Goal: Task Accomplishment & Management: Manage account settings

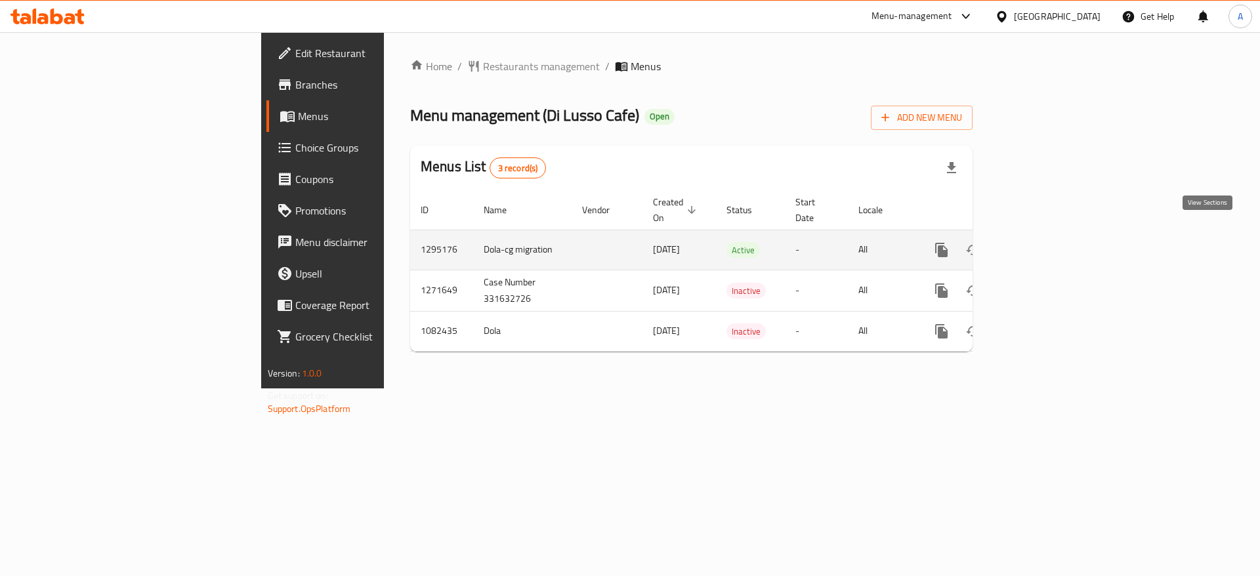
click at [1044, 242] on icon "enhanced table" at bounding box center [1037, 250] width 16 height 16
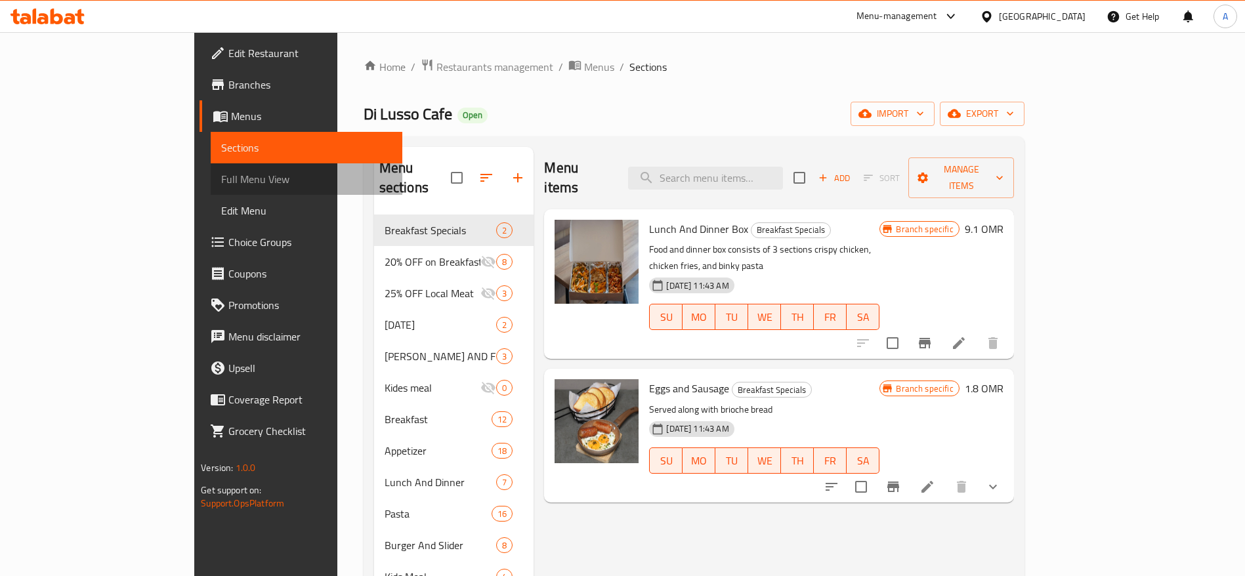
click at [221, 175] on span "Full Menu View" at bounding box center [306, 179] width 171 height 16
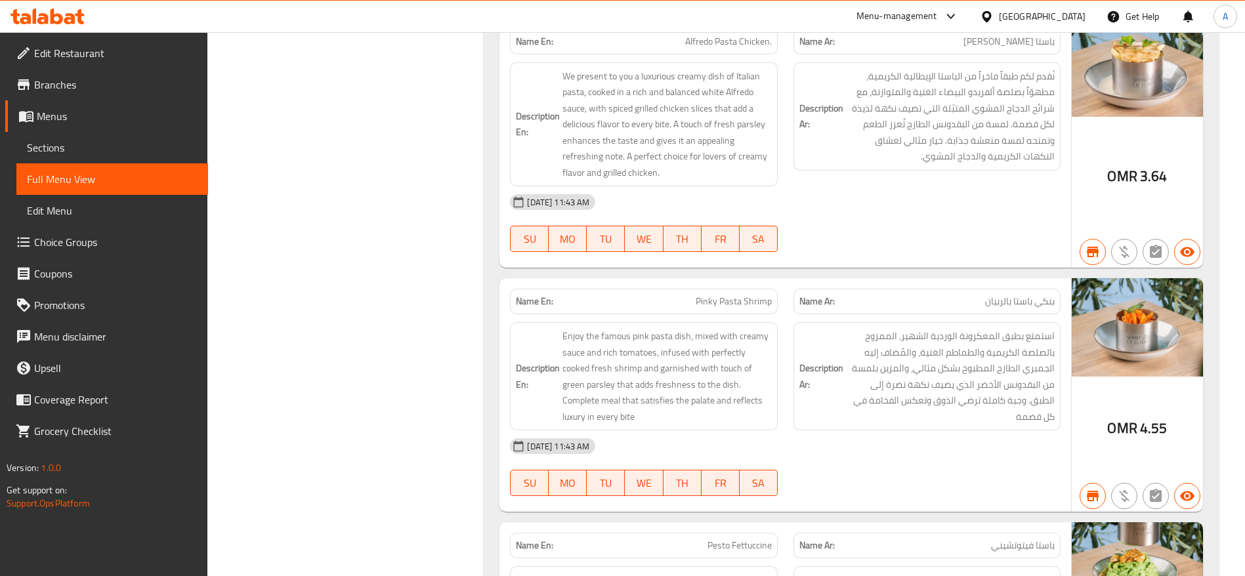
scroll to position [15779, 0]
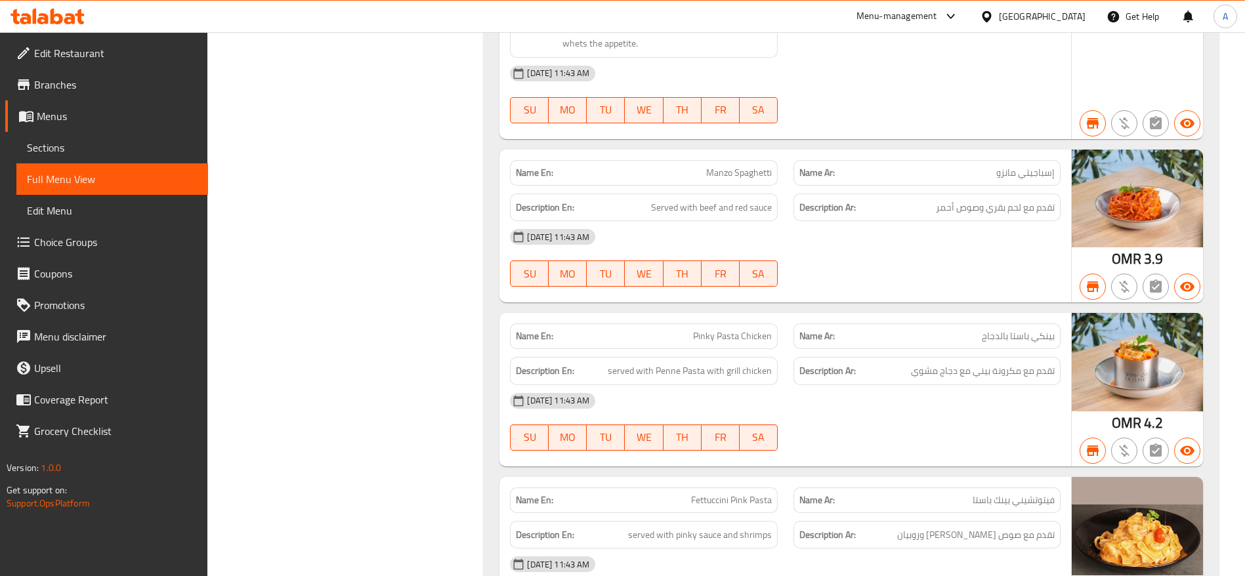
click at [695, 330] on span "Pinky Pasta Chicken" at bounding box center [732, 337] width 79 height 14
copy span "Pinky Pasta Chicken"
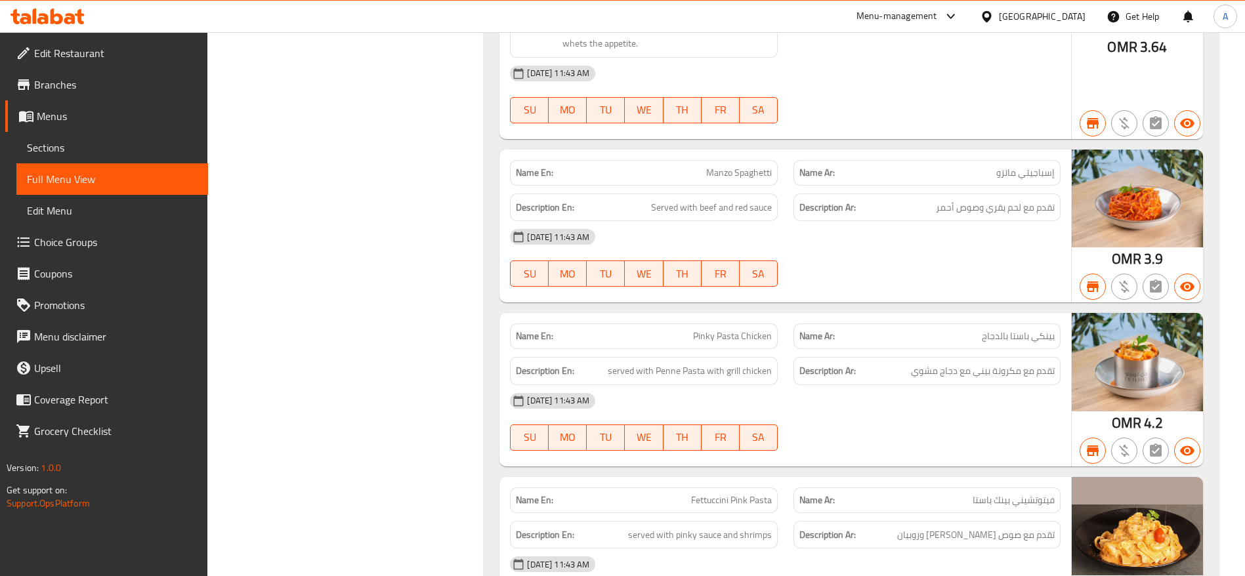
click at [872, 385] on div "[DATE] 11:43 AM" at bounding box center [785, 401] width 566 height 32
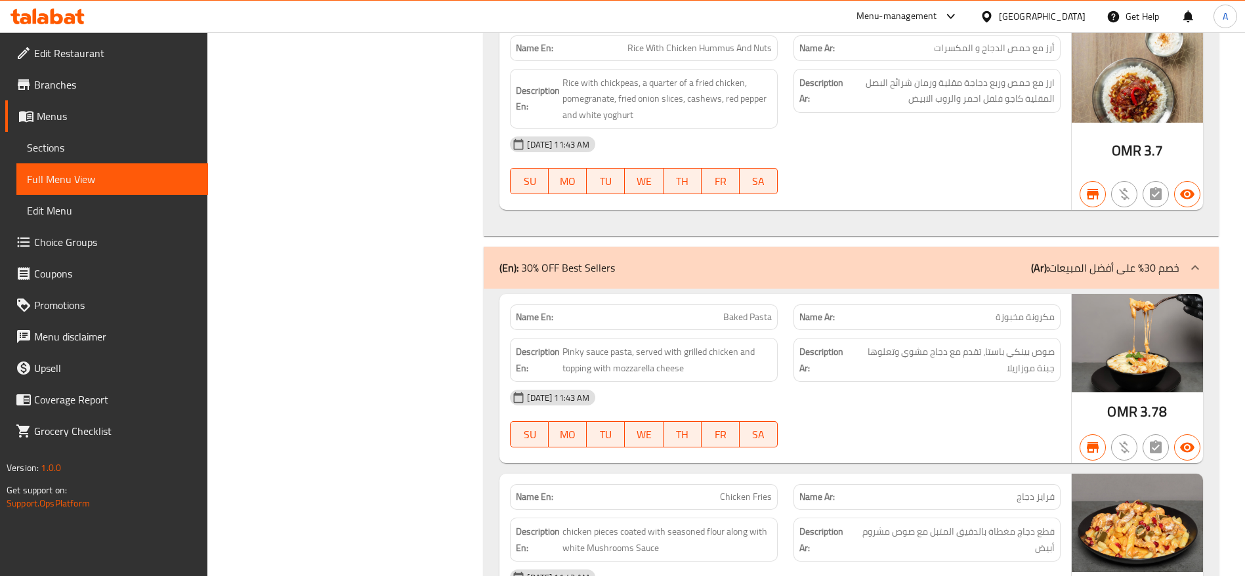
scroll to position [32332, 0]
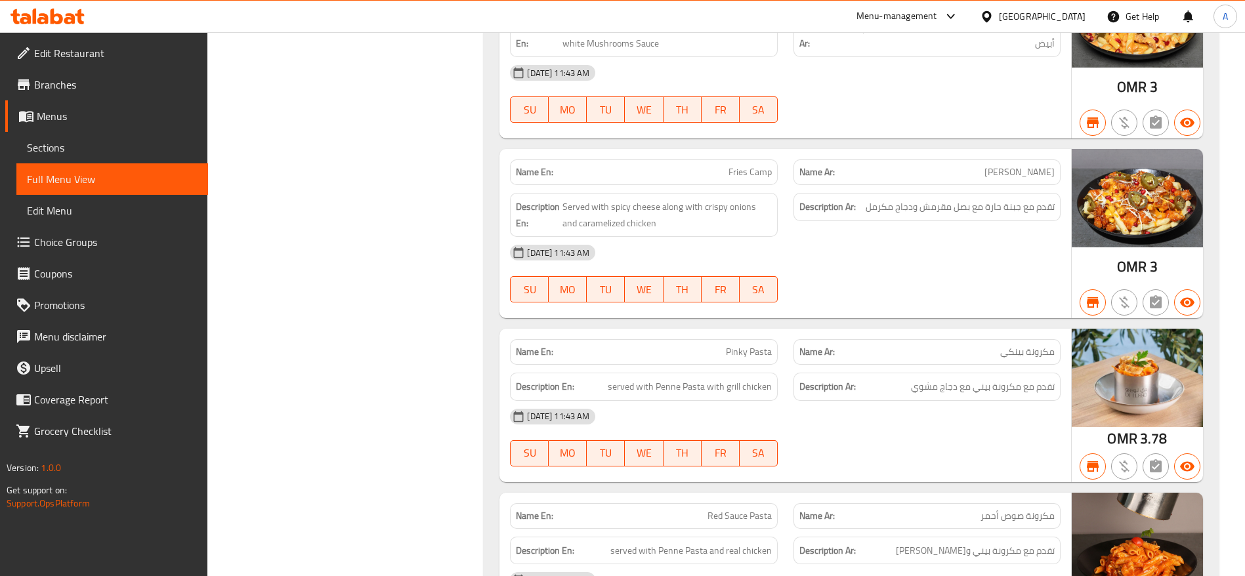
click at [761, 345] on span "Pinky Pasta" at bounding box center [749, 352] width 46 height 14
copy span "Pinky Pasta"
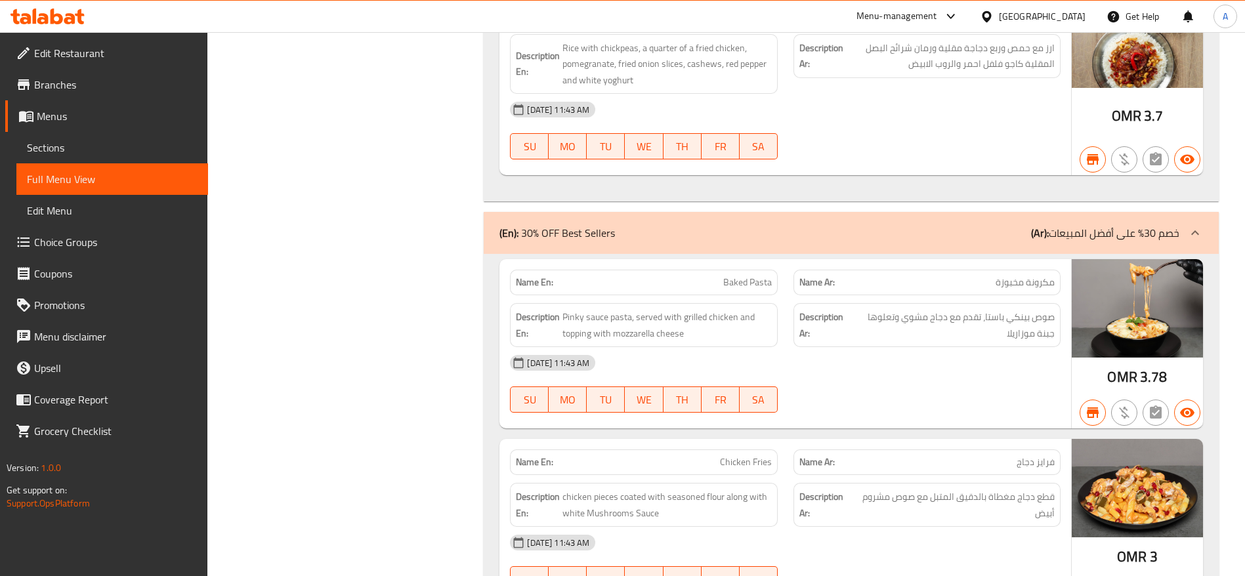
scroll to position [31854, 0]
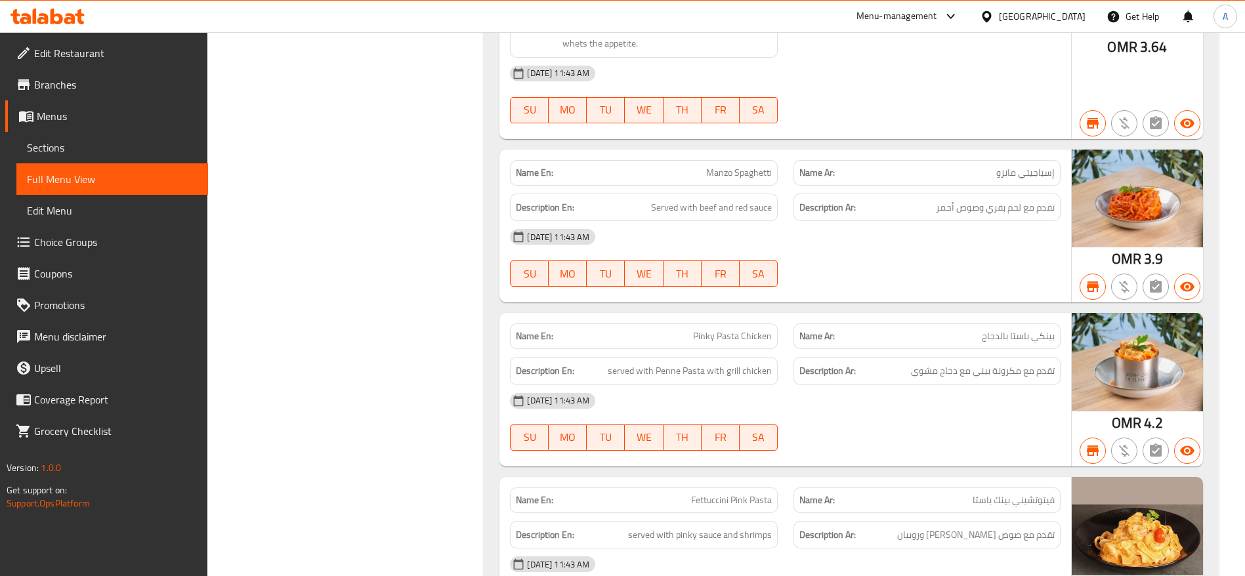
click at [979, 385] on div "[DATE] 11:43 AM" at bounding box center [785, 401] width 566 height 32
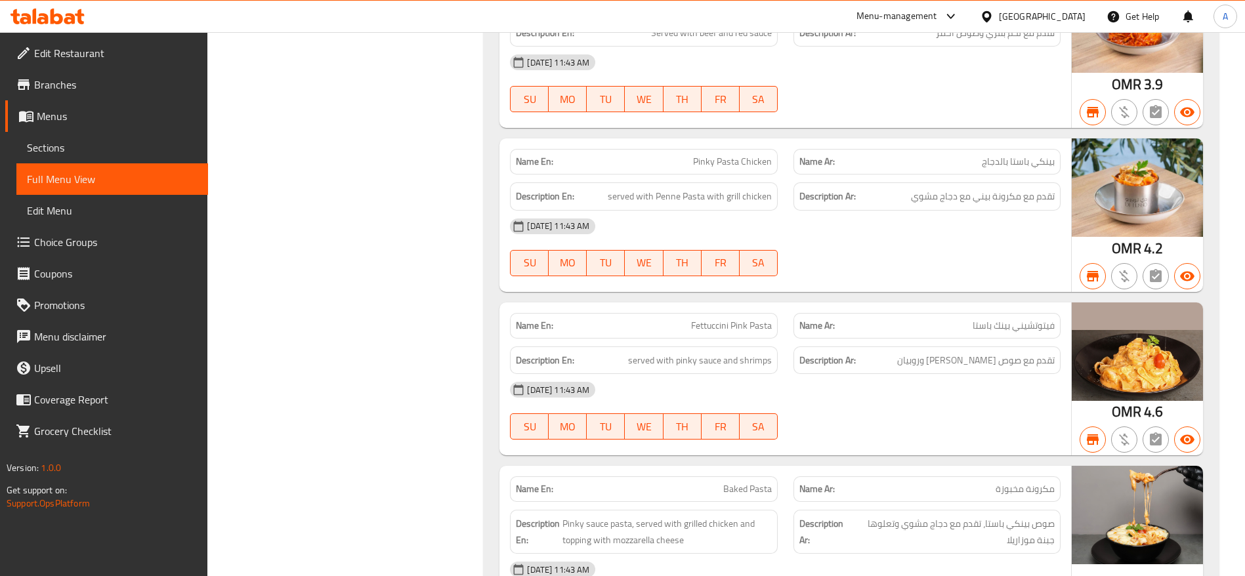
click at [740, 155] on span "Pinky Pasta Chicken" at bounding box center [732, 162] width 79 height 14
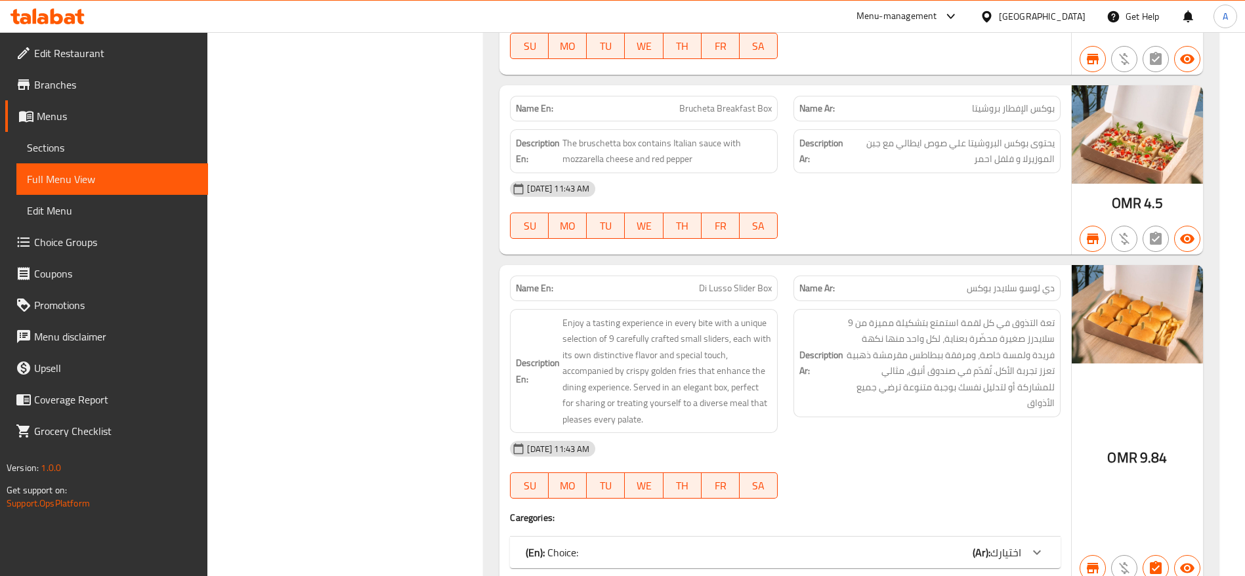
scroll to position [16688, 0]
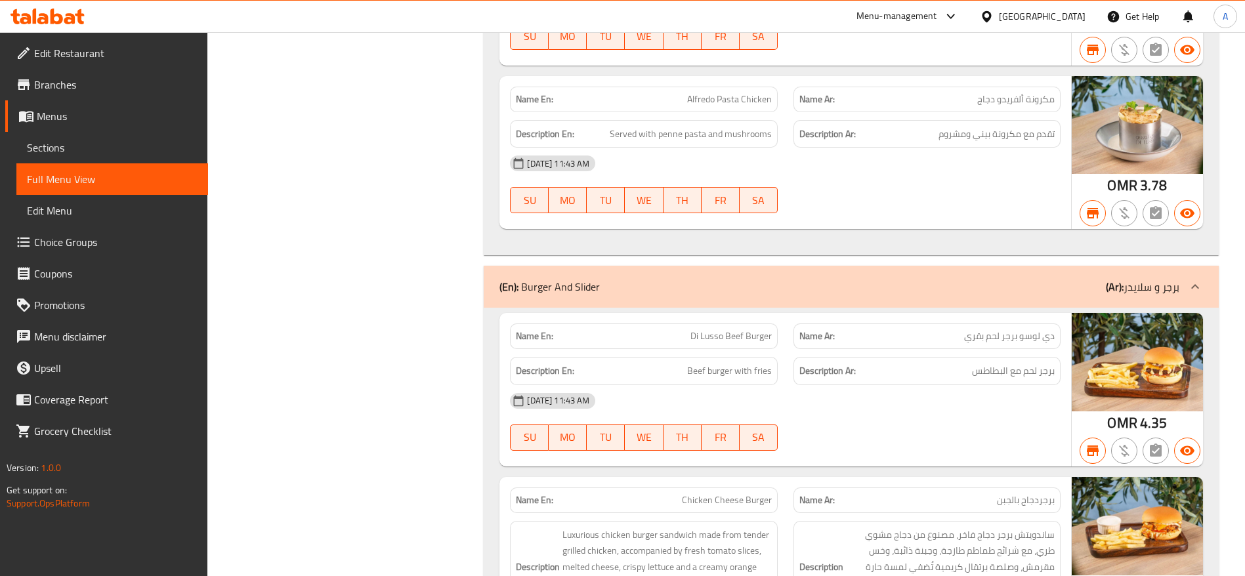
click at [723, 330] on span "Di Lusso Beef Burger" at bounding box center [731, 337] width 81 height 14
copy span "Di Lusso Beef Burger"
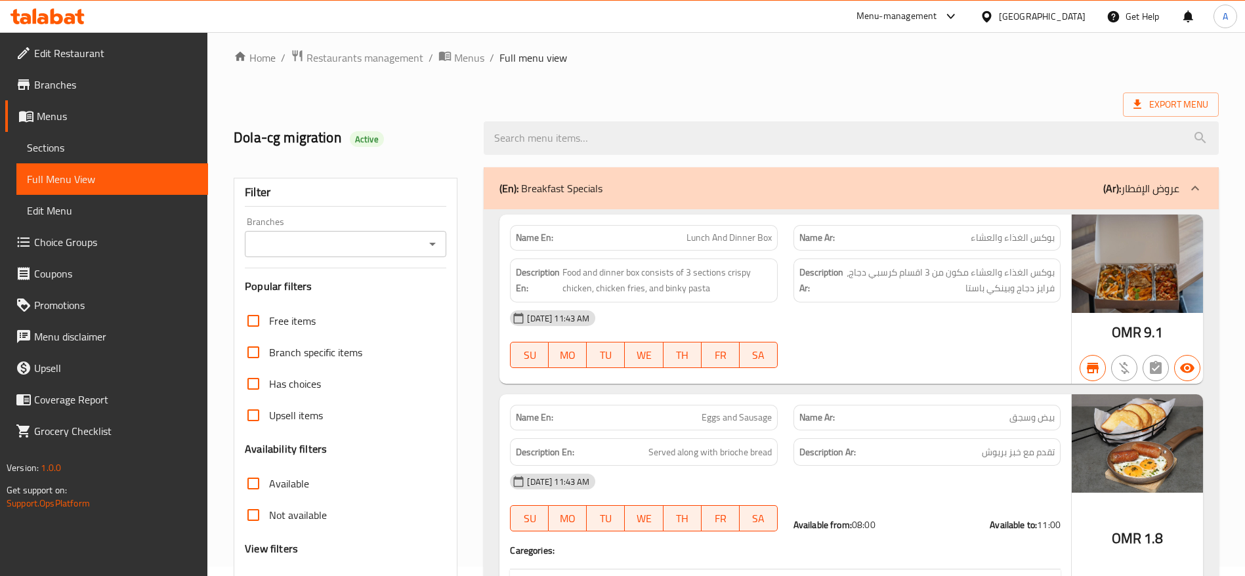
scroll to position [8613, 0]
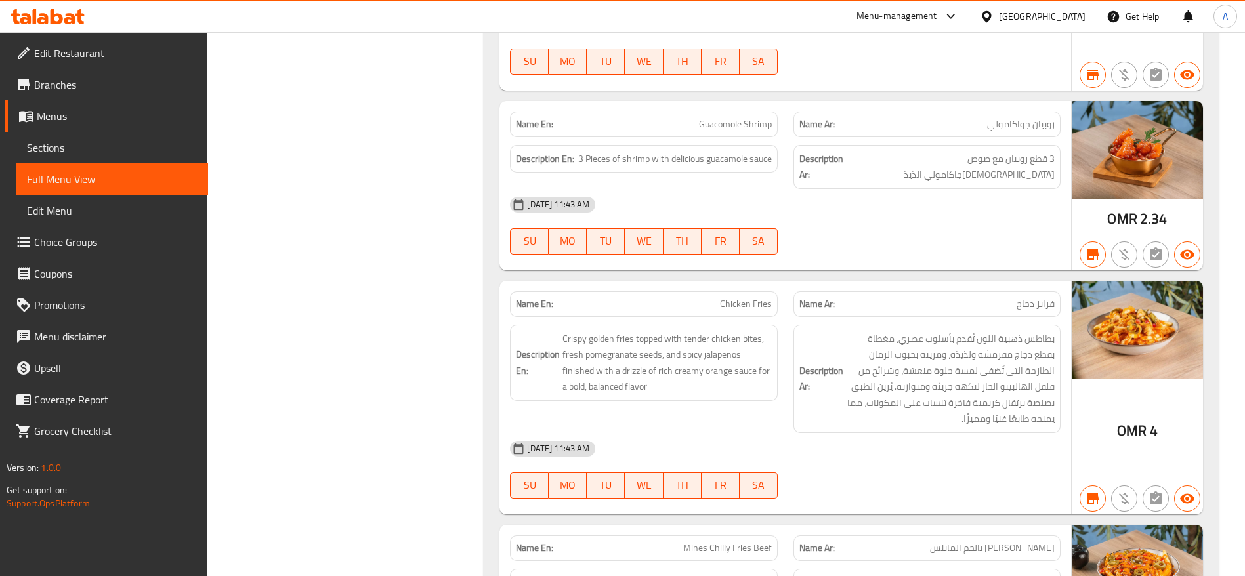
click at [737, 297] on span "Chicken Fries" at bounding box center [746, 304] width 52 height 14
copy span "Chicken Fries"
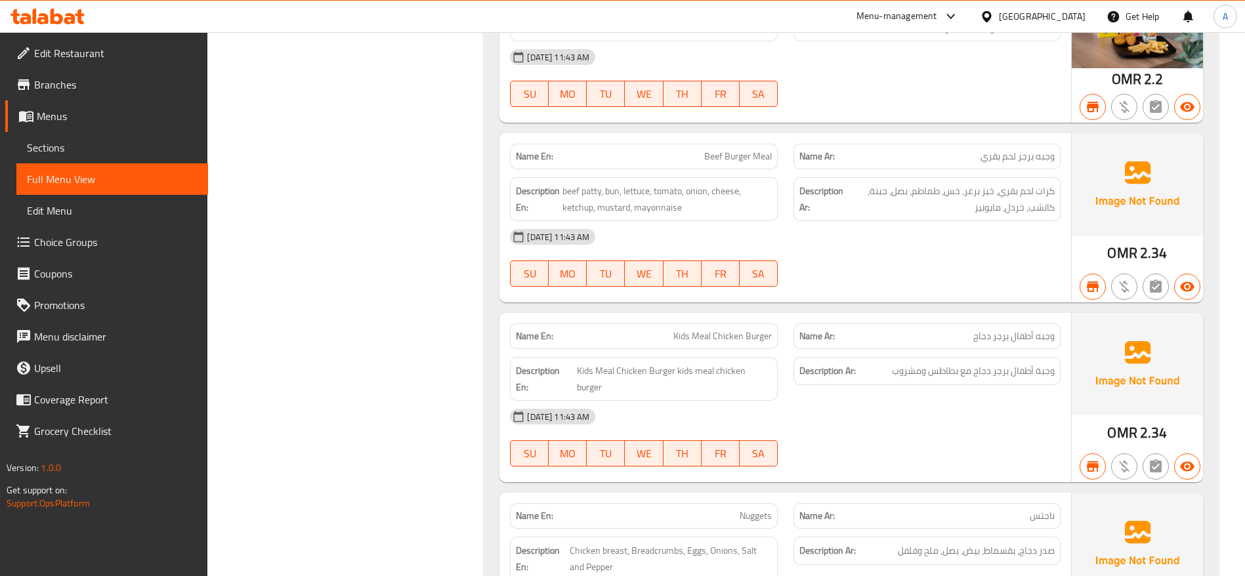
scroll to position [16962, 0]
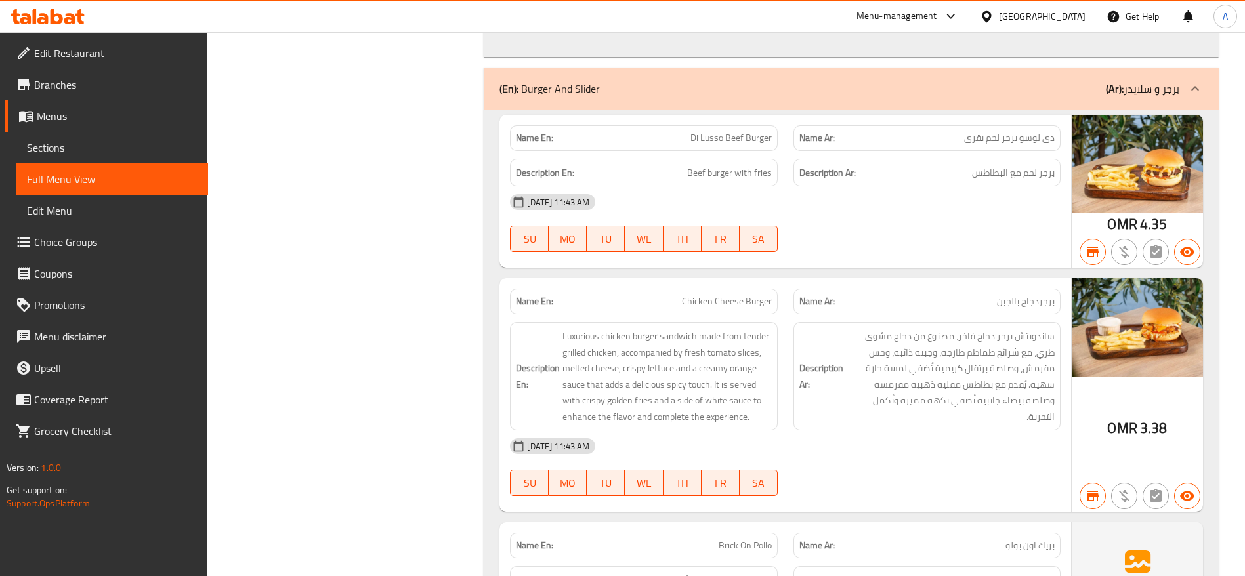
click at [1027, 295] on span "برجردجاج بالجبن" at bounding box center [1026, 302] width 58 height 14
click at [742, 322] on div "Description En: Luxurious chicken burger sandwich made from tender grilled chic…" at bounding box center [643, 376] width 267 height 108
click at [750, 295] on span "Chicken Cheese Burger" at bounding box center [727, 302] width 90 height 14
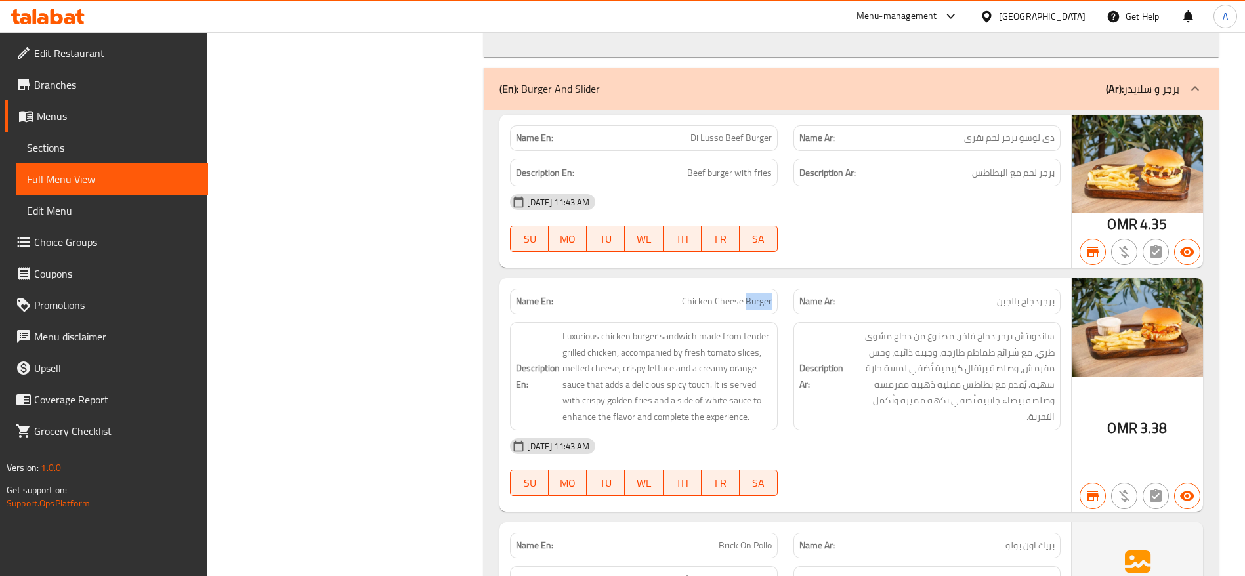
click at [750, 295] on span "Chicken Cheese Burger" at bounding box center [727, 302] width 90 height 14
copy span "Chicken Cheese Burger"
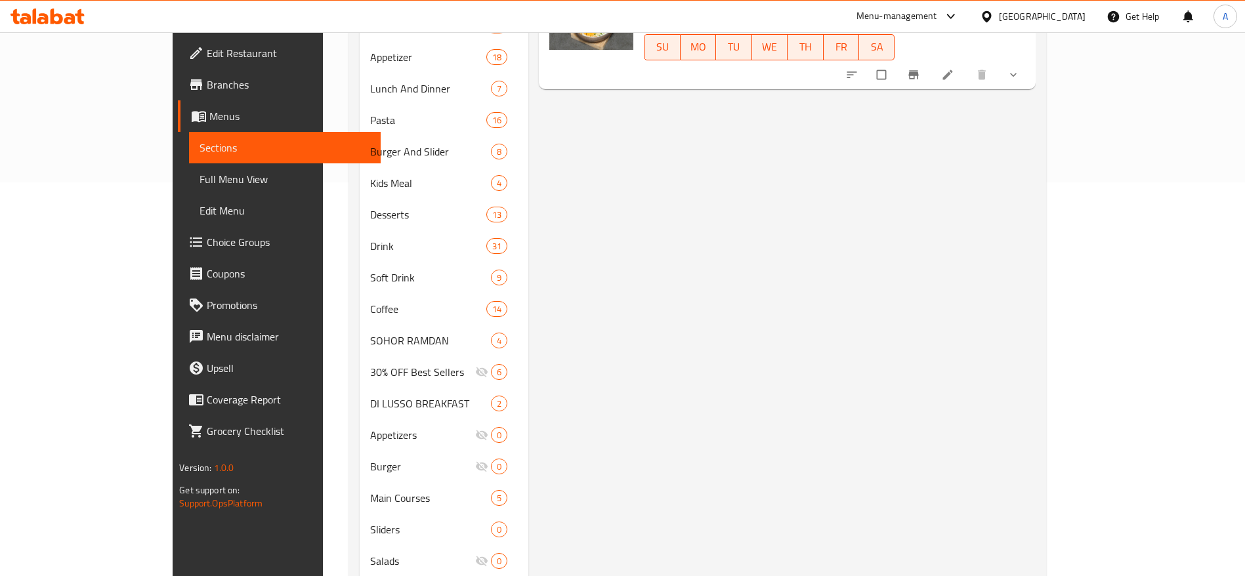
scroll to position [405, 0]
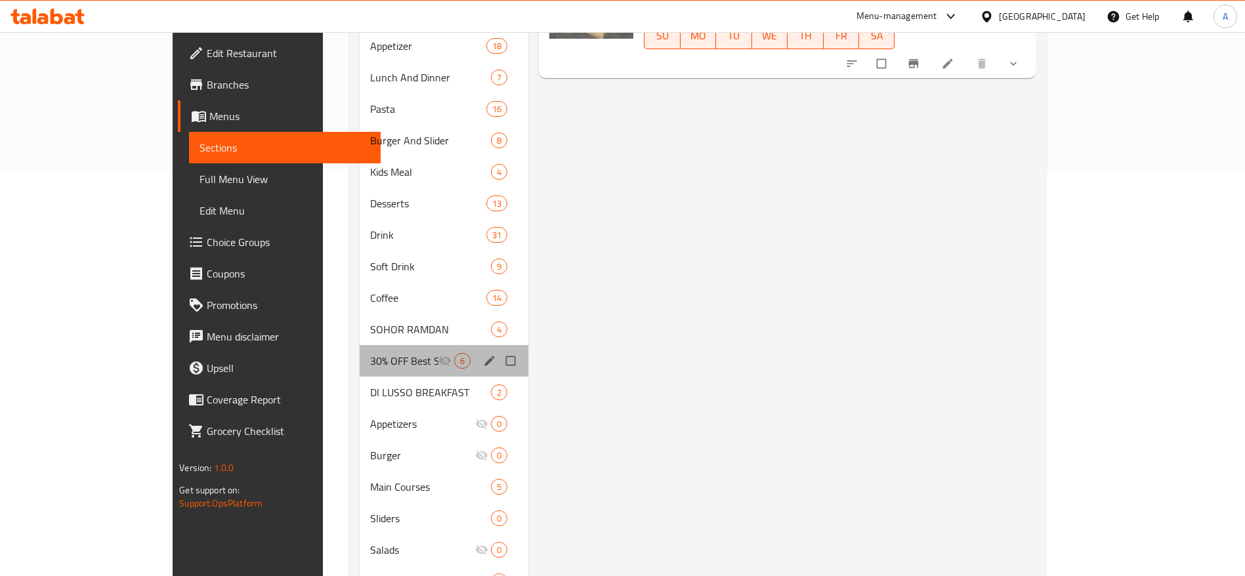
click at [360, 349] on div "30% OFF Best Sellers 6" at bounding box center [444, 361] width 169 height 32
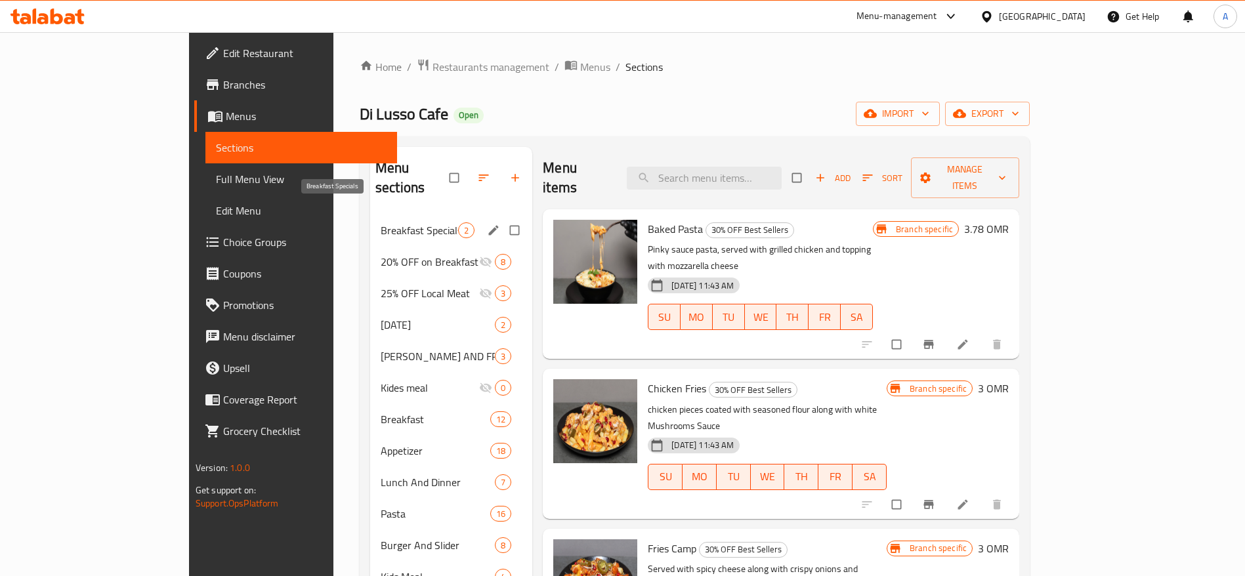
click at [381, 223] on span "Breakfast Specials" at bounding box center [419, 231] width 77 height 16
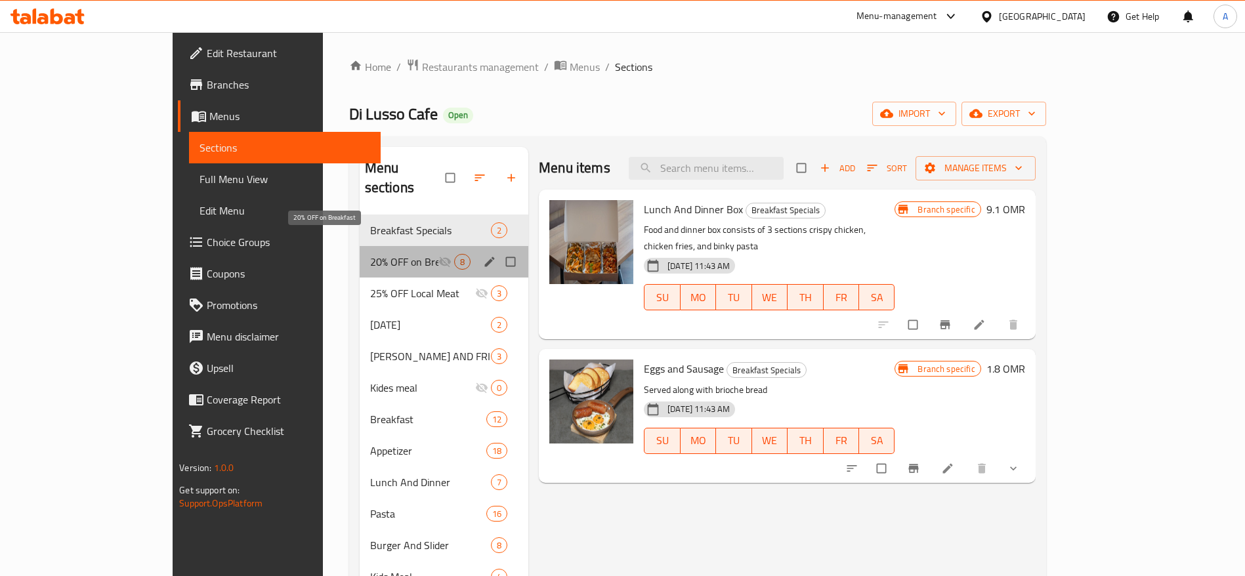
click at [370, 254] on span "20% OFF on Breakfast" at bounding box center [404, 262] width 68 height 16
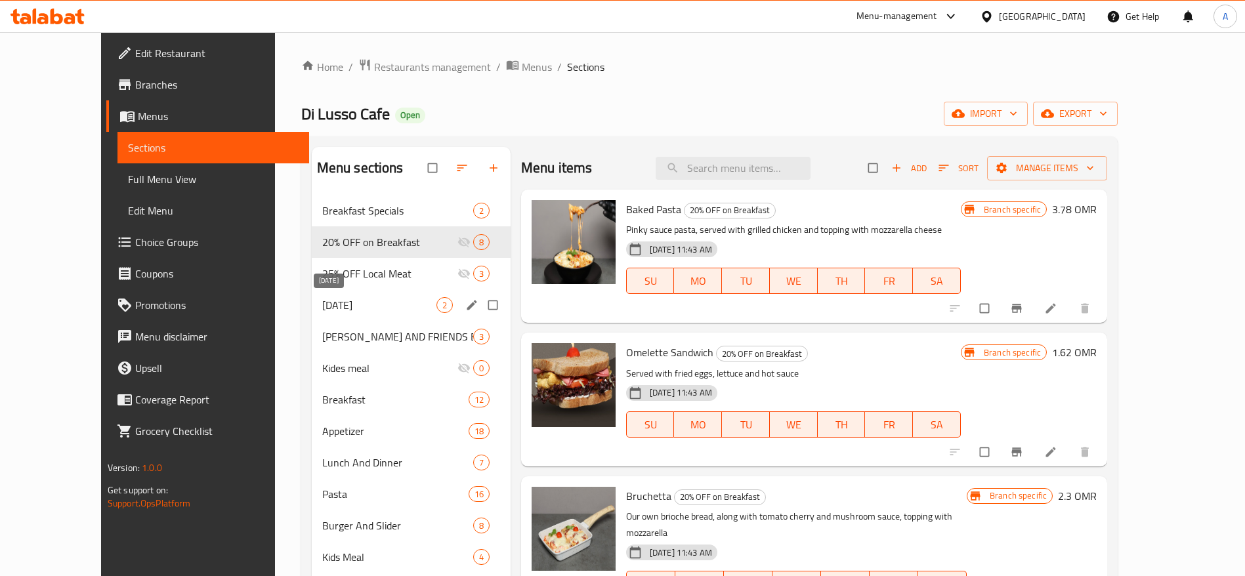
click at [361, 301] on span "[DATE]" at bounding box center [379, 305] width 114 height 16
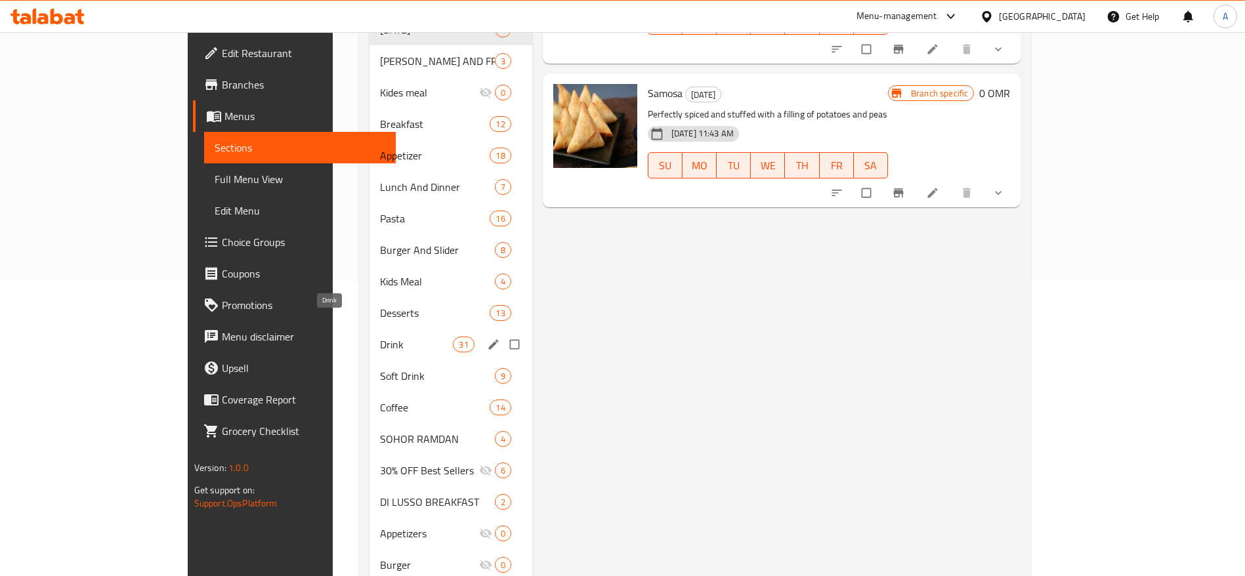
scroll to position [370, 0]
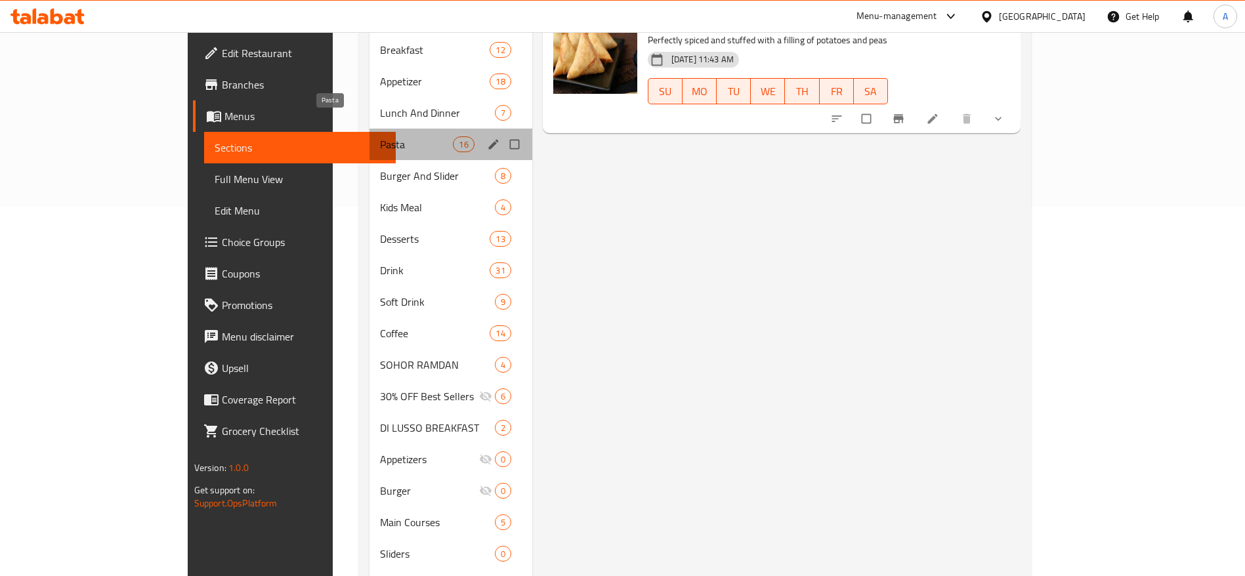
click at [380, 137] on span "Pasta" at bounding box center [417, 145] width 74 height 16
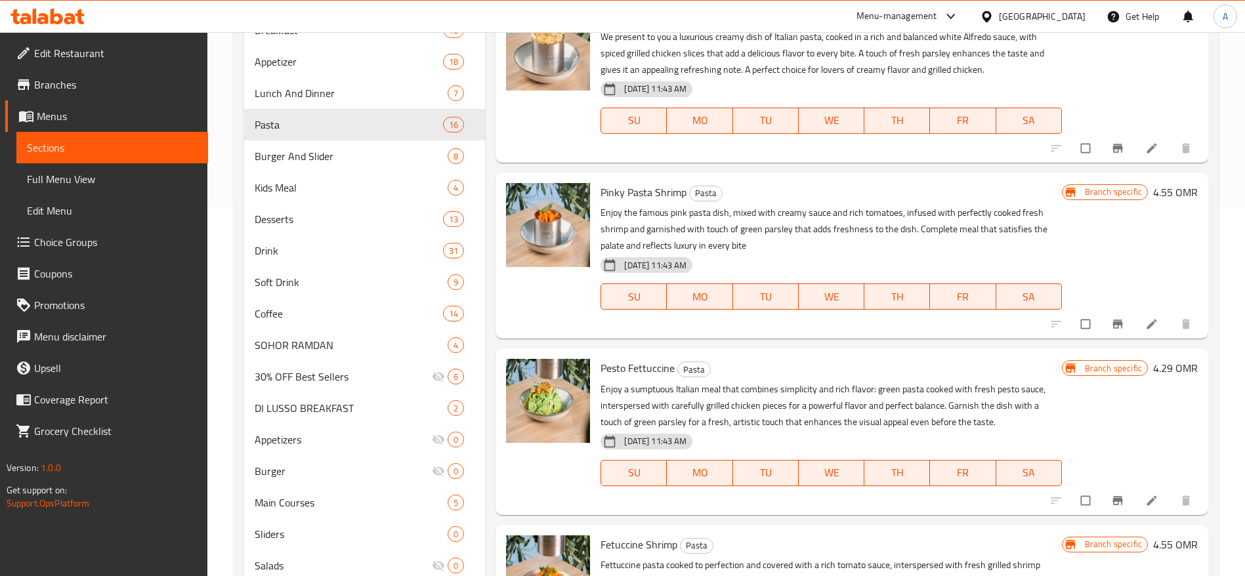
scroll to position [1407, 0]
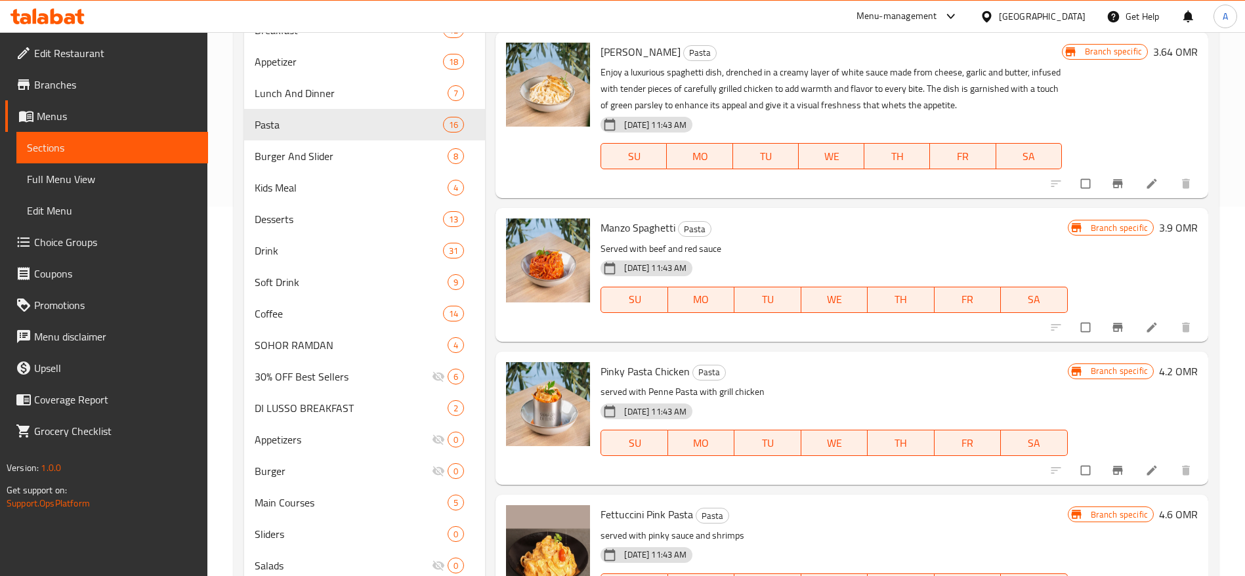
click at [853, 348] on div "Menu items Add Sort Manage items Red Sauce Pasta Pasta Enjoy a luxurious plate …" at bounding box center [846, 370] width 723 height 1187
click at [960, 379] on h6 "Pinky Pasta Chicken Pasta" at bounding box center [834, 371] width 467 height 18
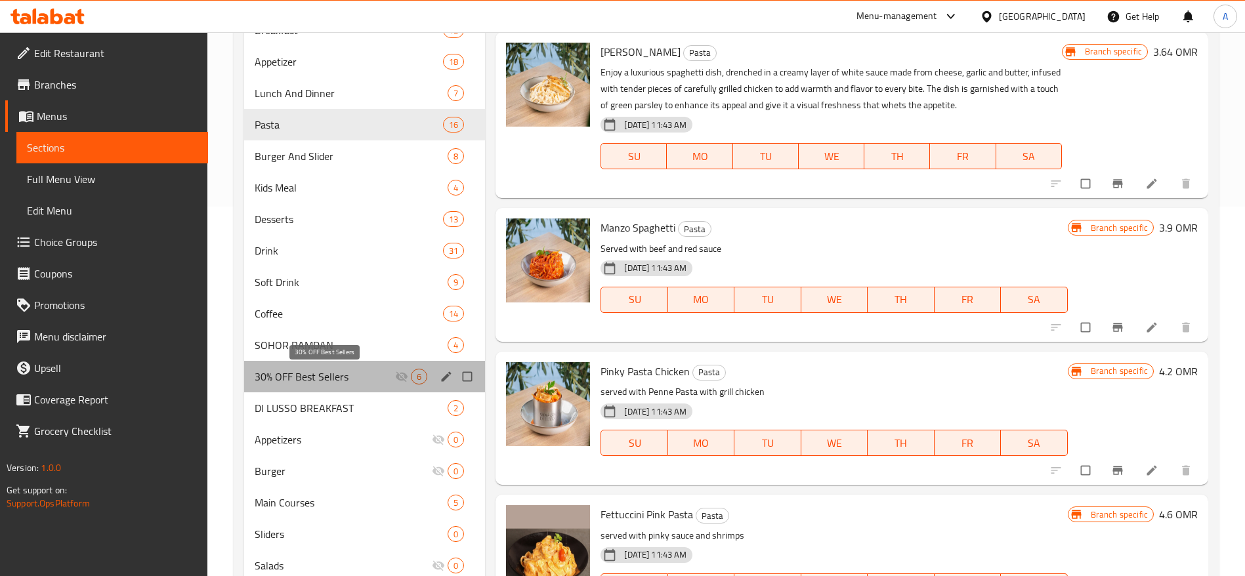
click at [318, 382] on span "30% OFF Best Sellers" at bounding box center [325, 377] width 140 height 16
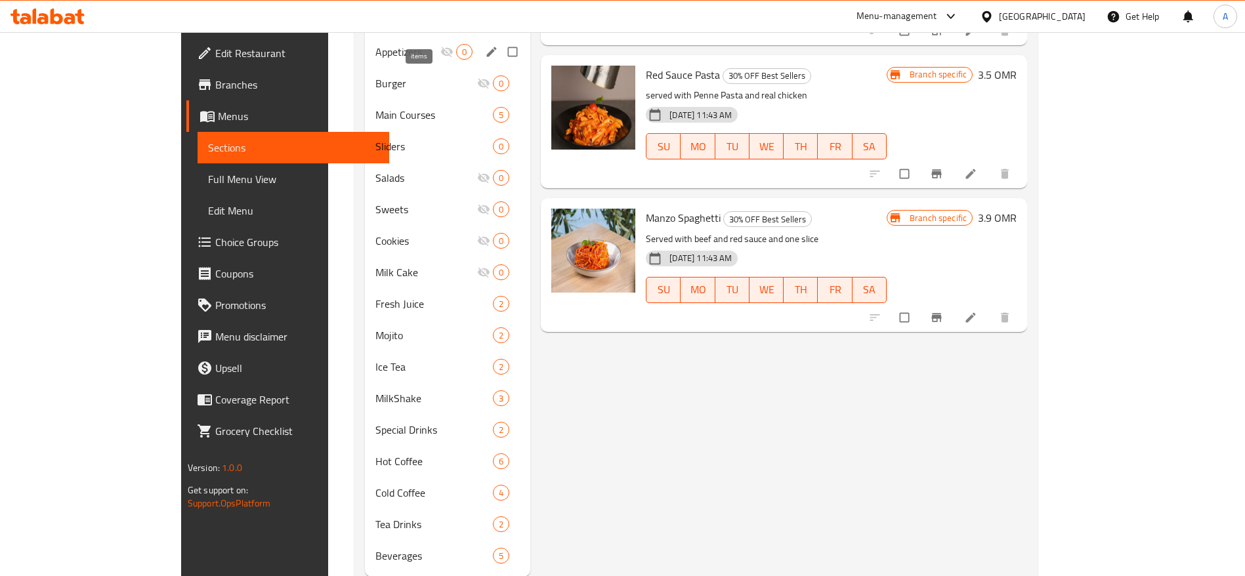
scroll to position [795, 0]
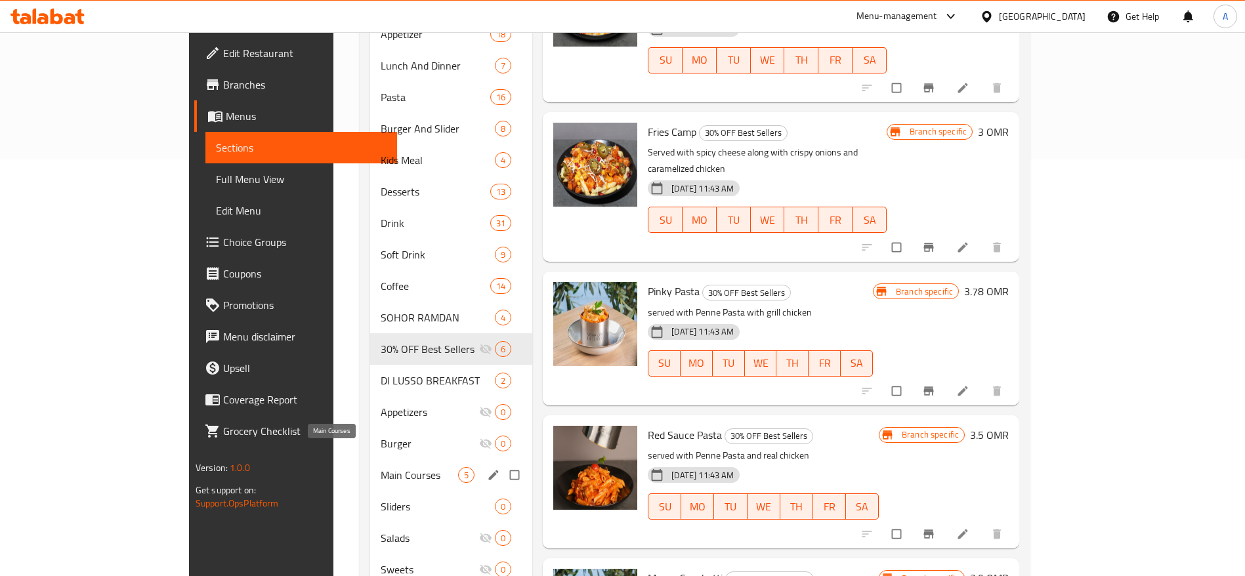
scroll to position [391, 0]
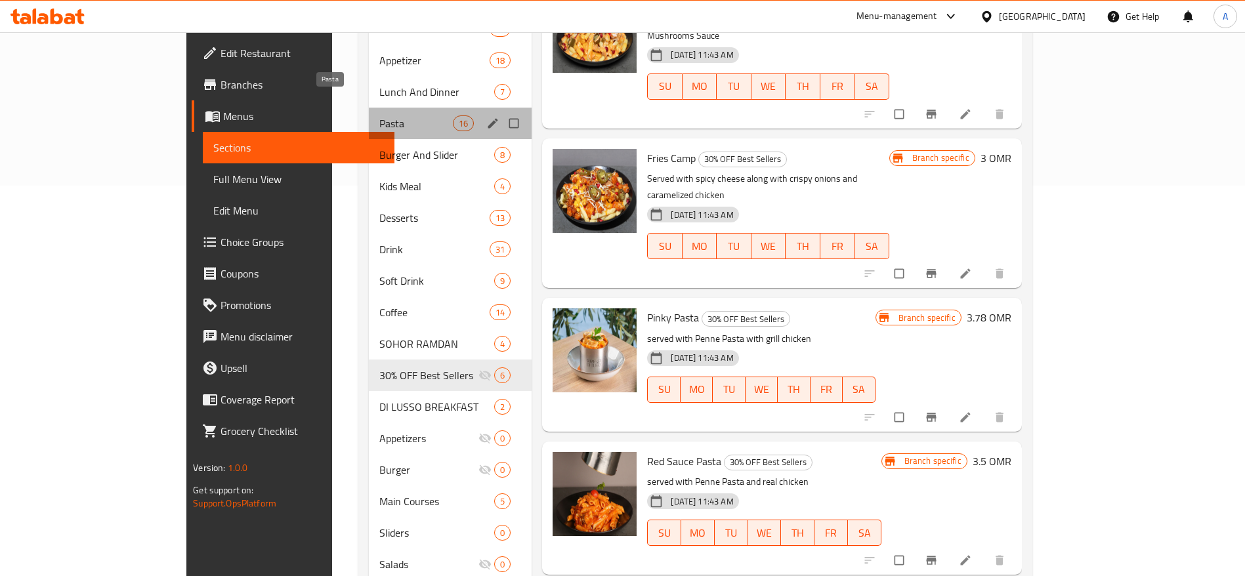
click at [379, 116] on span "Pasta" at bounding box center [416, 124] width 74 height 16
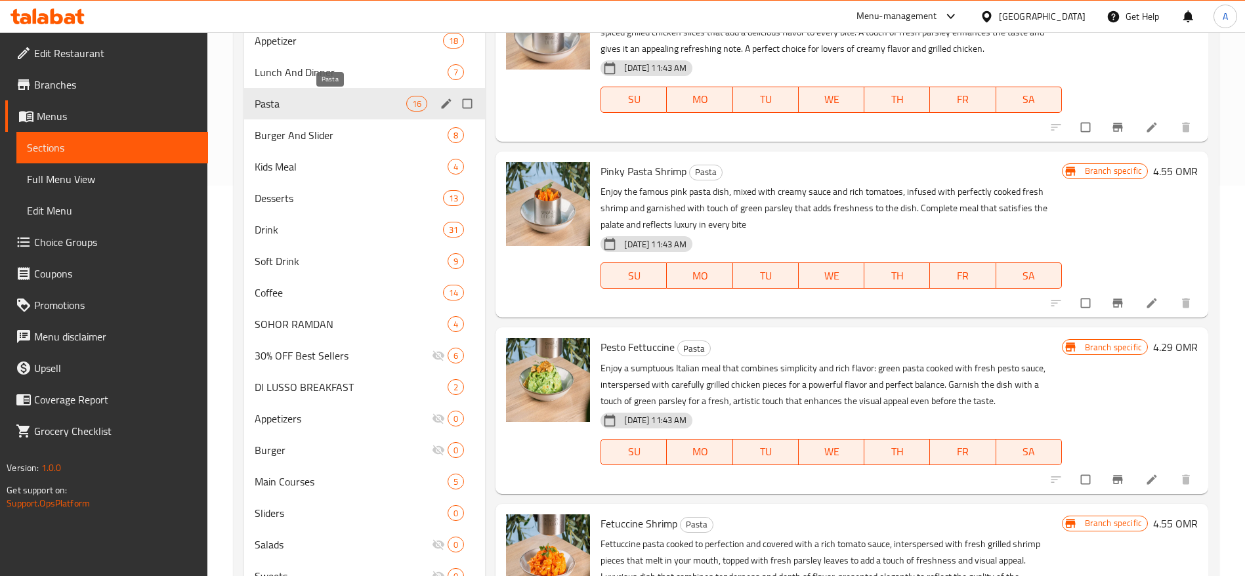
scroll to position [1407, 0]
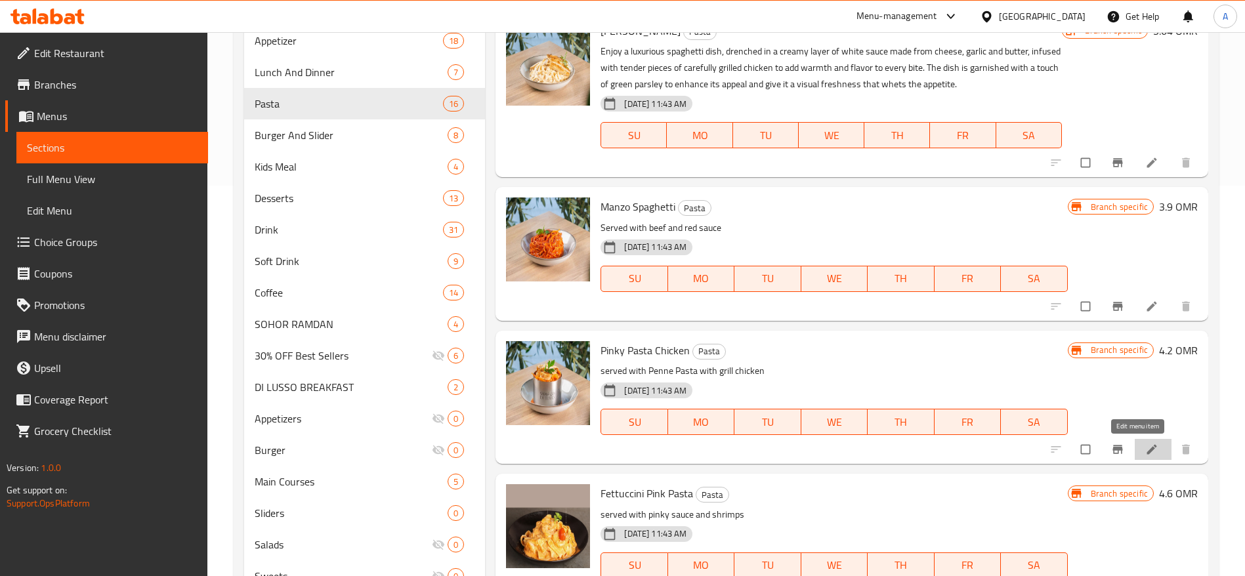
click at [1145, 444] on icon at bounding box center [1151, 449] width 13 height 13
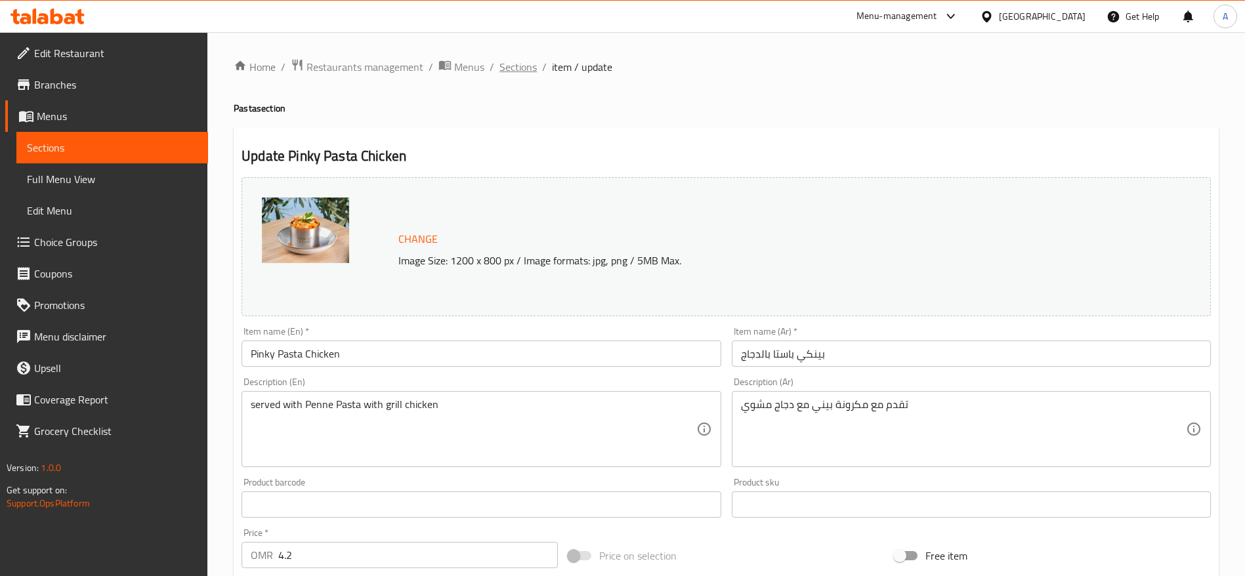
click at [526, 66] on span "Sections" at bounding box center [518, 67] width 37 height 16
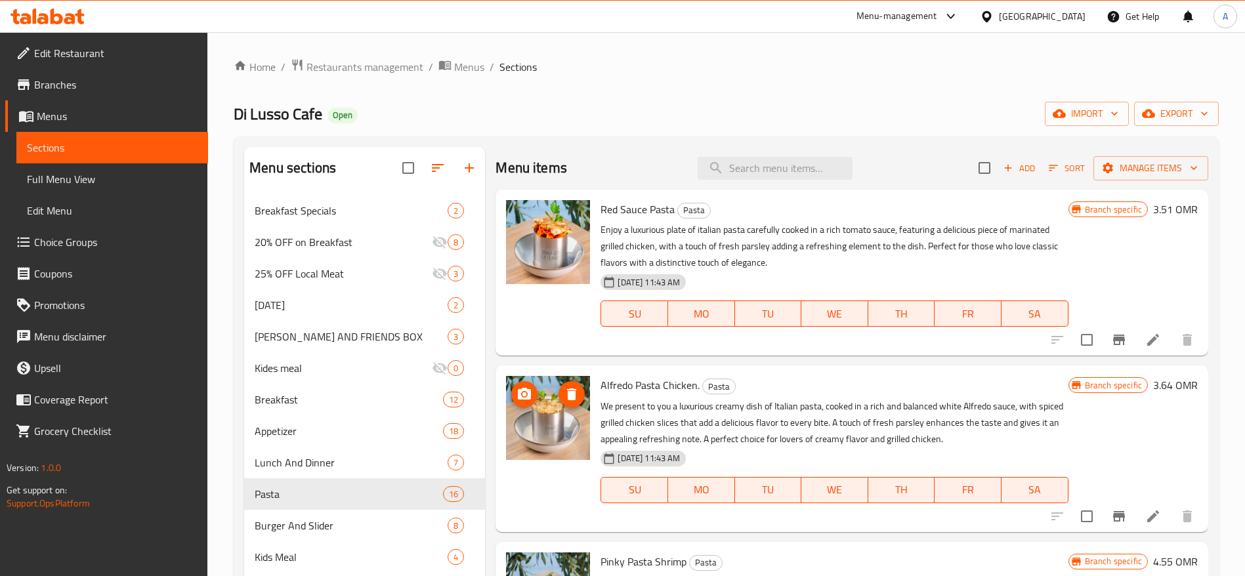
scroll to position [453, 0]
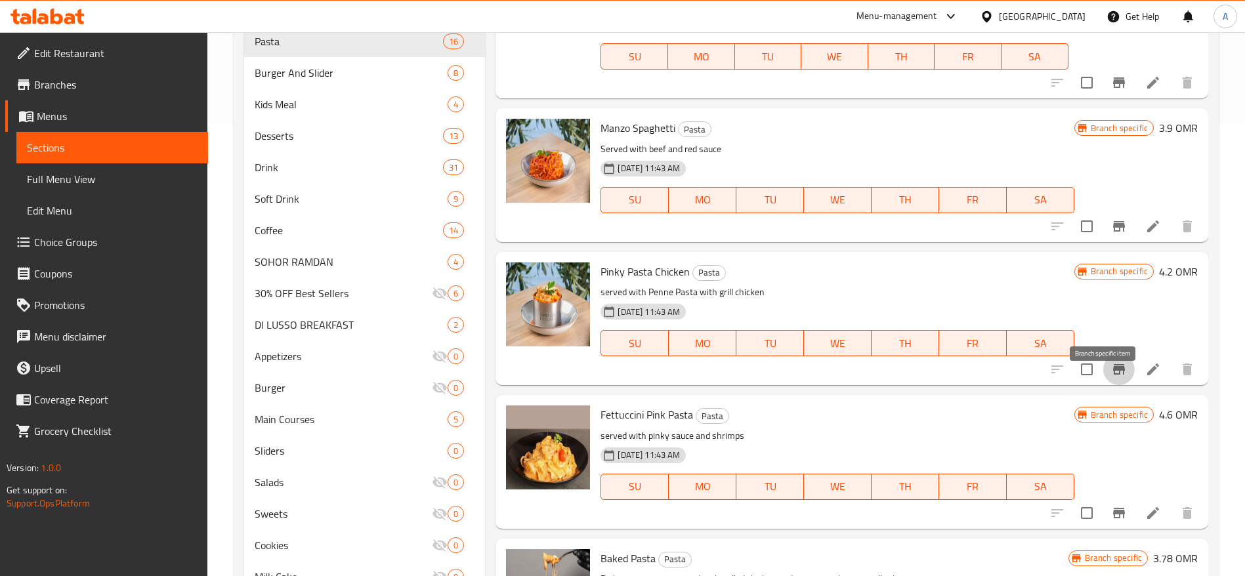
click at [1111, 377] on icon "Branch-specific-item" at bounding box center [1119, 370] width 16 height 16
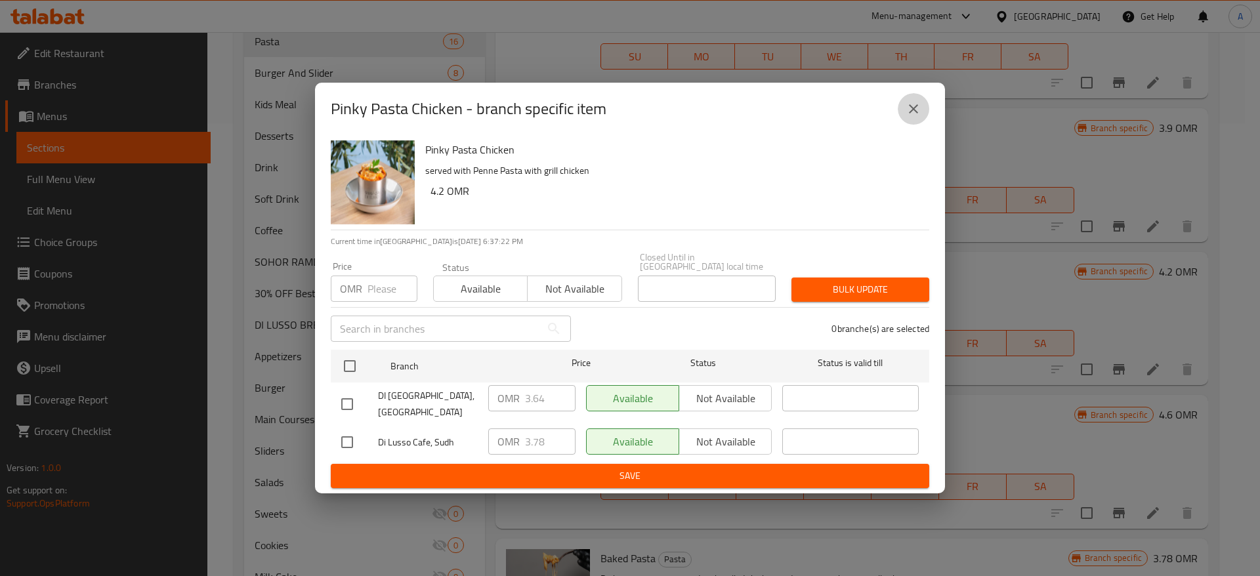
click at [919, 108] on icon "close" at bounding box center [914, 109] width 16 height 16
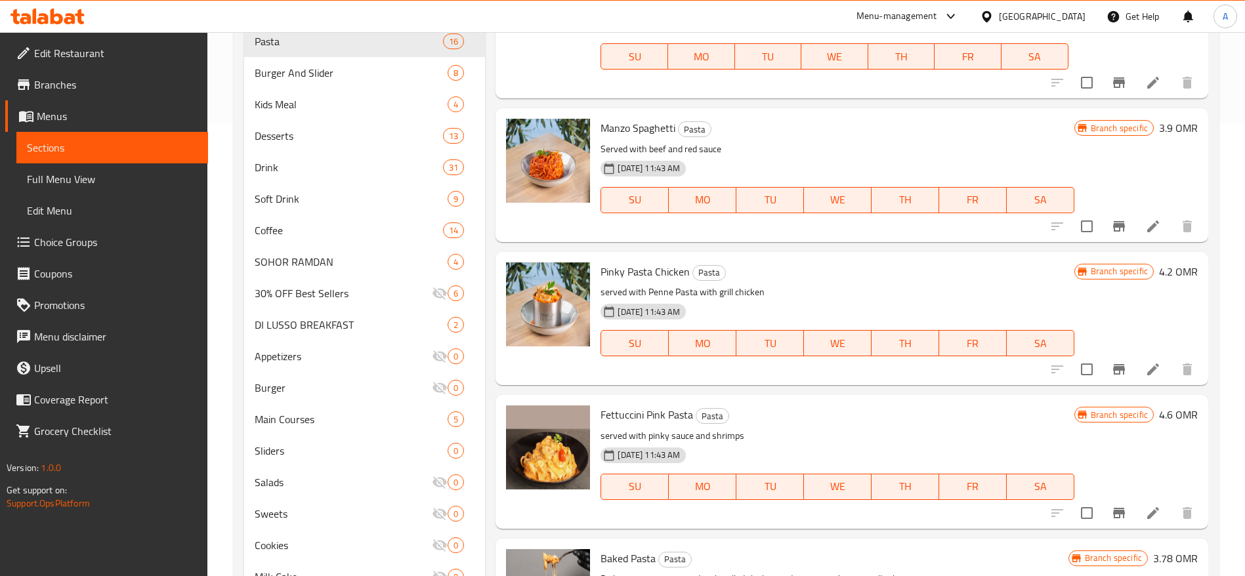
click at [914, 259] on div "Menu items Add Sort Manage items Red Sauce Pasta Pasta Enjoy a luxurious plate …" at bounding box center [846, 287] width 723 height 1187
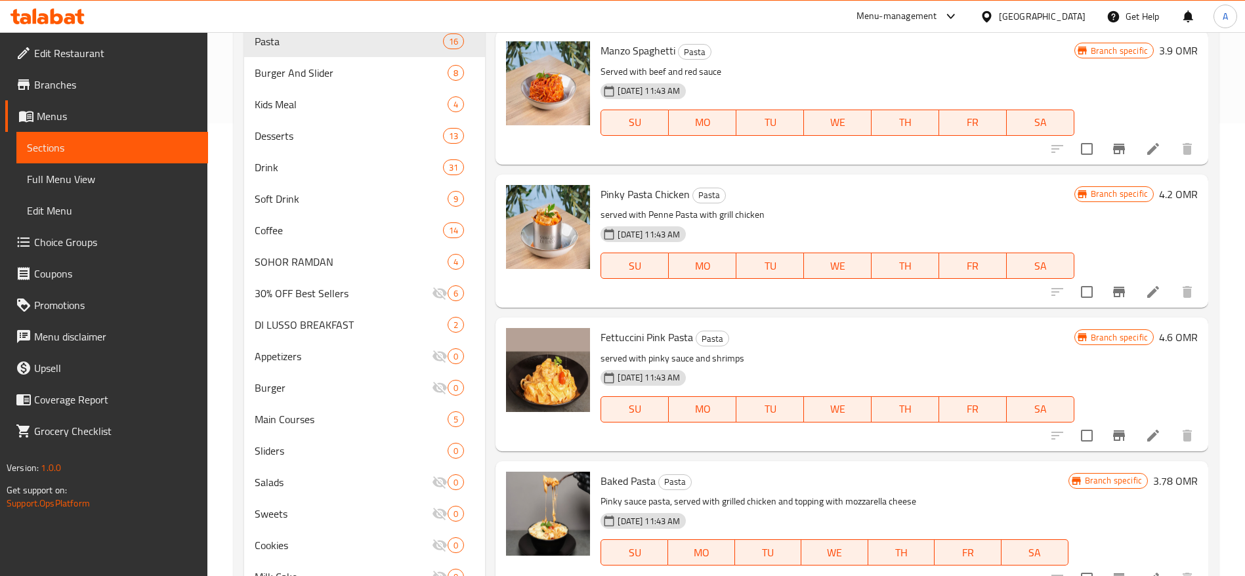
scroll to position [1501, 0]
click at [1111, 298] on icon "Branch-specific-item" at bounding box center [1119, 292] width 16 height 16
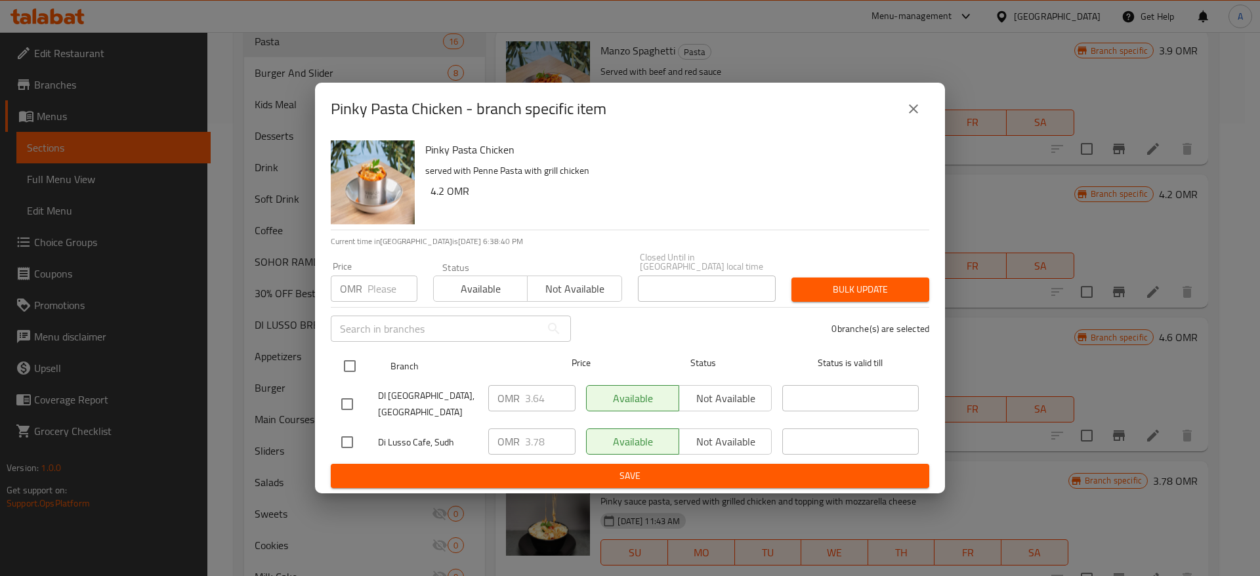
click at [355, 362] on input "checkbox" at bounding box center [350, 366] width 28 height 28
checkbox input "true"
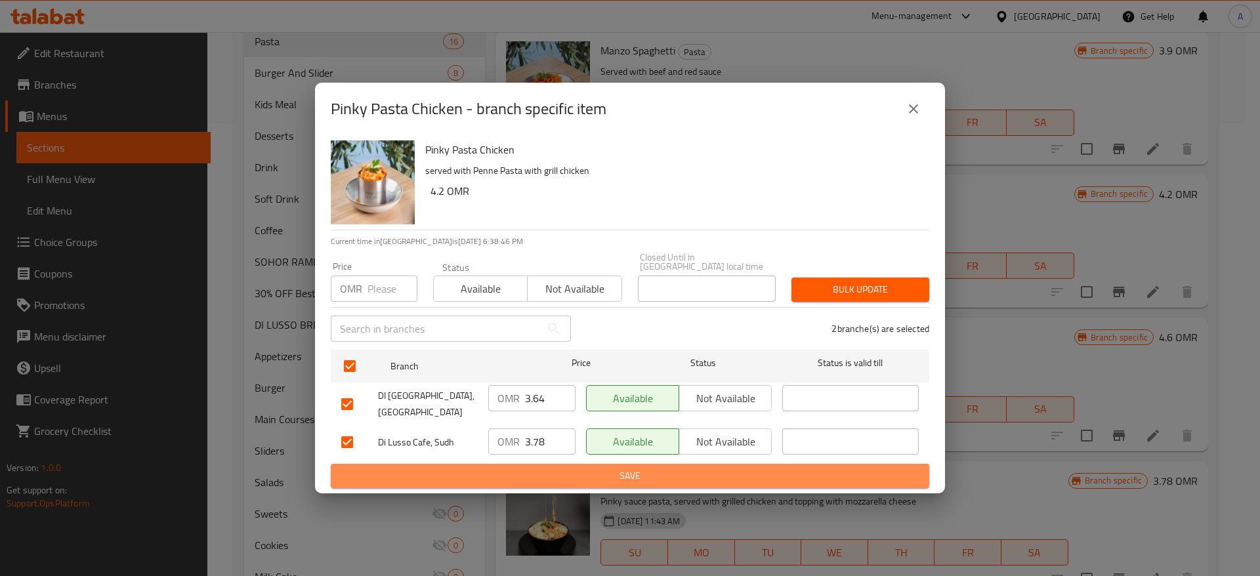
click at [587, 468] on span "Save" at bounding box center [630, 476] width 578 height 16
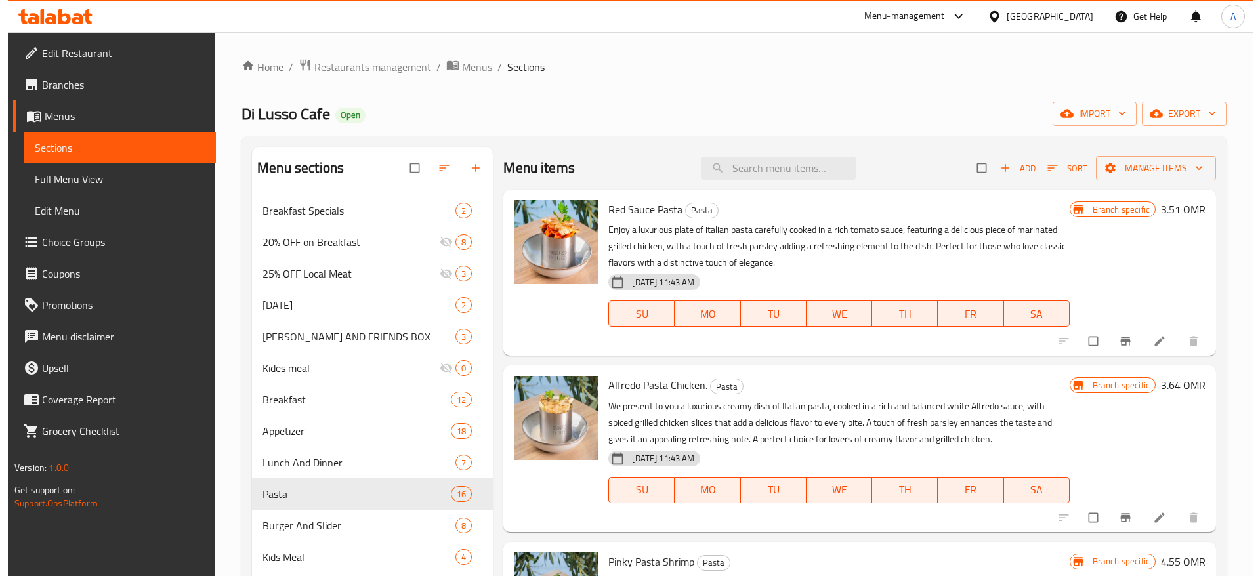
scroll to position [453, 0]
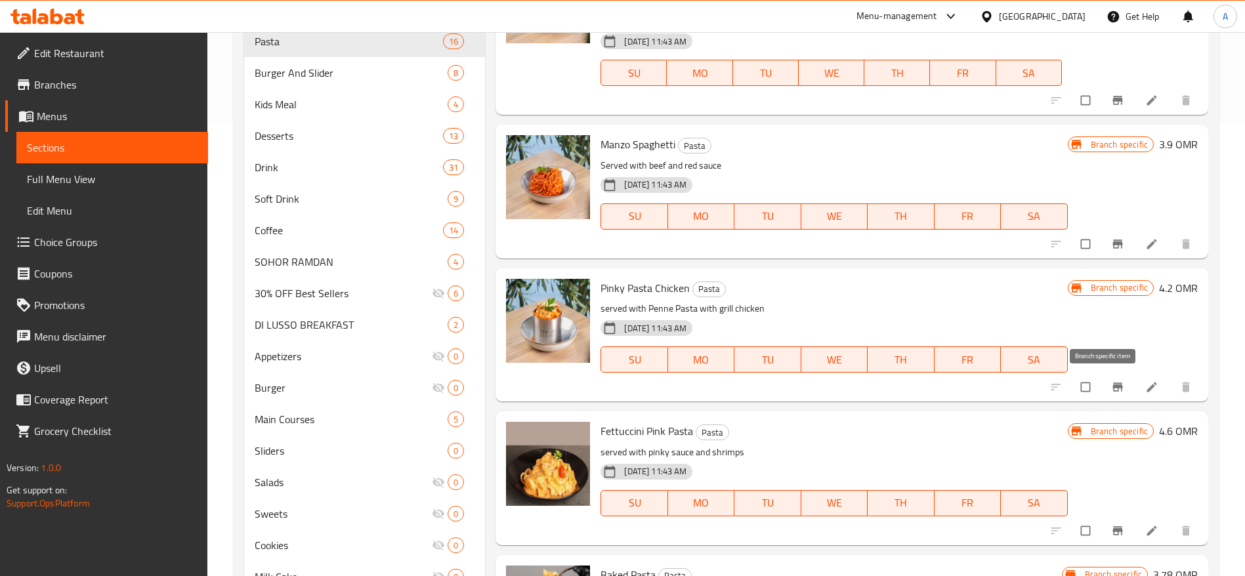
click at [1113, 385] on icon "Branch-specific-item" at bounding box center [1118, 387] width 10 height 9
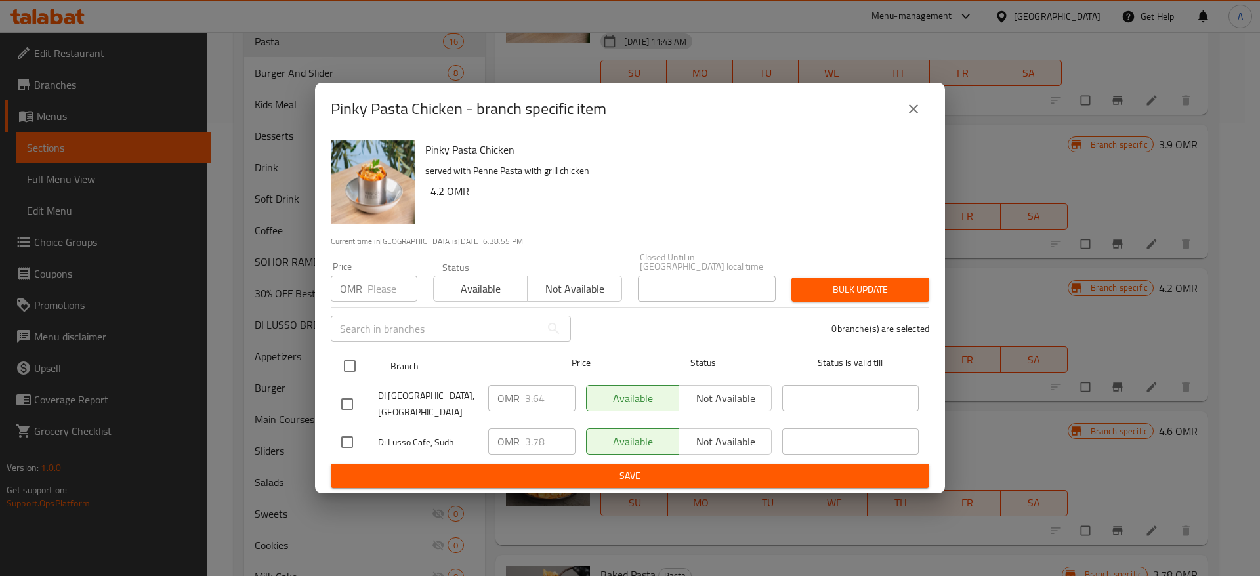
click at [354, 364] on input "checkbox" at bounding box center [350, 366] width 28 height 28
checkbox input "true"
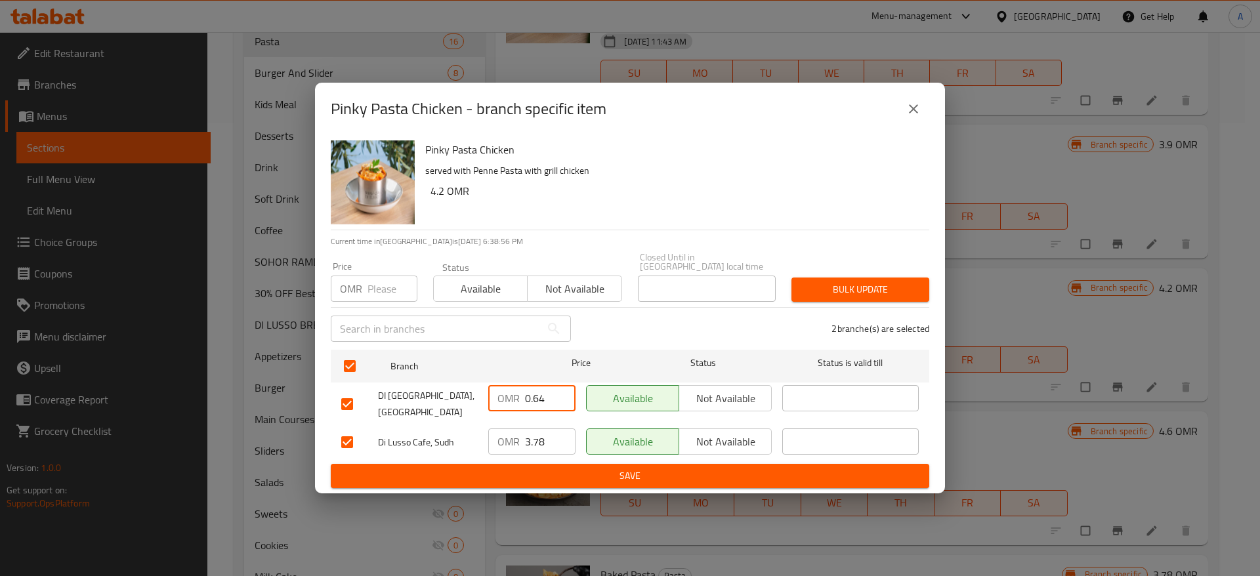
drag, startPoint x: 558, startPoint y: 396, endPoint x: 537, endPoint y: 398, distance: 21.0
click at [537, 398] on input "0.64" at bounding box center [550, 398] width 51 height 26
click at [537, 396] on input "0.64" at bounding box center [550, 398] width 51 height 26
click at [538, 396] on input "0.64" at bounding box center [550, 398] width 51 height 26
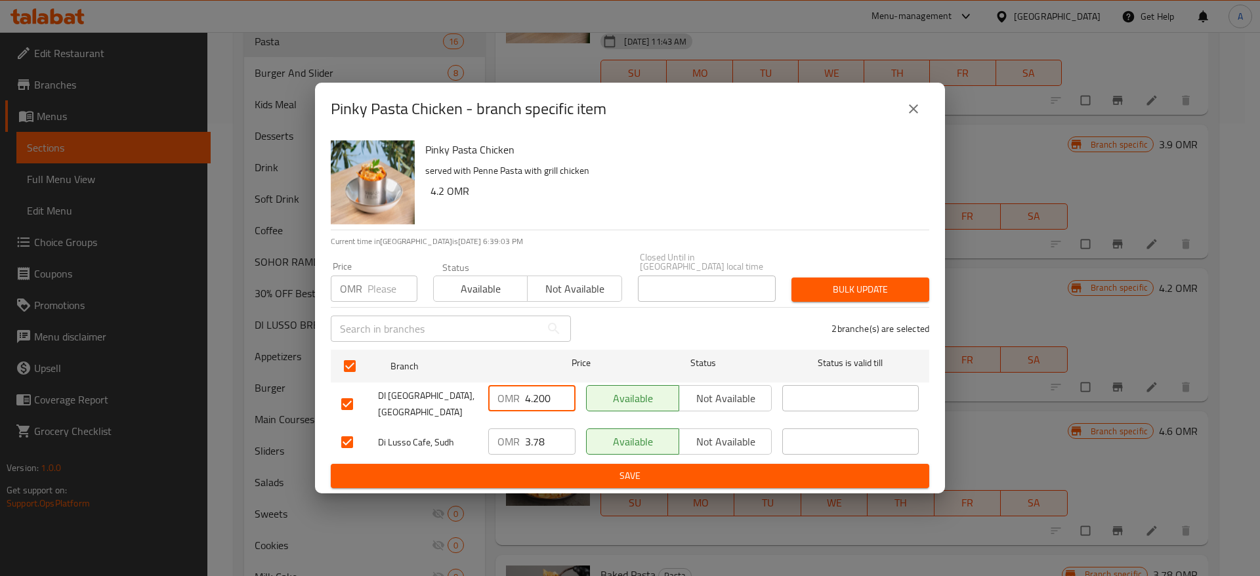
type input "4.200"
click at [556, 429] on input "3.78" at bounding box center [550, 442] width 51 height 26
type input "4.200"
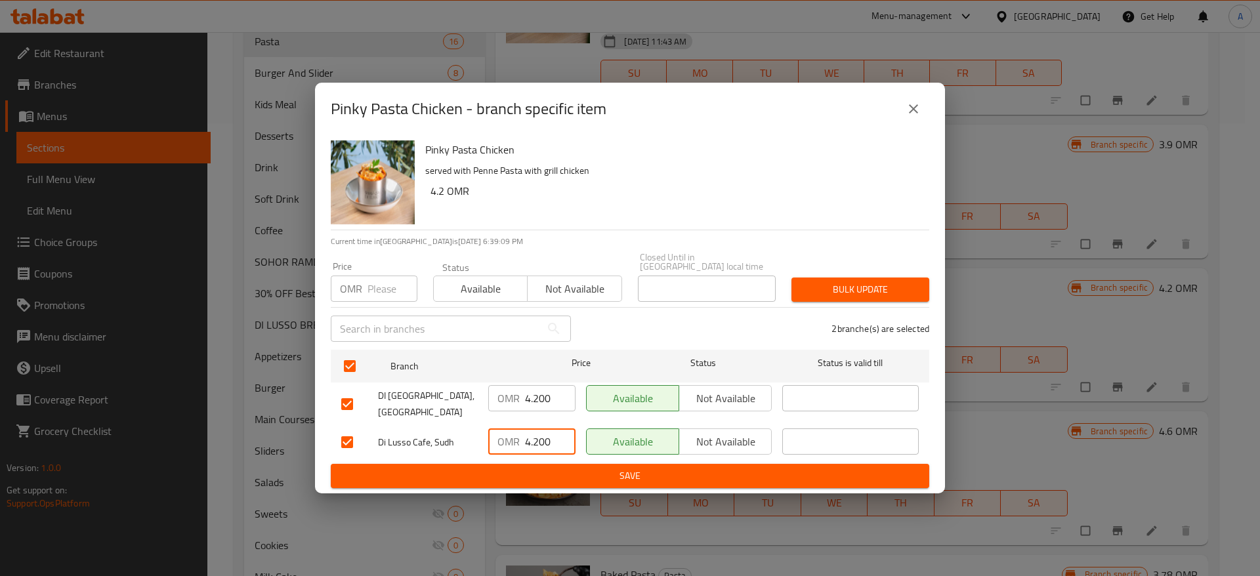
click at [386, 284] on input "number" at bounding box center [393, 289] width 50 height 26
type input "99"
click at [900, 284] on span "Bulk update" at bounding box center [860, 290] width 117 height 16
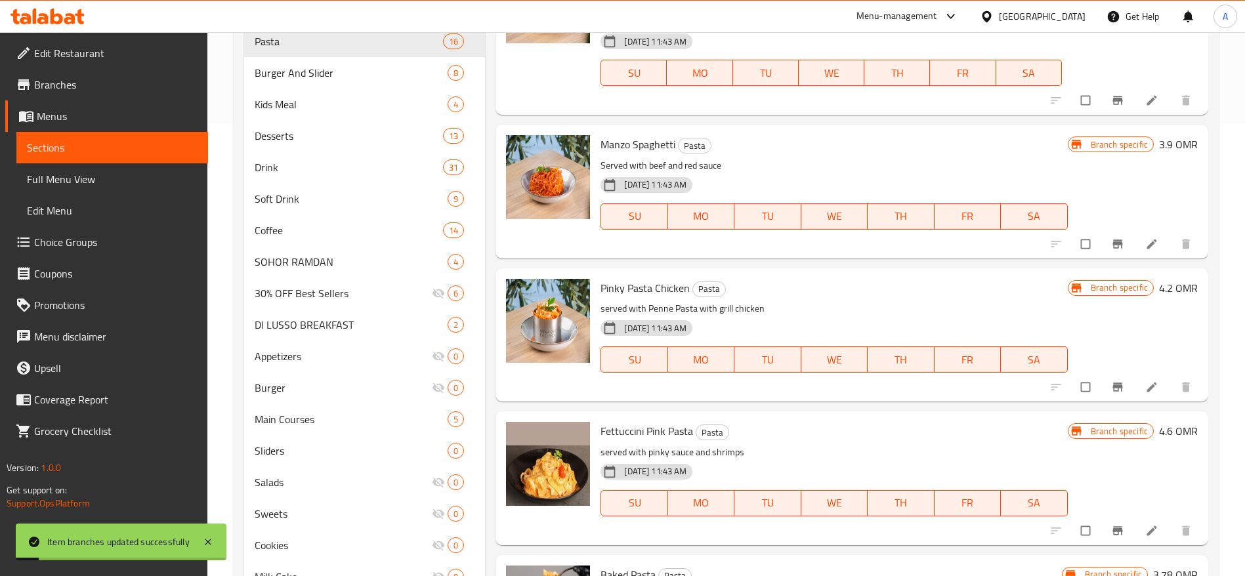
click at [1111, 391] on icon "Branch-specific-item" at bounding box center [1117, 387] width 13 height 13
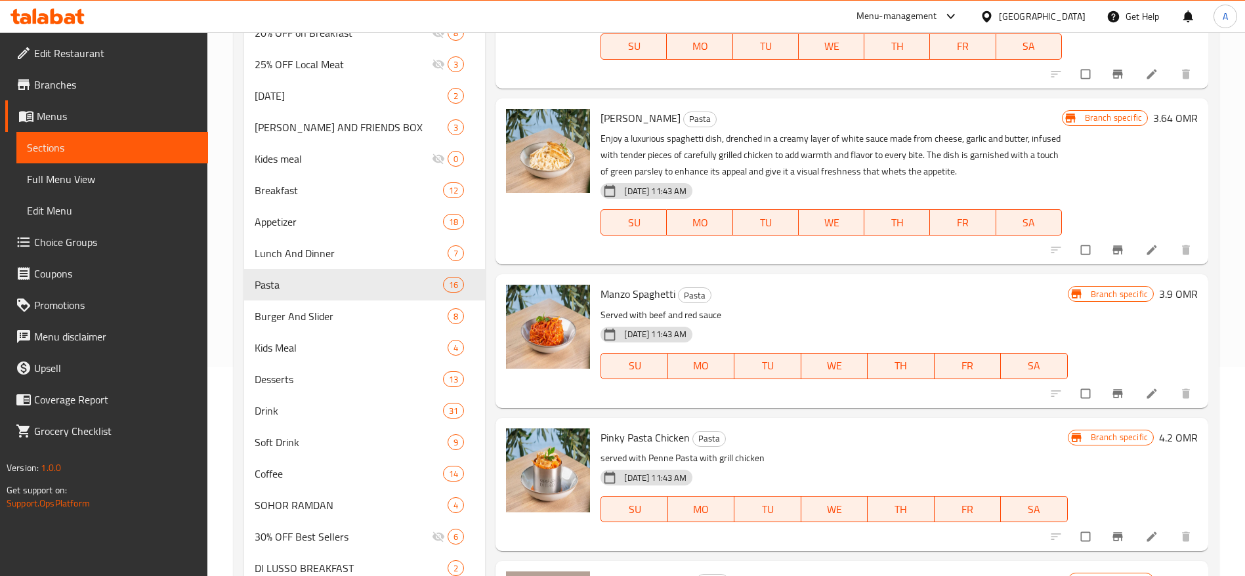
scroll to position [295, 0]
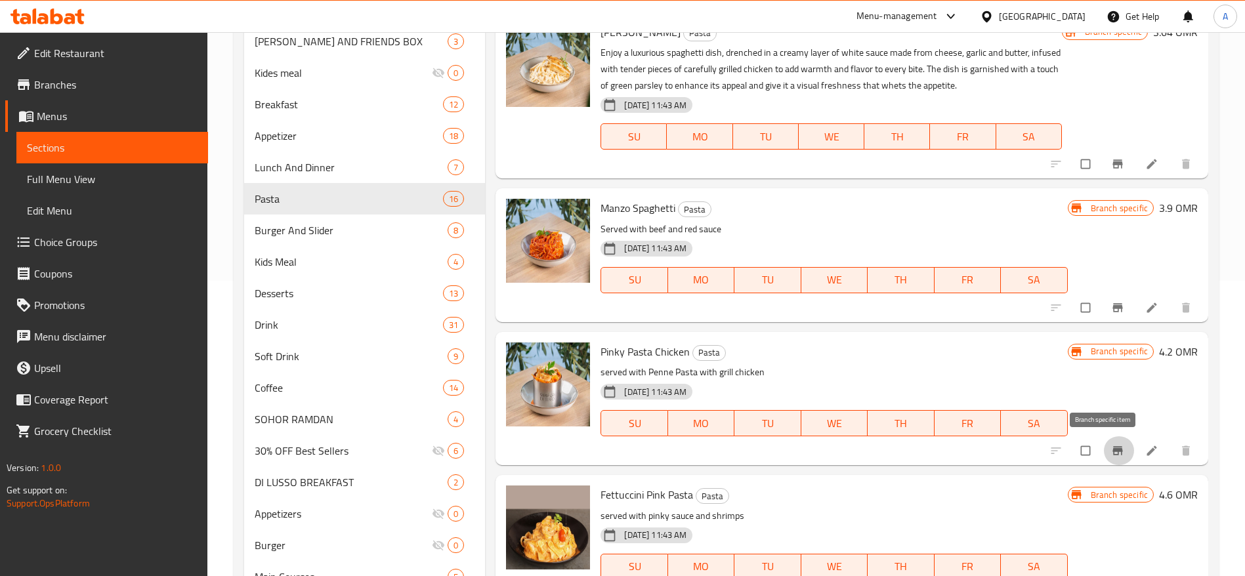
click at [1111, 444] on icon "Branch-specific-item" at bounding box center [1117, 450] width 13 height 13
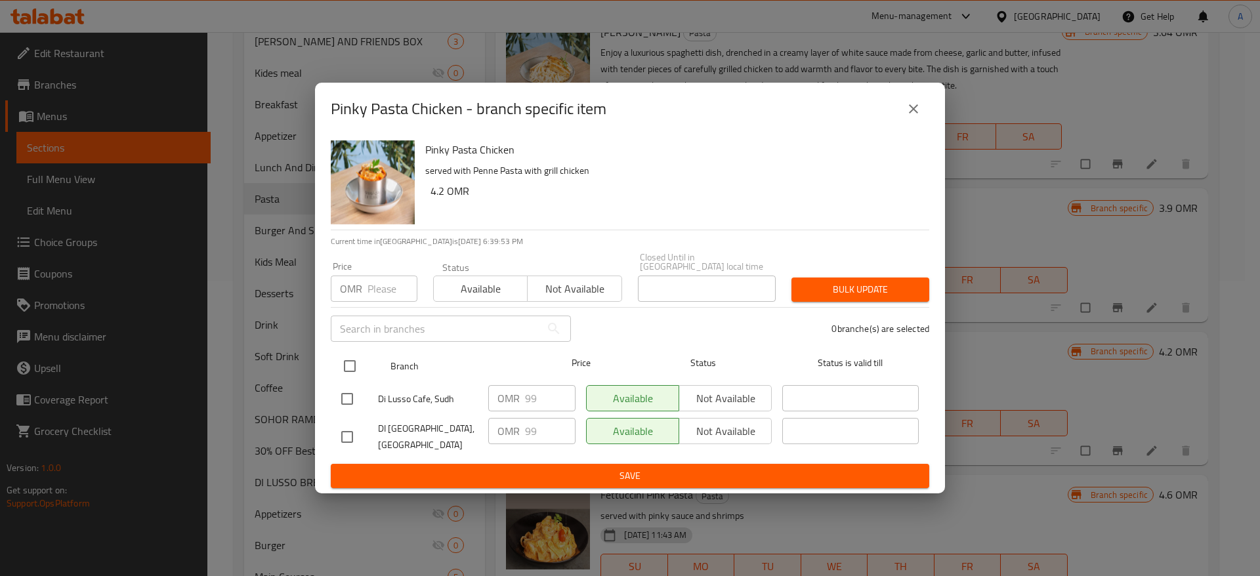
click at [352, 356] on input "checkbox" at bounding box center [350, 366] width 28 height 28
checkbox input "true"
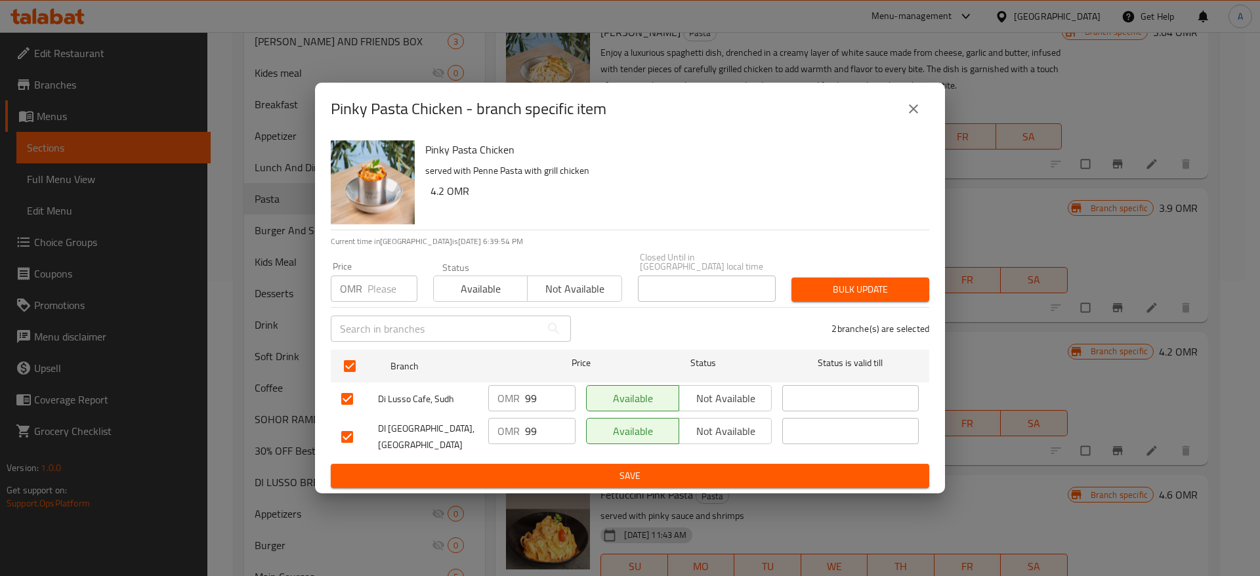
click at [537, 403] on input "99" at bounding box center [550, 398] width 51 height 26
click at [389, 286] on input "number" at bounding box center [393, 289] width 50 height 26
type input "4.200"
click at [818, 291] on span "Bulk update" at bounding box center [860, 290] width 117 height 16
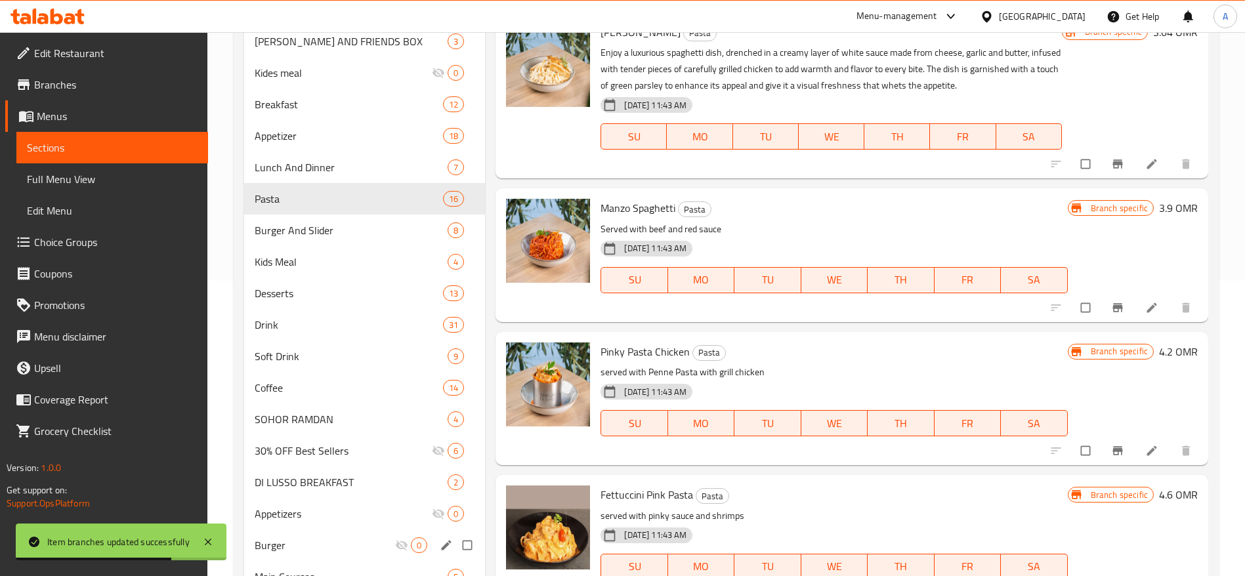
click at [340, 555] on div "Burger 0" at bounding box center [364, 546] width 241 height 32
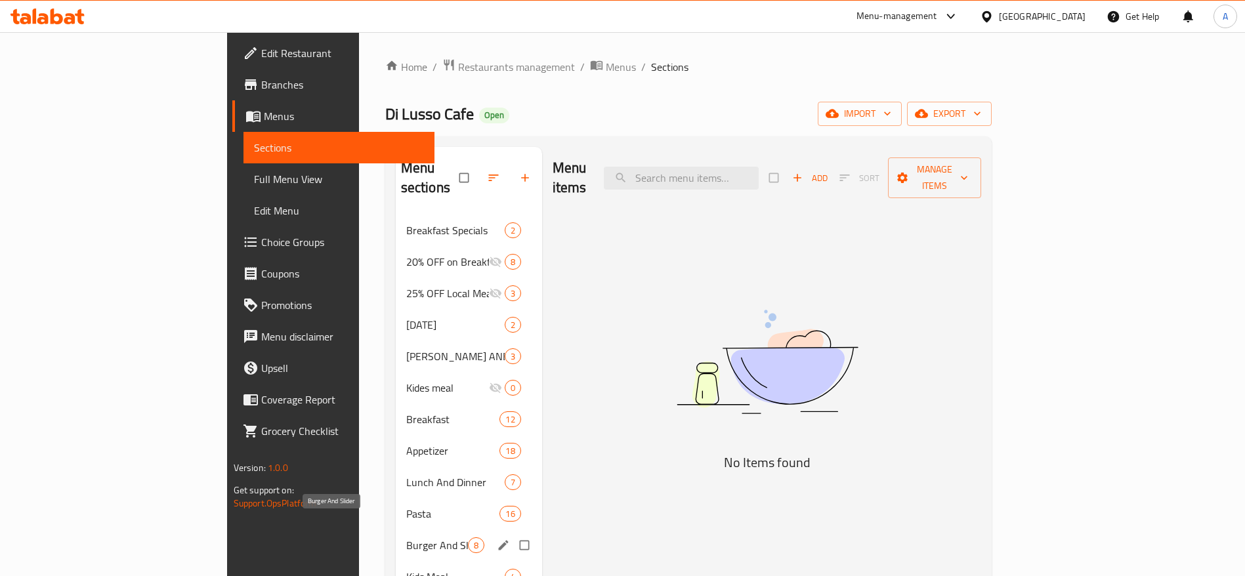
click at [406, 538] on span "Burger And Slider" at bounding box center [437, 546] width 62 height 16
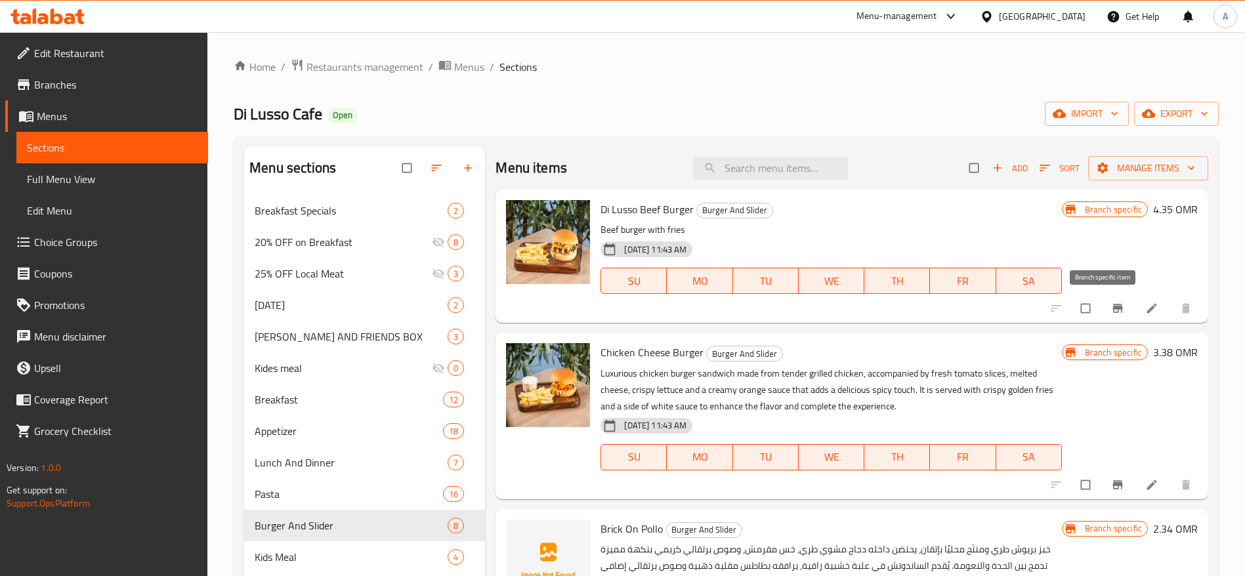
click at [1104, 315] on button "Branch-specific-item" at bounding box center [1119, 308] width 32 height 29
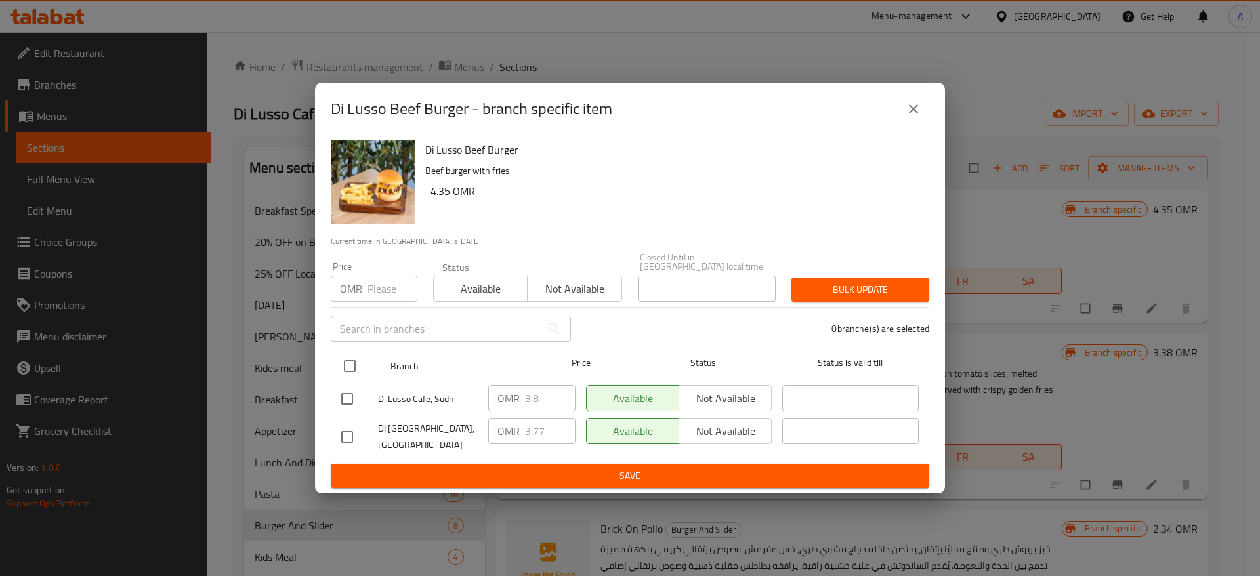
click at [335, 371] on div "Branch Price Status Status is valid till" at bounding box center [630, 366] width 599 height 33
click at [351, 352] on input "checkbox" at bounding box center [350, 366] width 28 height 28
checkbox input "true"
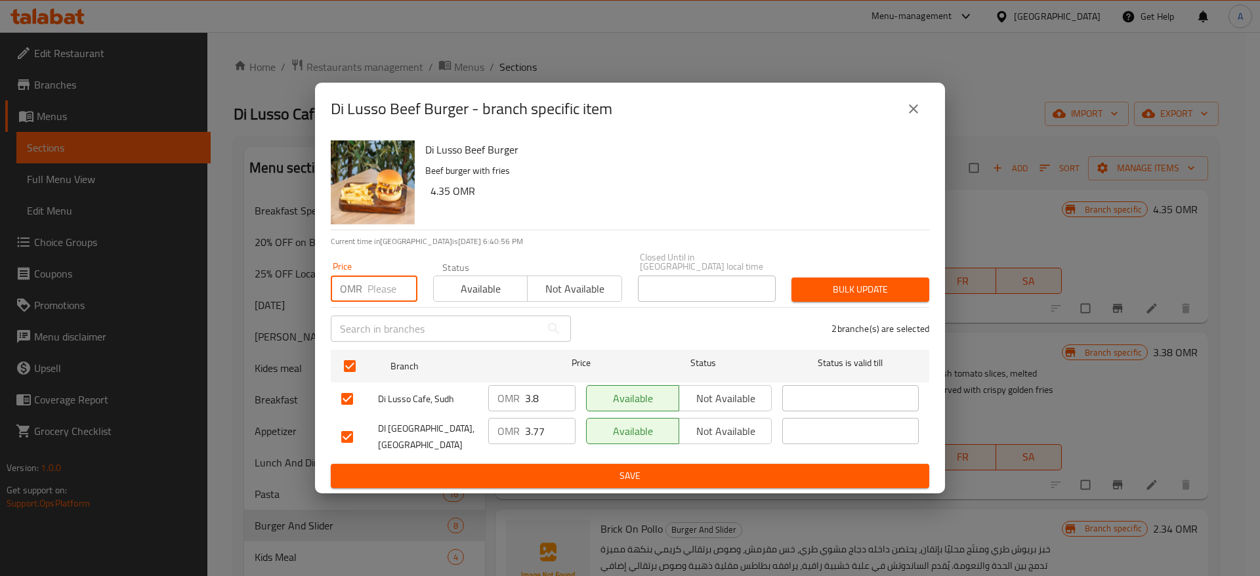
click at [375, 289] on input "number" at bounding box center [393, 289] width 50 height 26
type input "4.350"
click at [725, 464] on button "Save" at bounding box center [630, 476] width 599 height 24
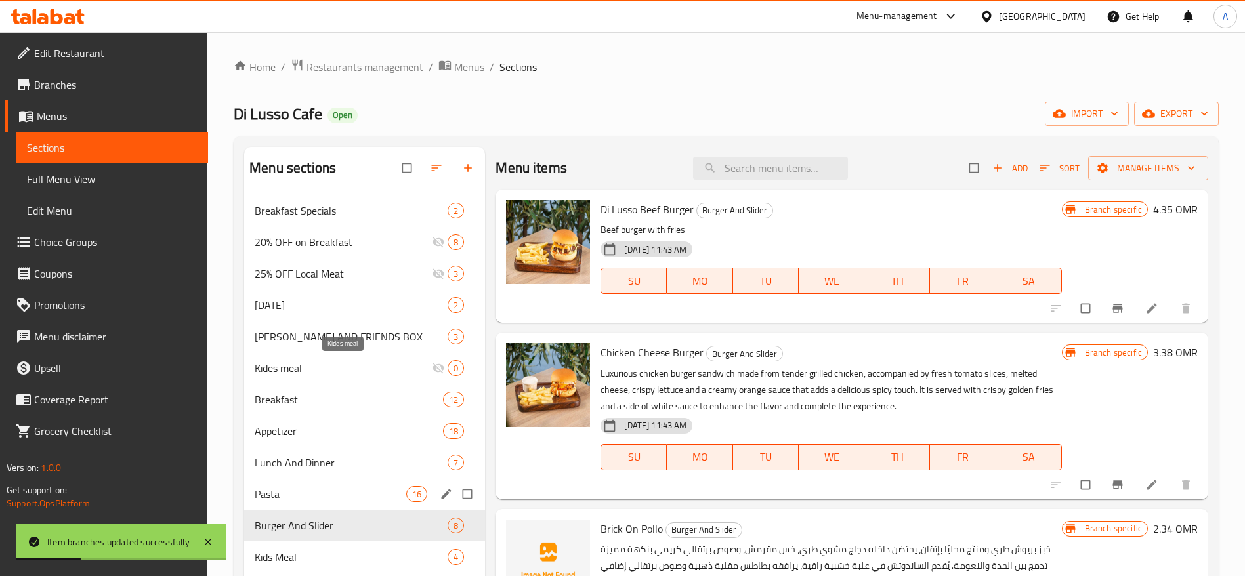
scroll to position [295, 0]
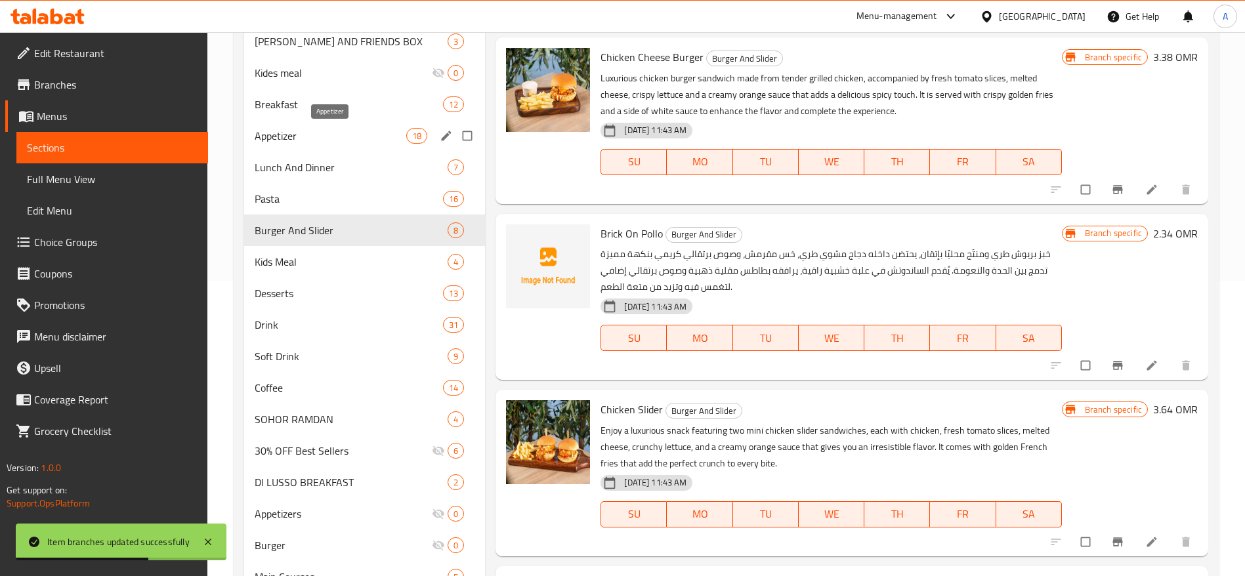
click at [328, 141] on span "Appetizer" at bounding box center [331, 136] width 152 height 16
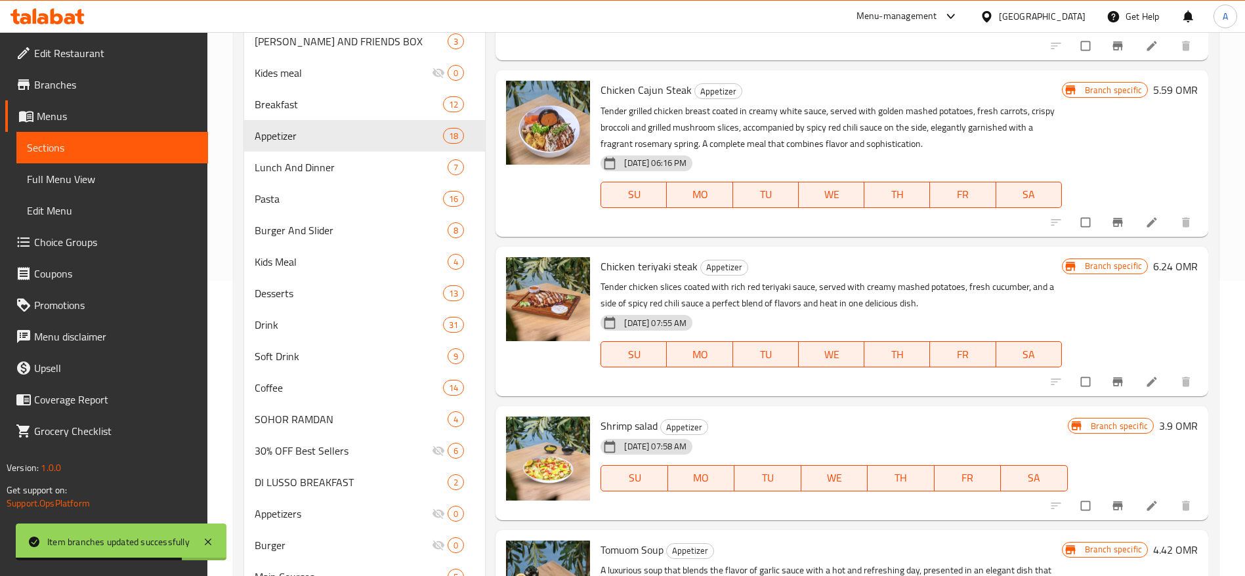
scroll to position [795, 0]
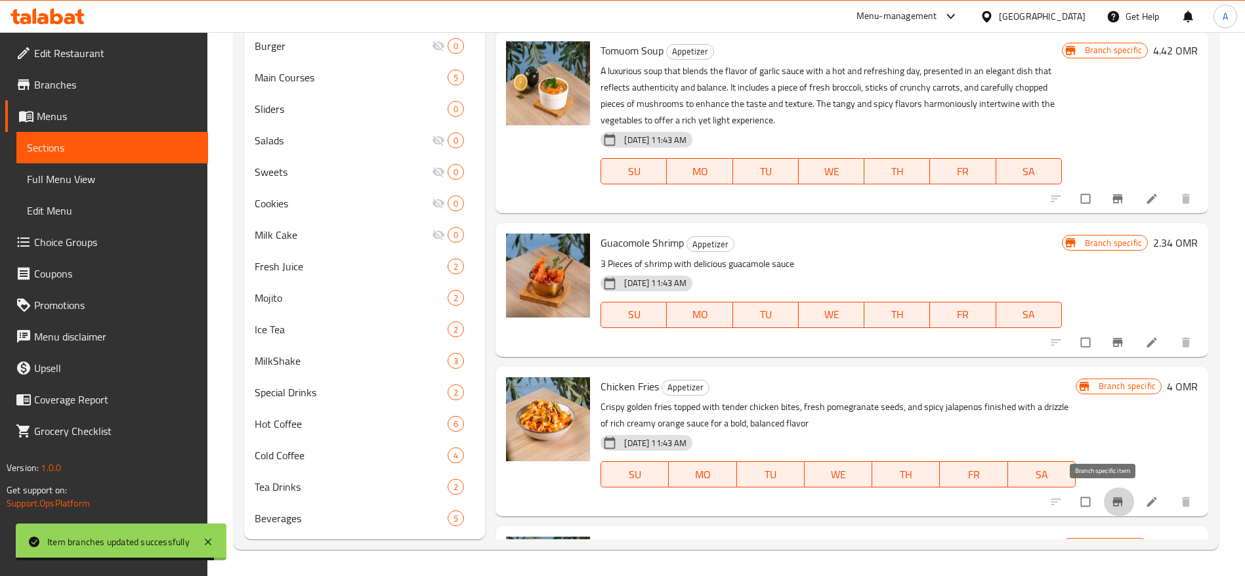
click at [1113, 505] on icon "Branch-specific-item" at bounding box center [1118, 502] width 10 height 9
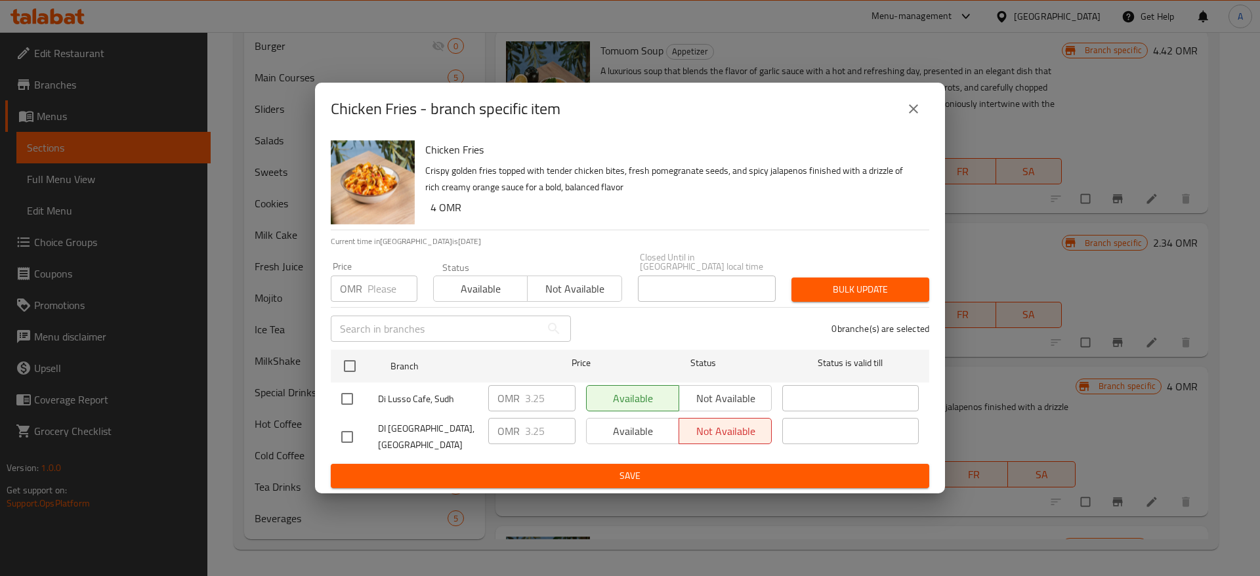
click at [410, 287] on input "number" at bounding box center [393, 289] width 50 height 26
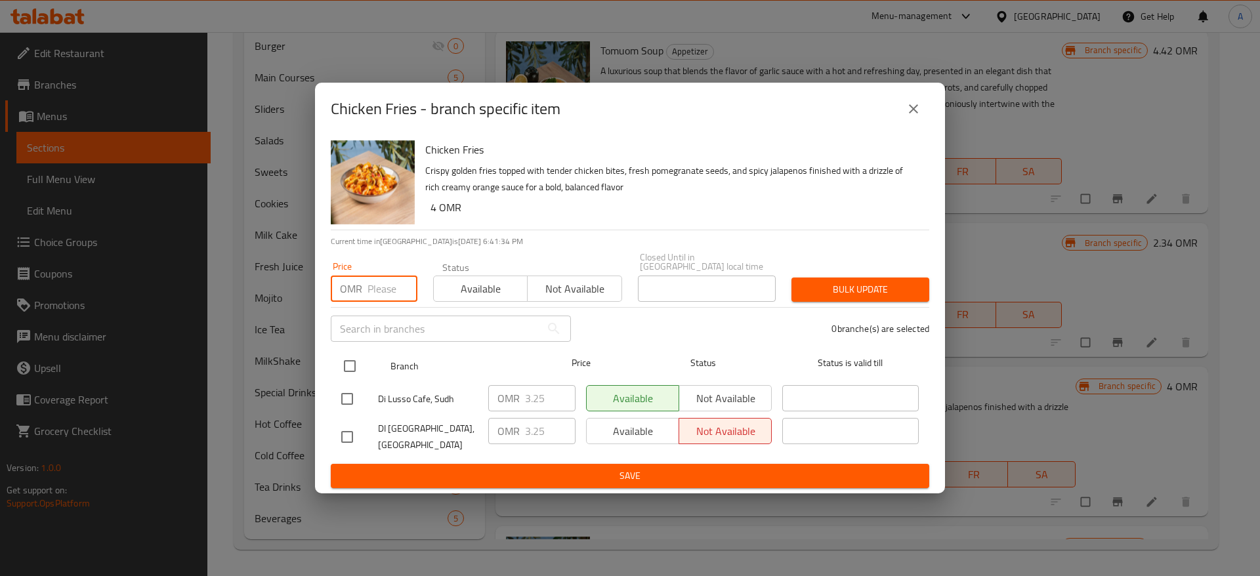
click at [346, 364] on input "checkbox" at bounding box center [350, 366] width 28 height 28
checkbox input "true"
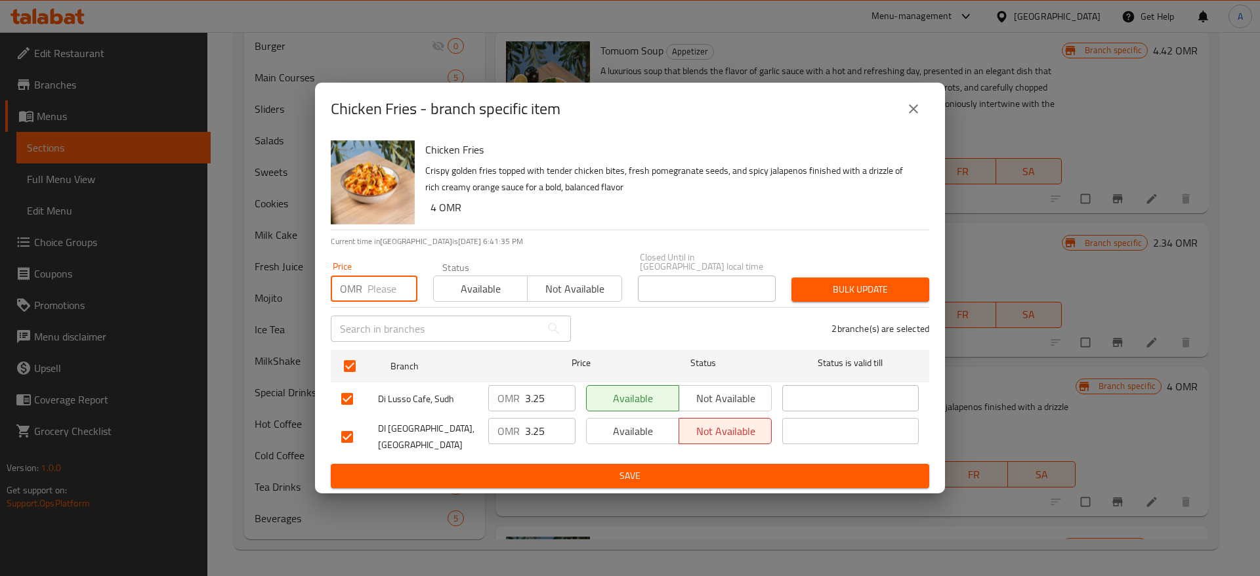
click at [379, 283] on input "number" at bounding box center [393, 289] width 50 height 26
type input "4"
click at [647, 473] on span "Save" at bounding box center [630, 476] width 578 height 16
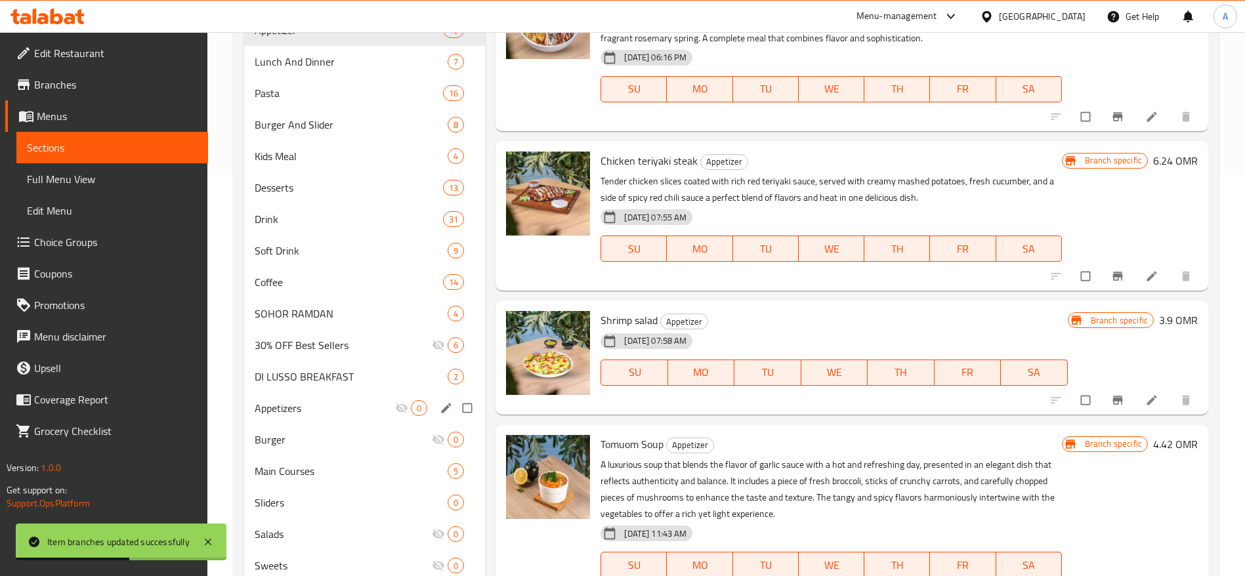
scroll to position [106, 0]
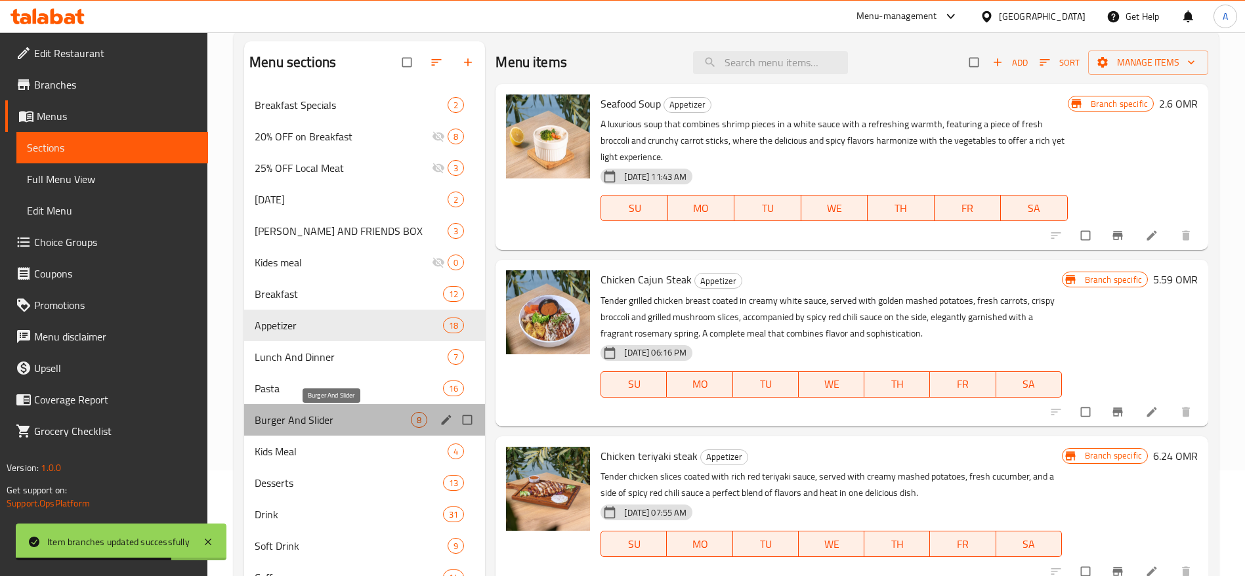
click at [348, 425] on span "Burger And Slider" at bounding box center [333, 420] width 156 height 16
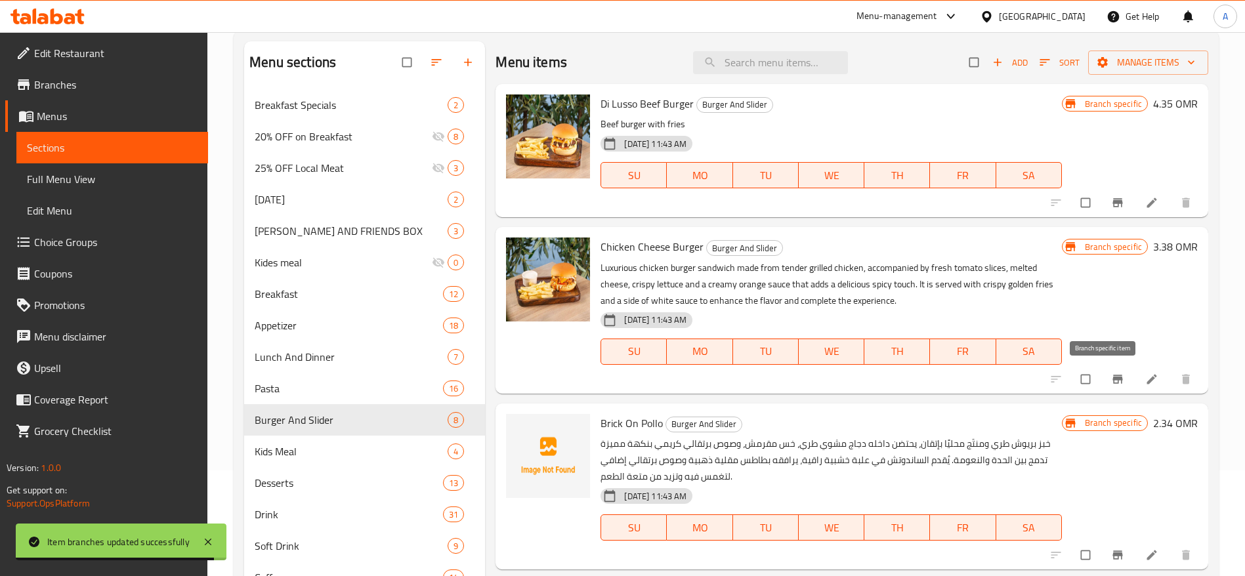
click at [1111, 378] on icon "Branch-specific-item" at bounding box center [1117, 379] width 13 height 13
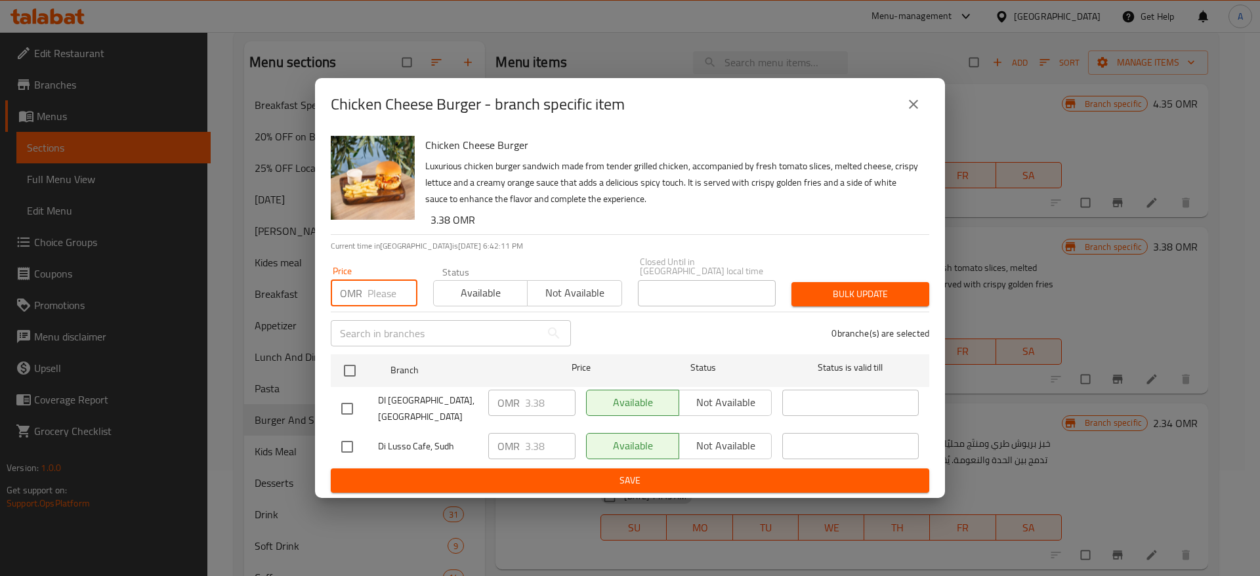
click at [377, 287] on input "number" at bounding box center [393, 293] width 50 height 26
type input "4"
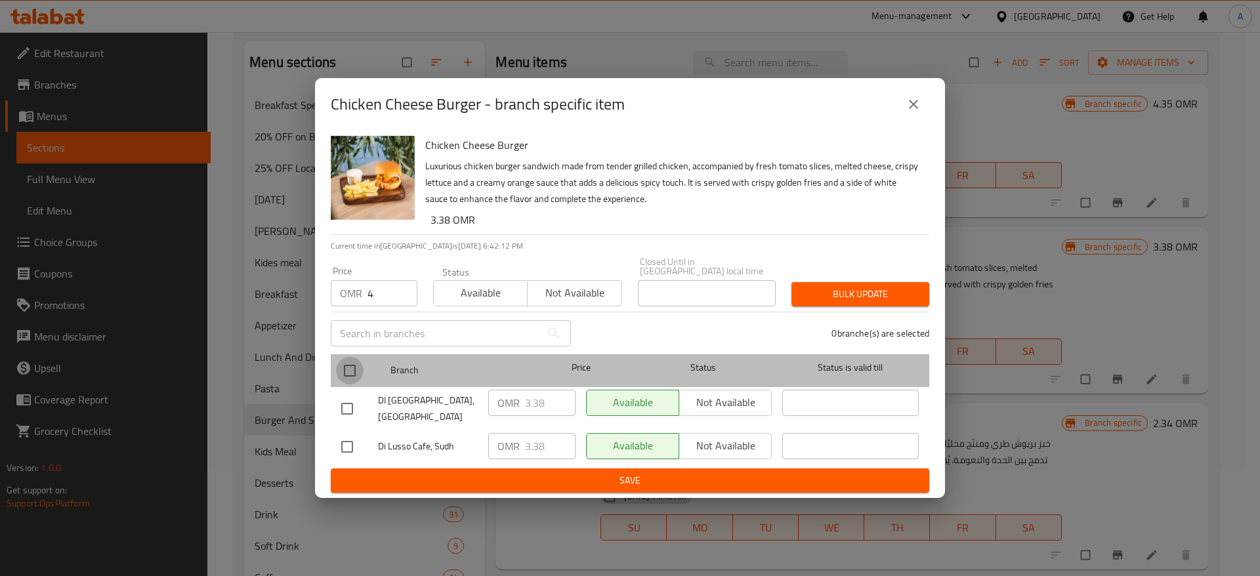
click at [353, 366] on input "checkbox" at bounding box center [350, 371] width 28 height 28
checkbox input "true"
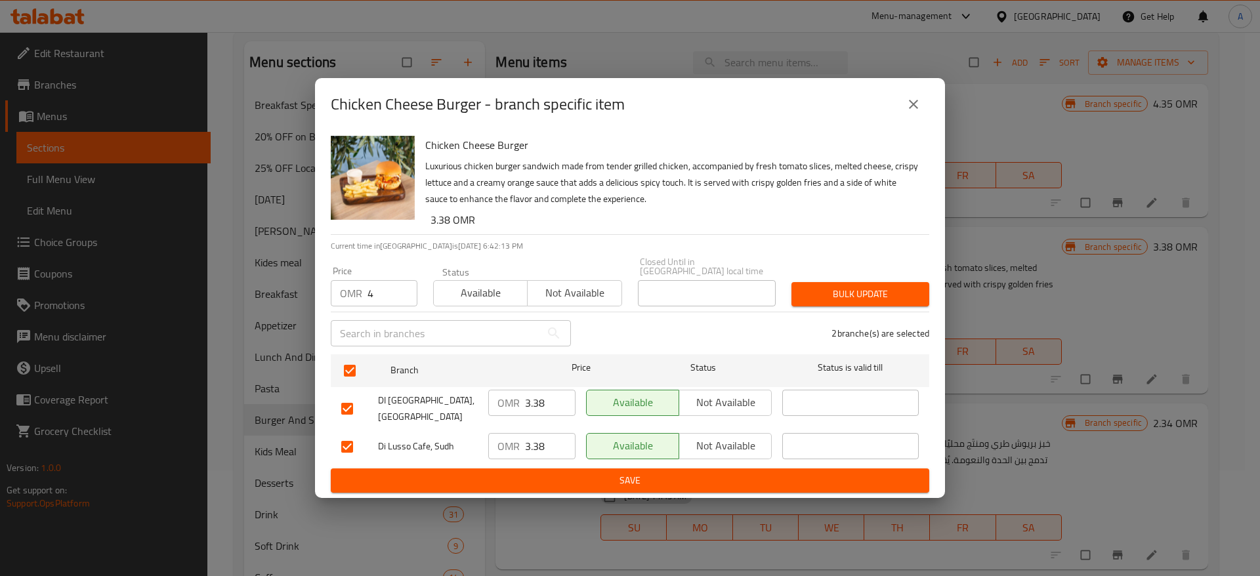
click at [597, 480] on span "Save" at bounding box center [630, 481] width 578 height 16
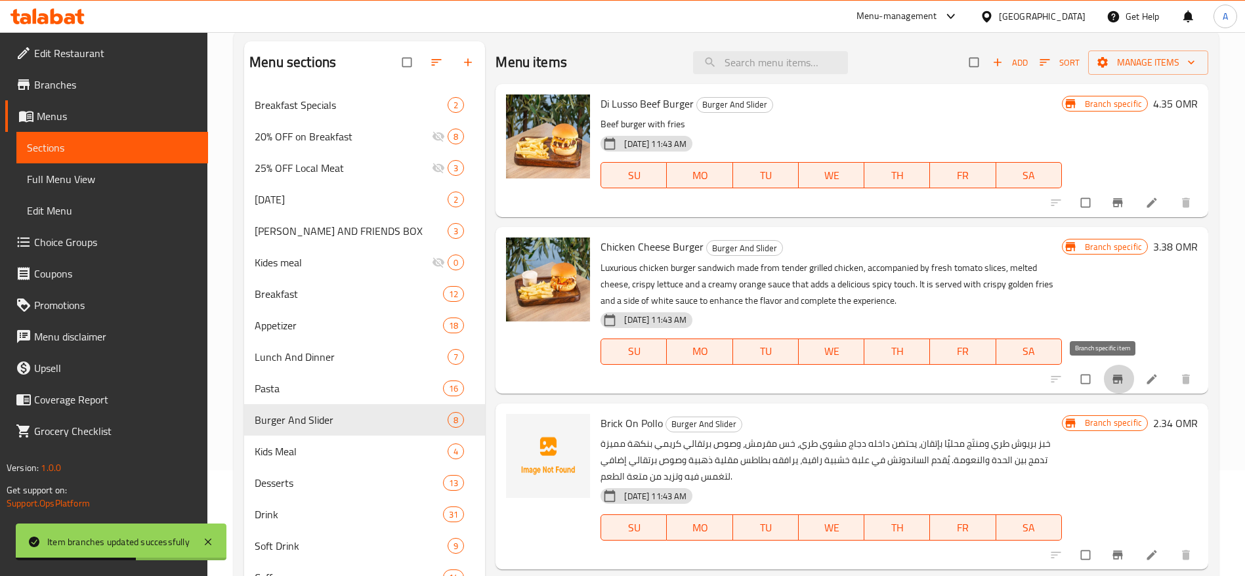
click at [1103, 388] on button "Branch-specific-item" at bounding box center [1119, 379] width 32 height 29
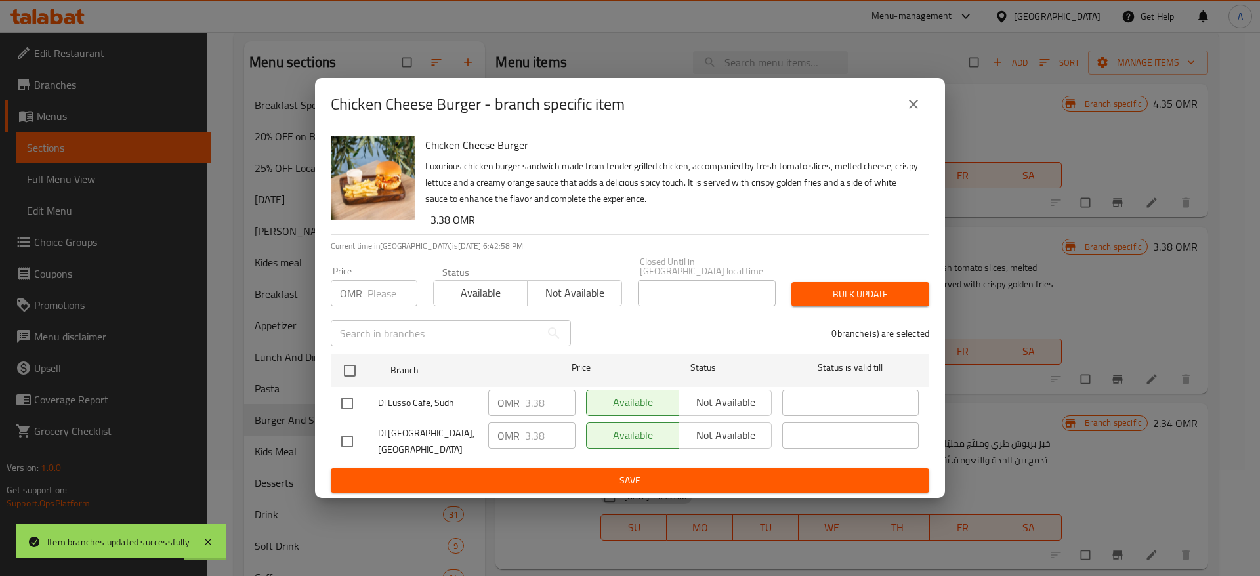
click at [368, 288] on input "number" at bounding box center [393, 293] width 50 height 26
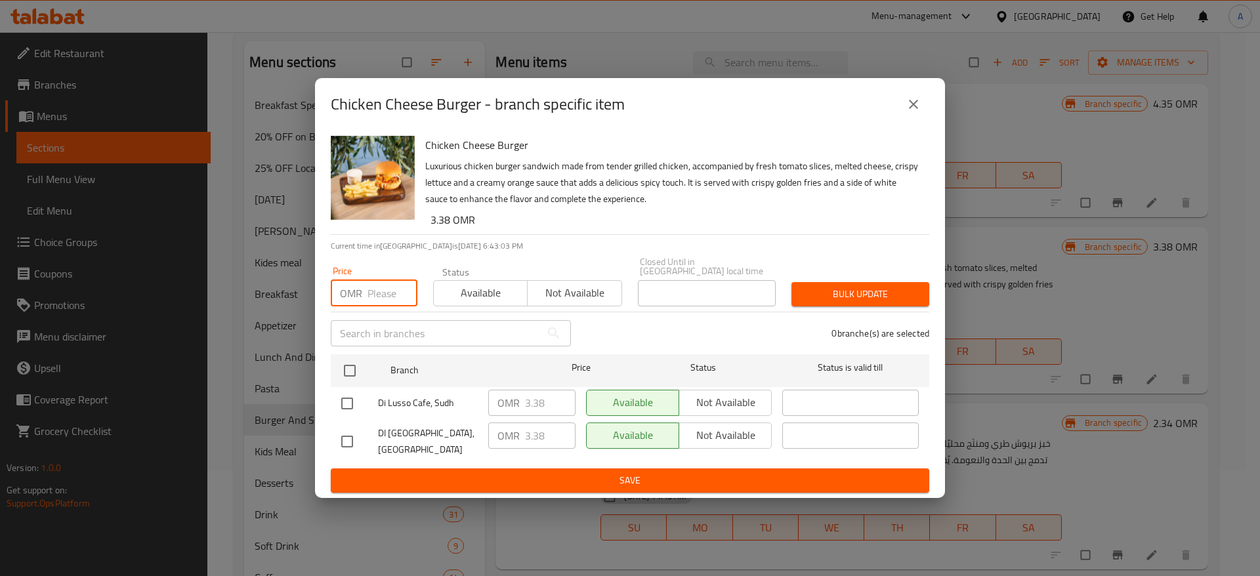
click at [899, 109] on button "close" at bounding box center [914, 105] width 32 height 32
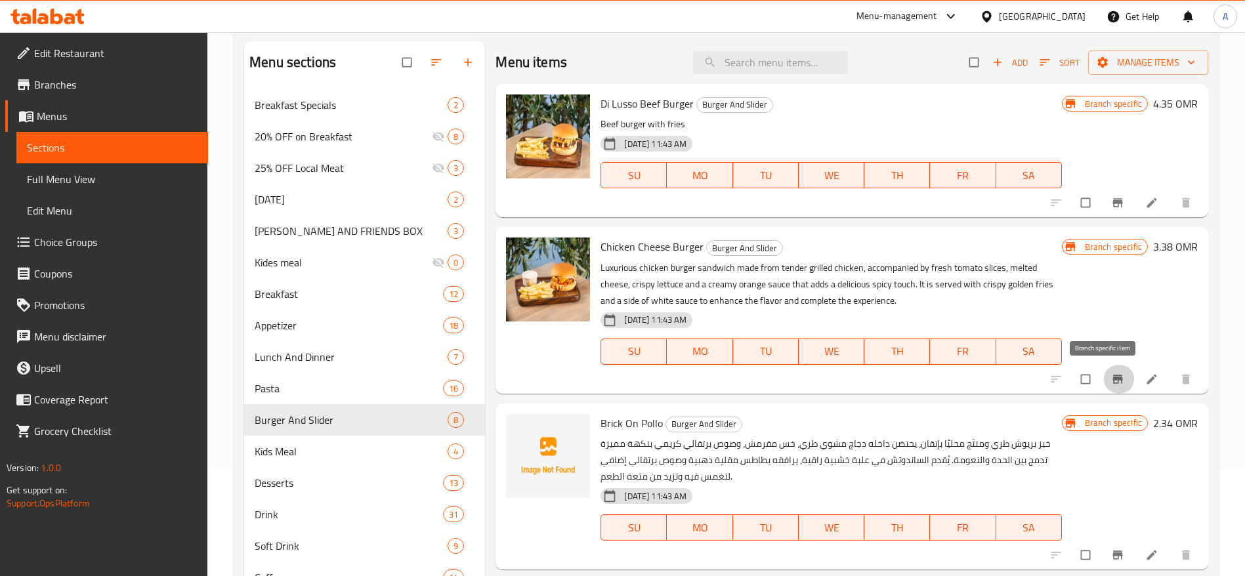
click at [1111, 381] on icon "Branch-specific-item" at bounding box center [1117, 379] width 13 height 13
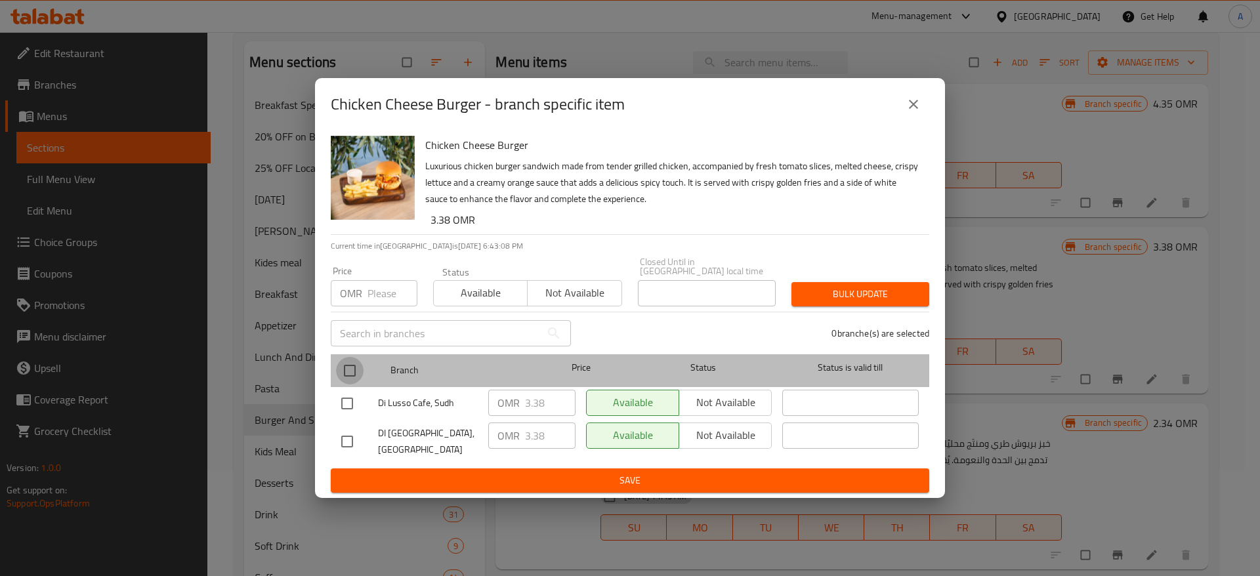
click at [345, 373] on input "checkbox" at bounding box center [350, 371] width 28 height 28
checkbox input "true"
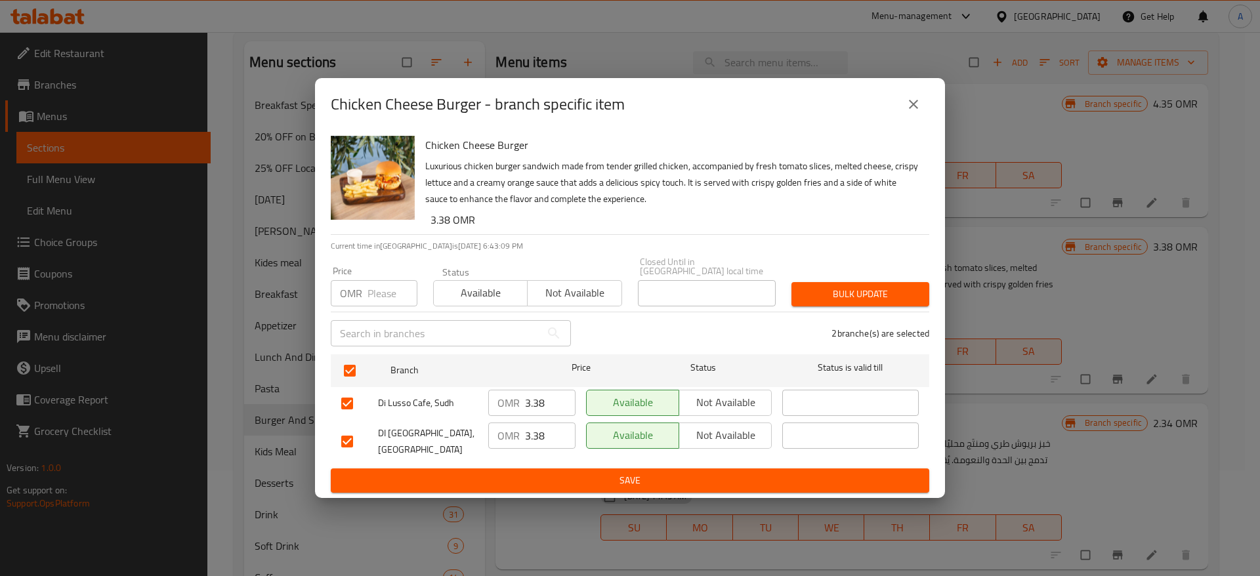
click at [380, 286] on input "number" at bounding box center [393, 293] width 50 height 26
type input "4"
click at [841, 290] on span "Bulk update" at bounding box center [860, 294] width 117 height 16
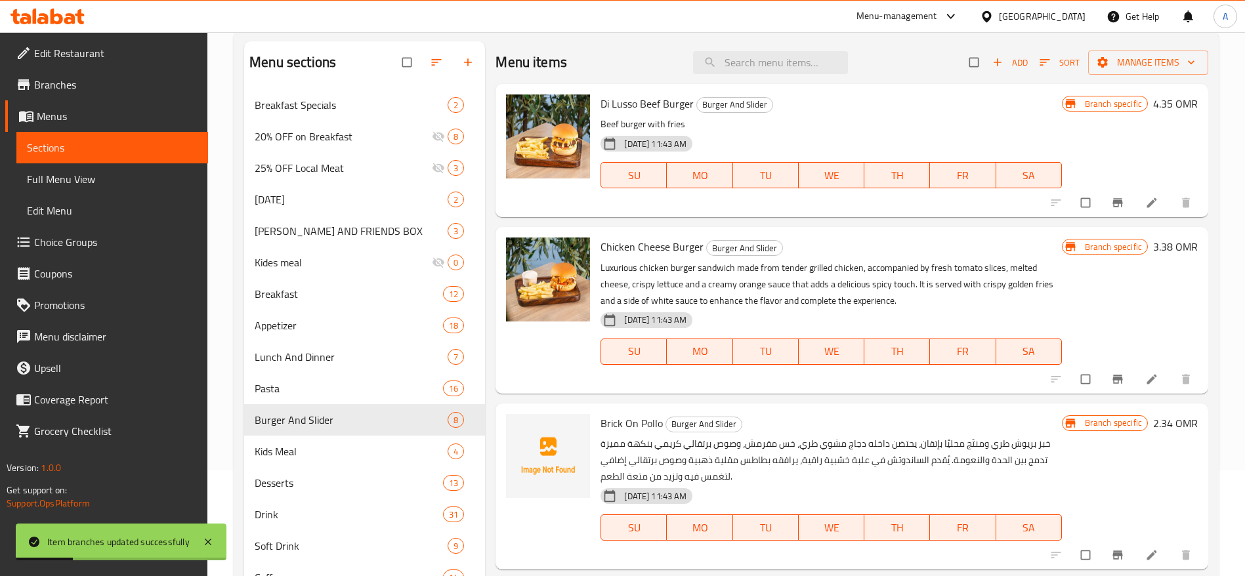
click at [1090, 366] on div at bounding box center [1122, 379] width 161 height 29
click at [1111, 385] on icon "Branch-specific-item" at bounding box center [1117, 379] width 13 height 13
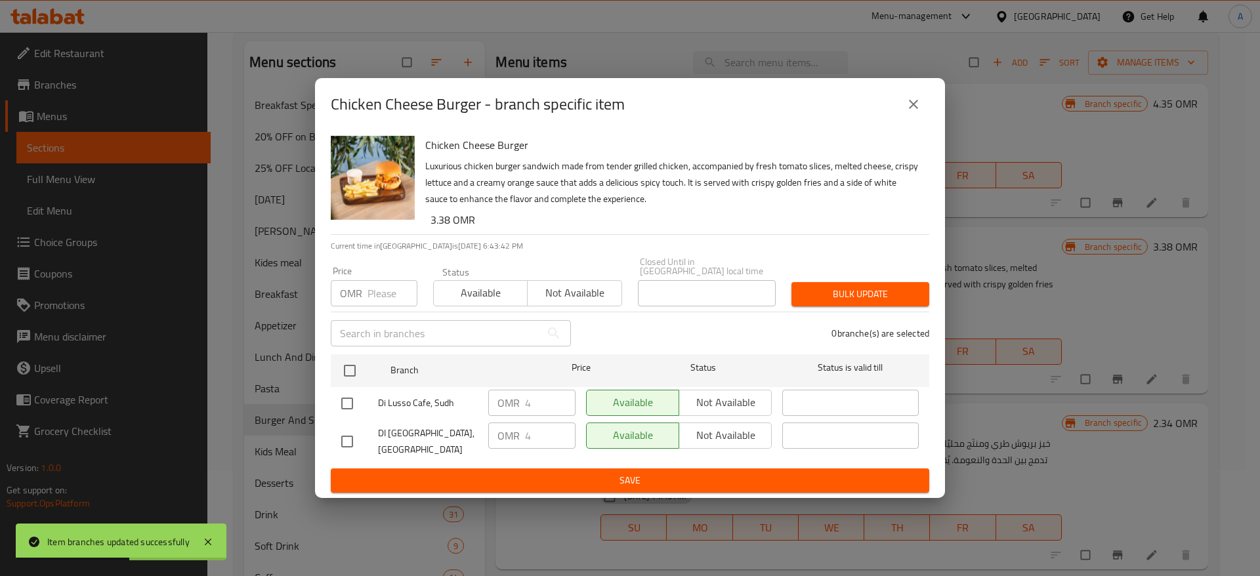
click at [912, 106] on icon "close" at bounding box center [914, 104] width 16 height 16
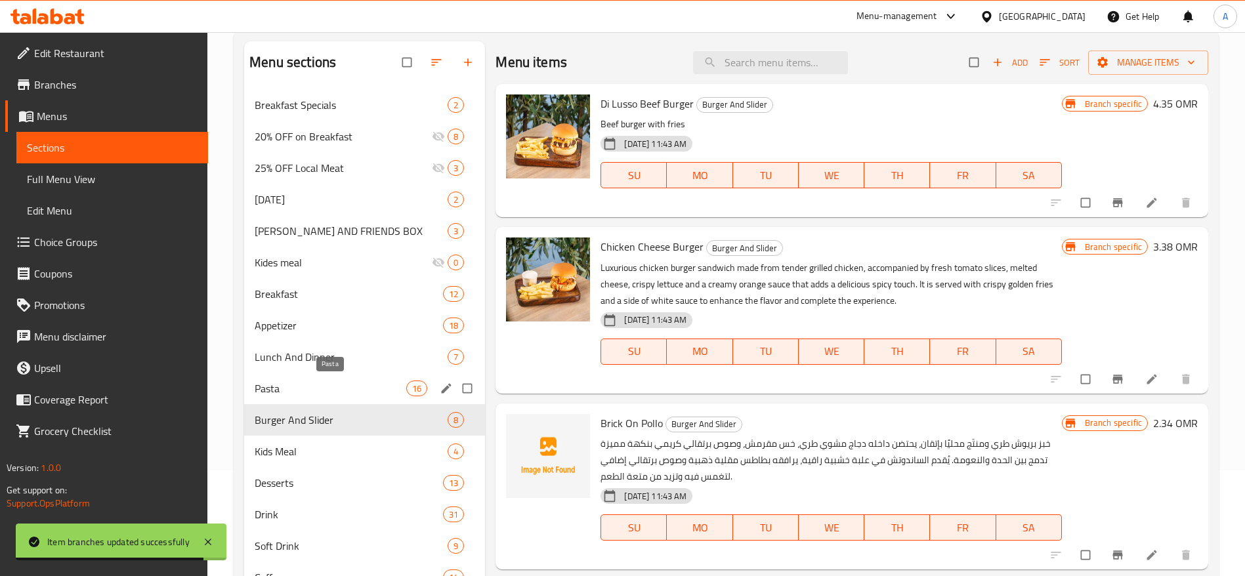
drag, startPoint x: 303, startPoint y: 393, endPoint x: 456, endPoint y: 400, distance: 152.5
click at [304, 393] on span "Pasta" at bounding box center [331, 389] width 152 height 16
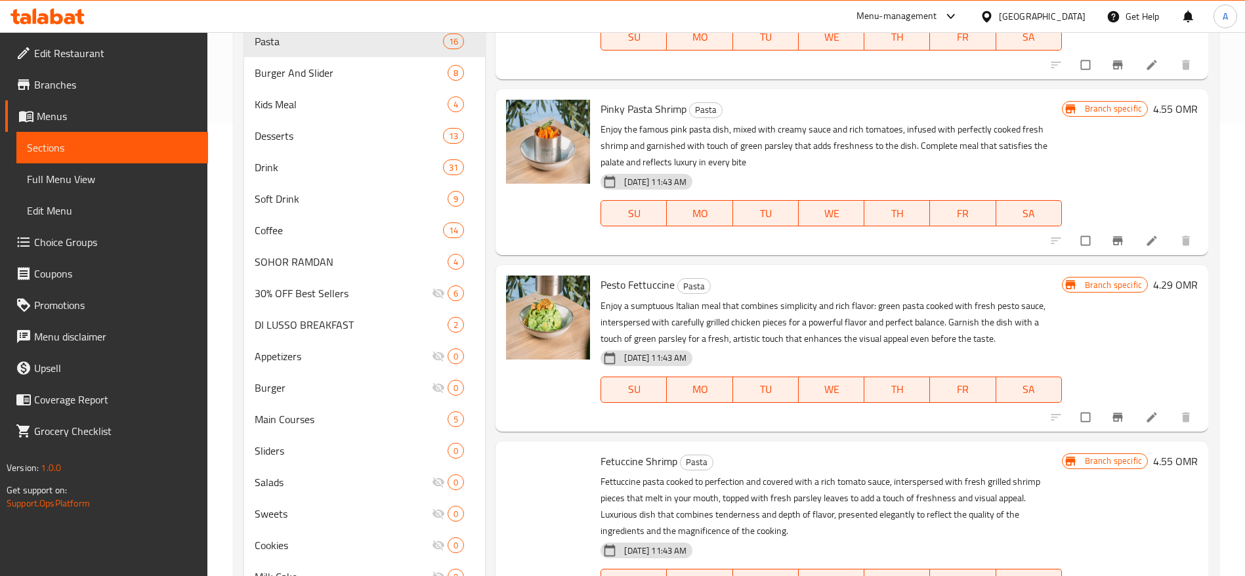
scroll to position [1407, 0]
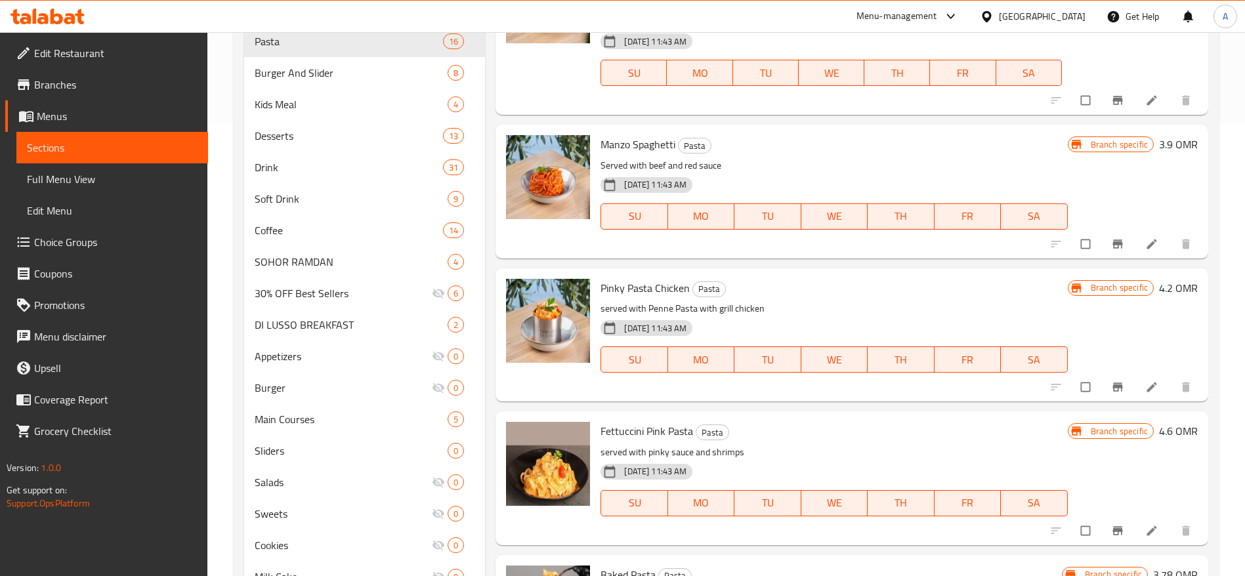
click at [677, 287] on span "Pinky Pasta Chicken" at bounding box center [645, 288] width 89 height 20
copy h6 "Pinky Pasta Chicken"
click at [1111, 398] on button "Branch-specific-item" at bounding box center [1119, 387] width 32 height 29
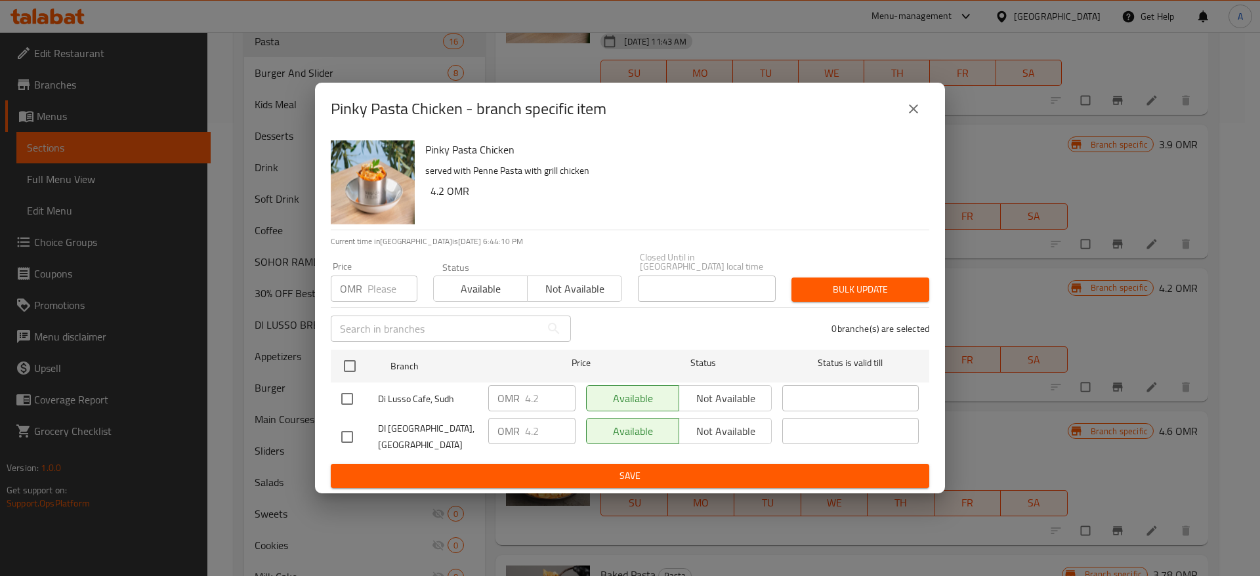
click at [377, 291] on input "number" at bounding box center [393, 289] width 50 height 26
type input "4.200"
click at [834, 282] on span "Bulk update" at bounding box center [860, 290] width 117 height 16
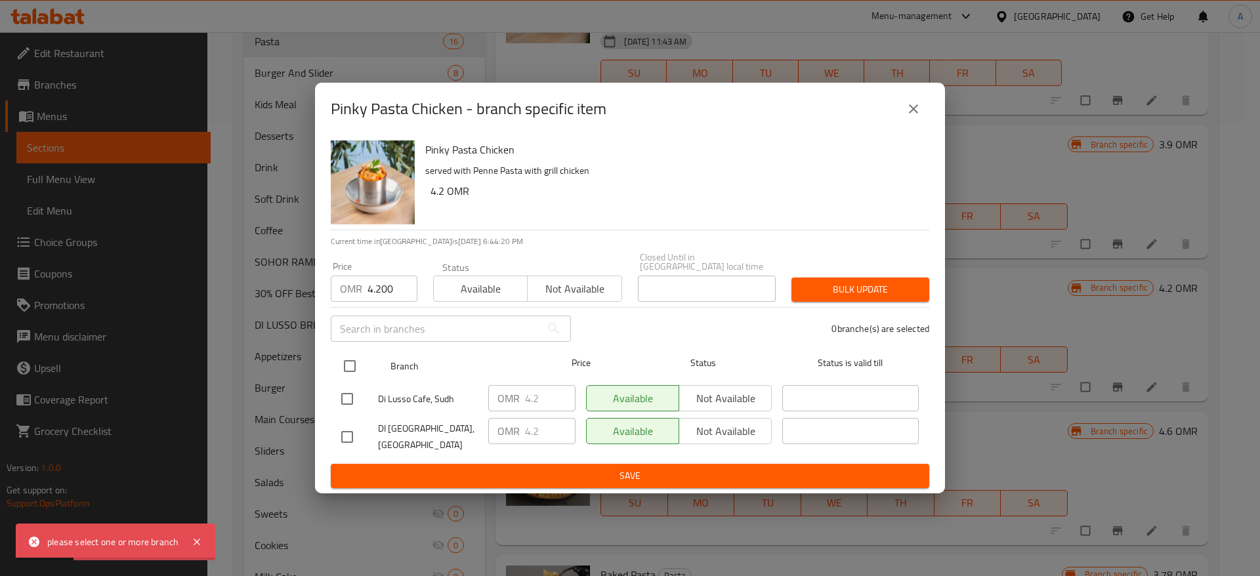
click at [349, 366] on input "checkbox" at bounding box center [350, 366] width 28 height 28
checkbox input "true"
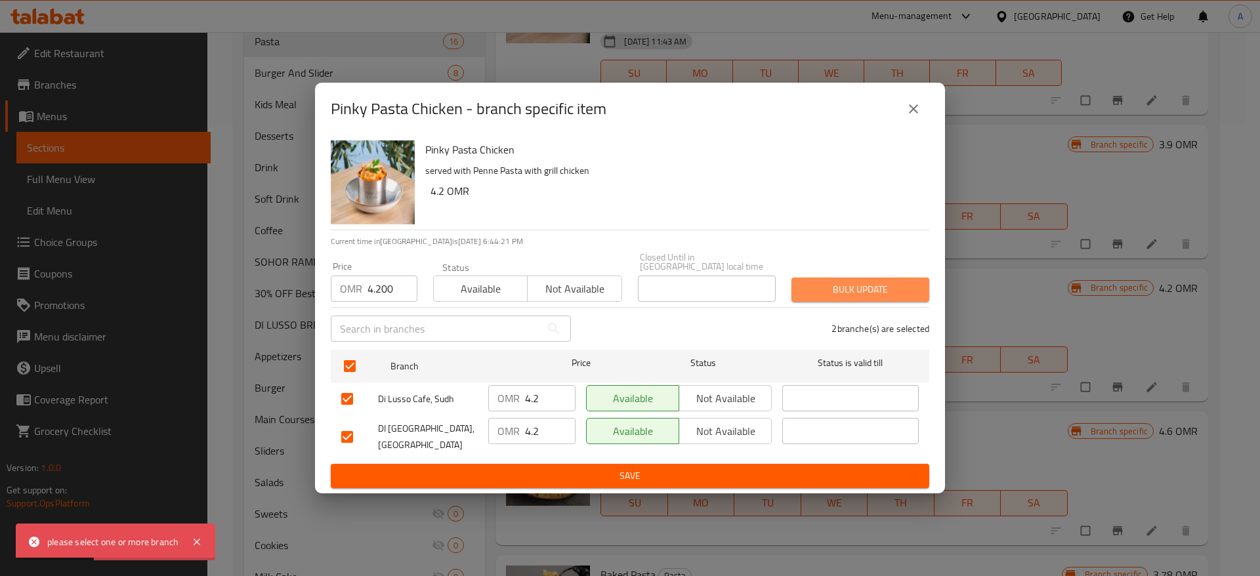
click at [905, 282] on span "Bulk update" at bounding box center [860, 290] width 117 height 16
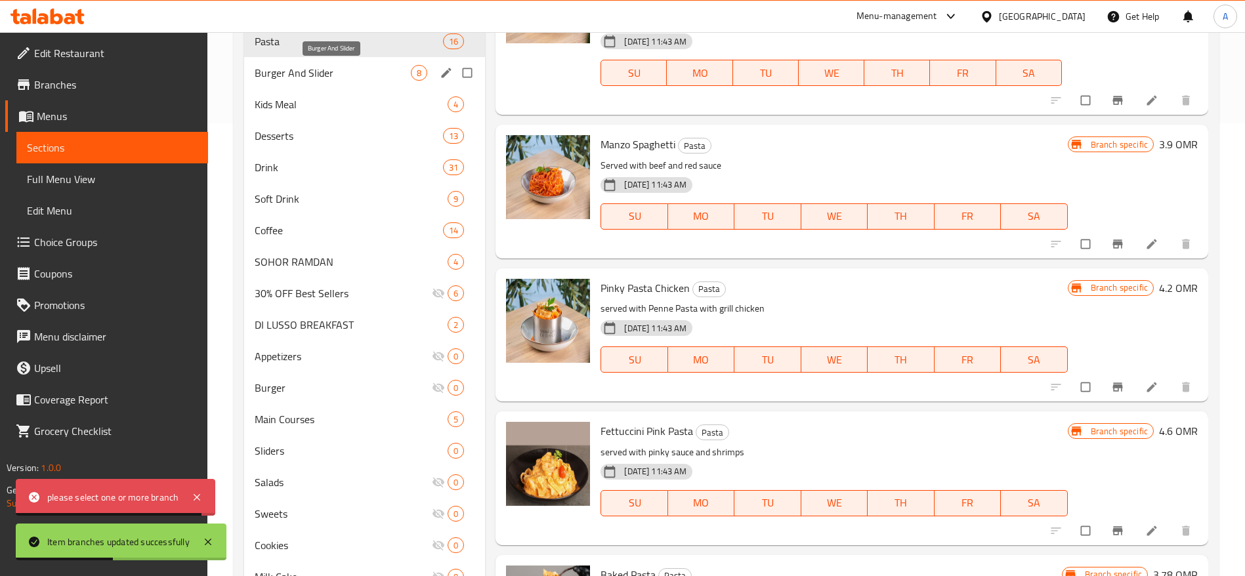
click at [307, 72] on span "Burger And Slider" at bounding box center [333, 73] width 156 height 16
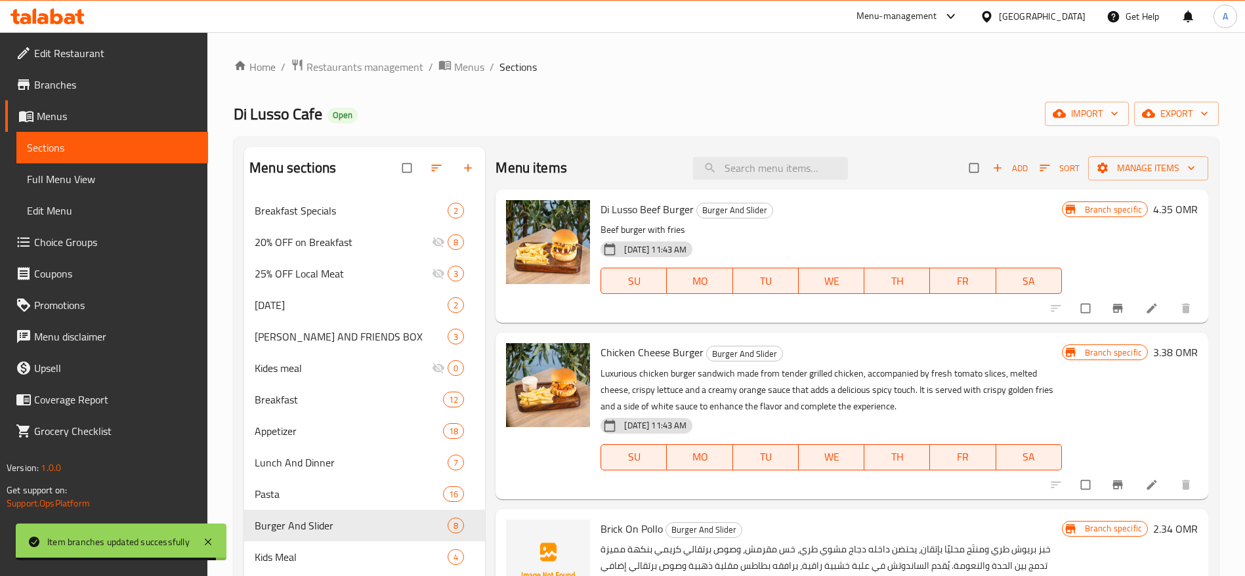
click at [669, 204] on span "Di Lusso Beef Burger" at bounding box center [647, 210] width 93 height 20
copy h6 "Di Lusso Beef Burger"
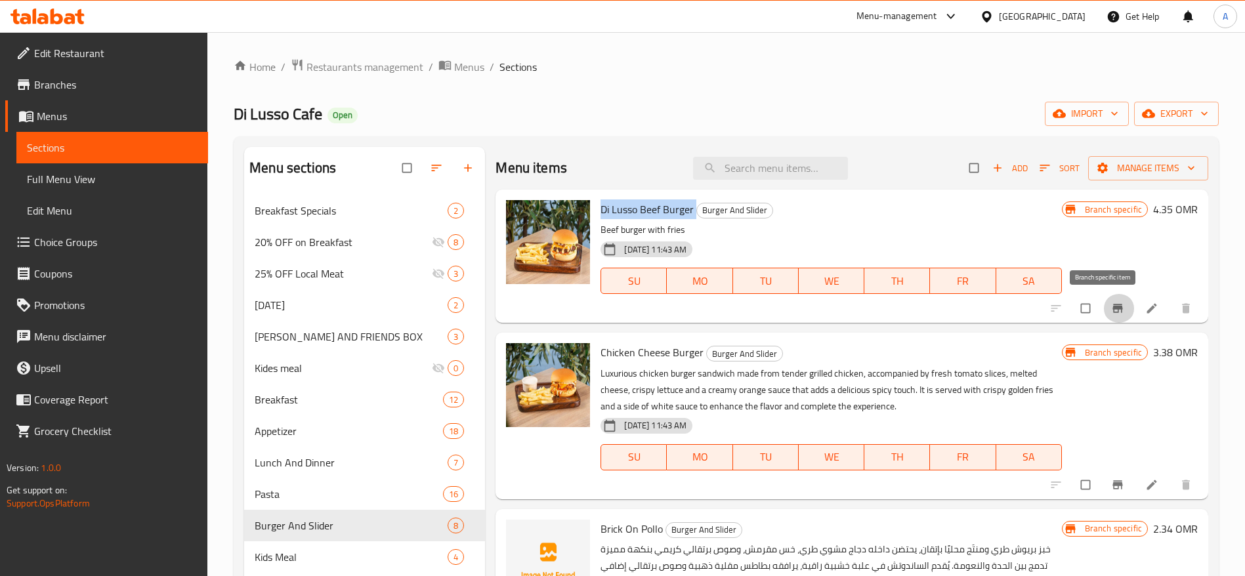
click at [1111, 312] on icon "Branch-specific-item" at bounding box center [1117, 308] width 13 height 13
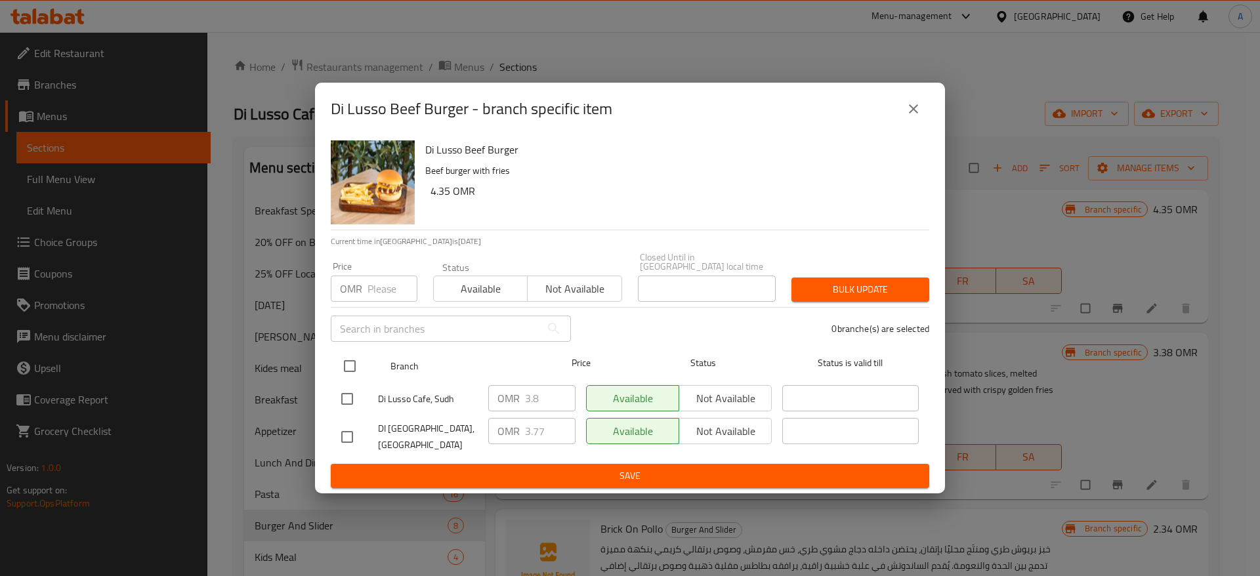
click at [351, 364] on input "checkbox" at bounding box center [350, 366] width 28 height 28
checkbox input "true"
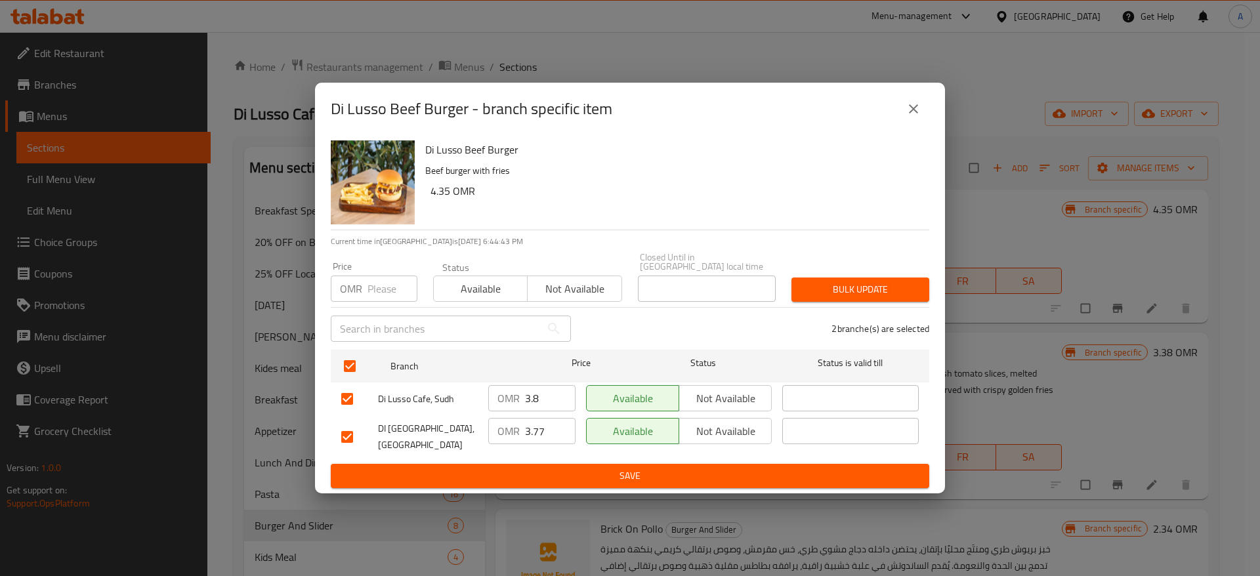
click at [377, 292] on input "number" at bounding box center [393, 289] width 50 height 26
type input "4.350"
click at [895, 287] on span "Bulk update" at bounding box center [860, 290] width 117 height 16
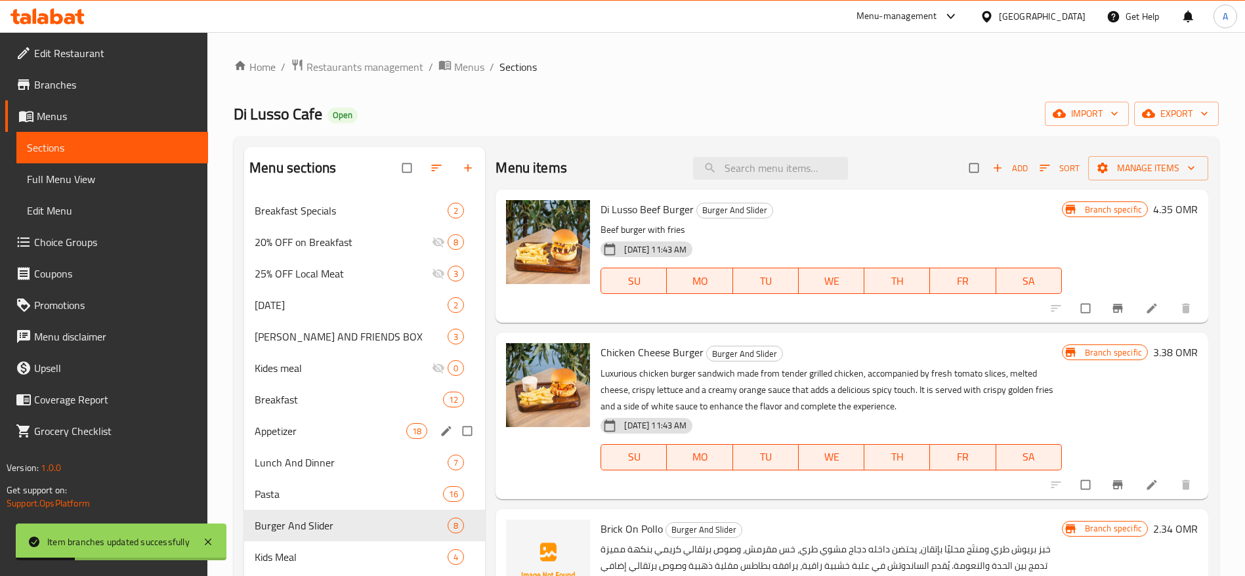
click at [346, 440] on div "Appetizer 18" at bounding box center [364, 432] width 241 height 32
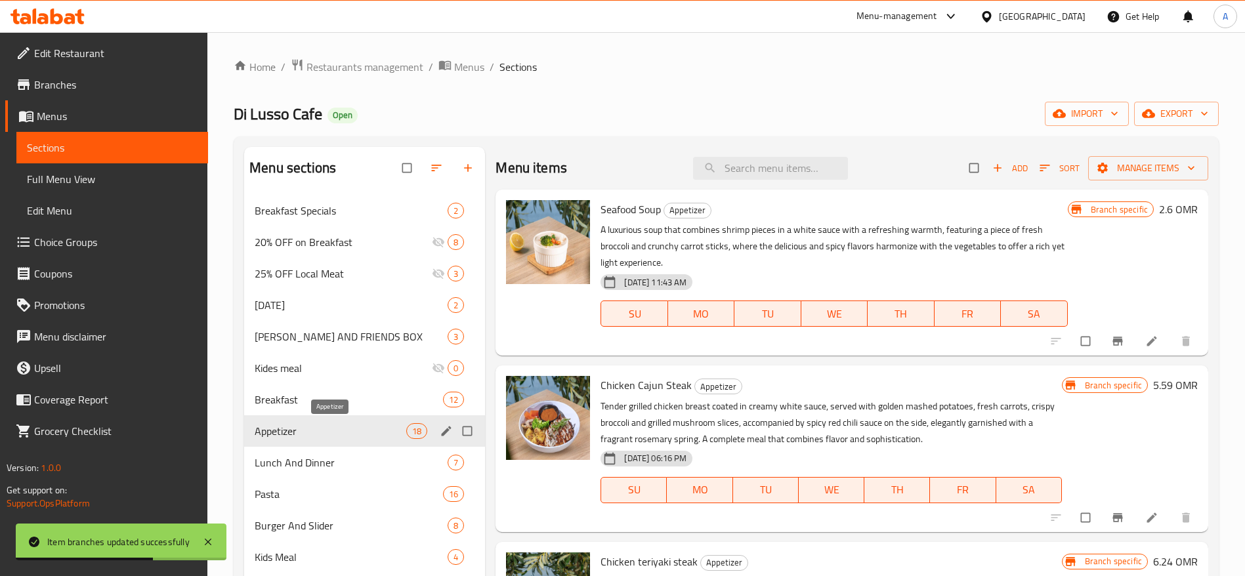
scroll to position [795, 0]
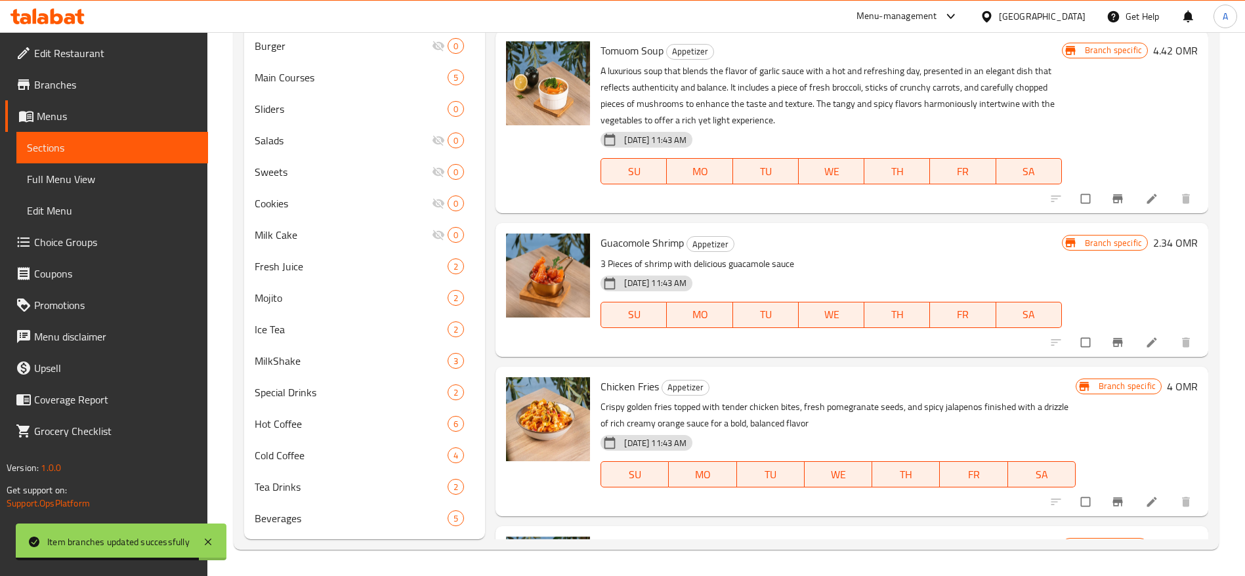
click at [628, 383] on span "Chicken Fries" at bounding box center [630, 387] width 58 height 20
copy h6 "Chicken Fries"
click at [1111, 496] on icon "Branch-specific-item" at bounding box center [1117, 502] width 13 height 13
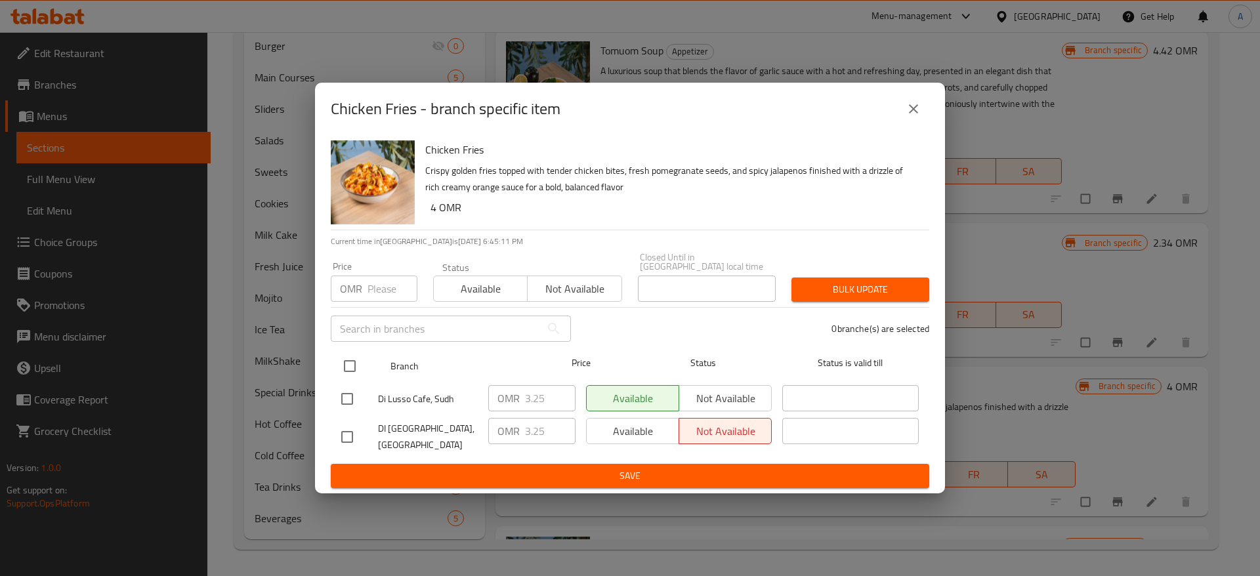
click at [354, 356] on input "checkbox" at bounding box center [350, 366] width 28 height 28
checkbox input "true"
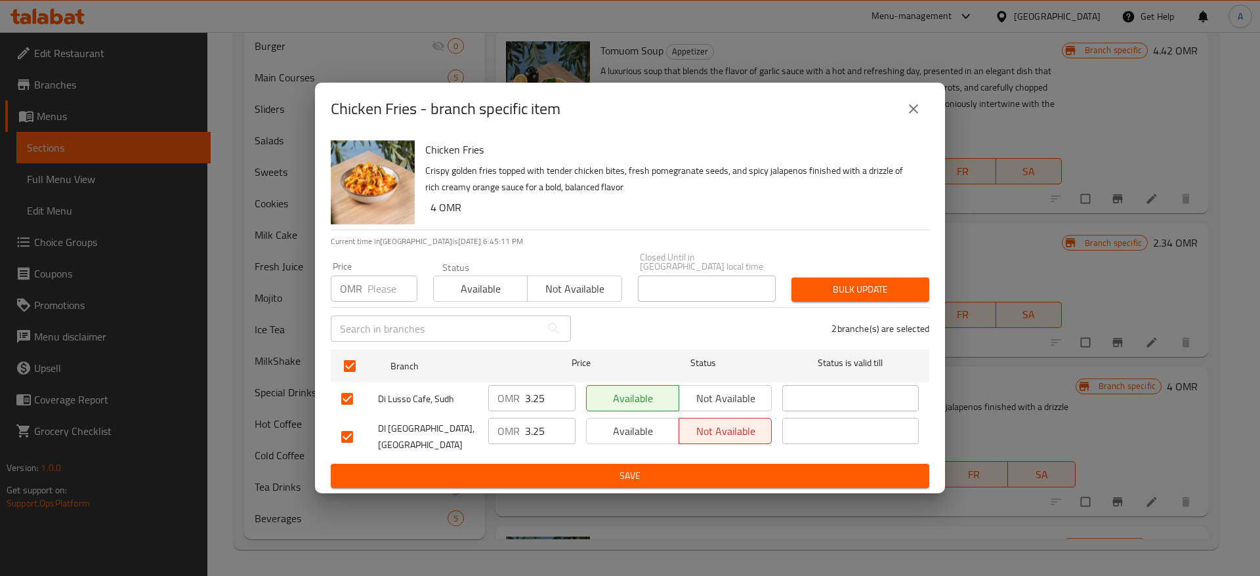
click at [377, 289] on input "number" at bounding box center [393, 289] width 50 height 26
type input "4"
click at [921, 285] on button "Bulk update" at bounding box center [861, 290] width 138 height 24
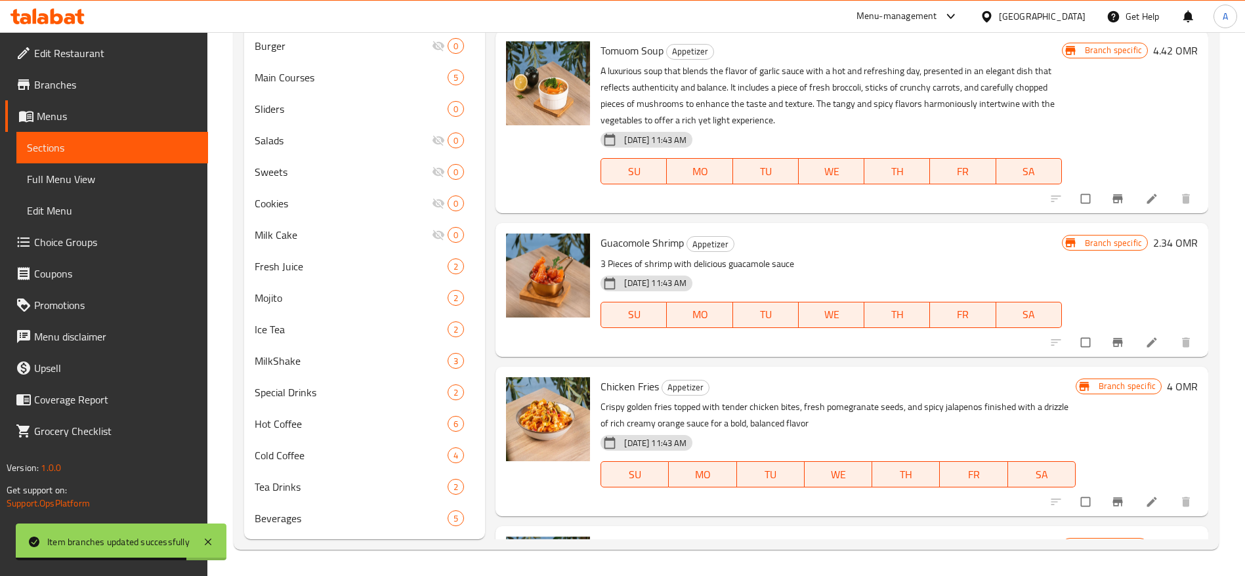
scroll to position [295, 0]
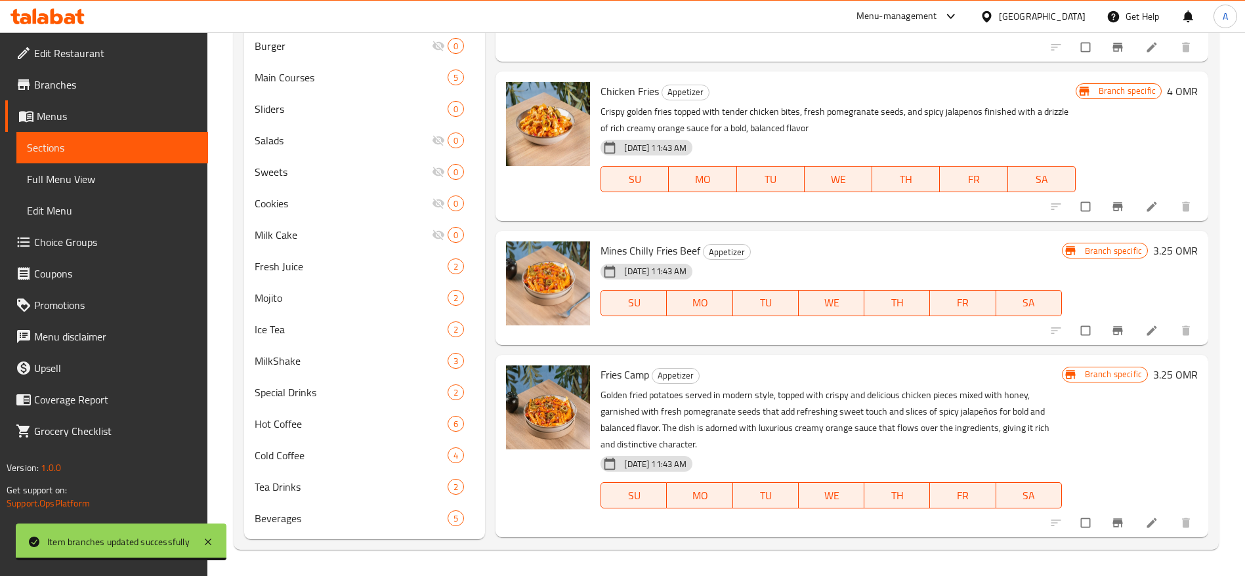
click at [1113, 203] on icon "Branch-specific-item" at bounding box center [1118, 206] width 10 height 9
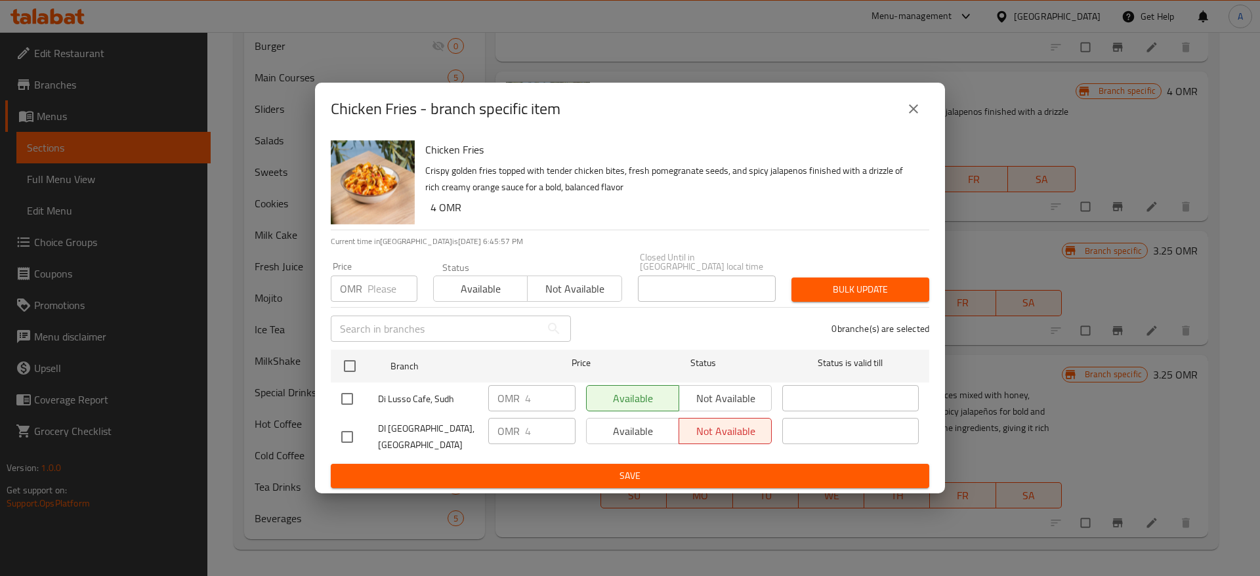
click at [912, 117] on icon "close" at bounding box center [914, 109] width 16 height 16
